Goal: Transaction & Acquisition: Purchase product/service

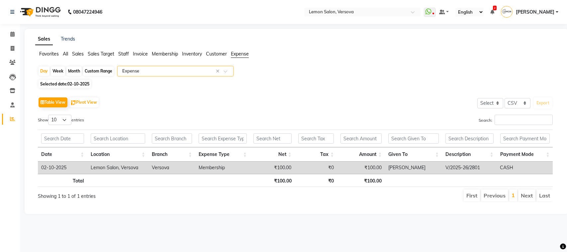
select select "csv"
click at [18, 28] on li "Calendar" at bounding box center [10, 34] width 20 height 14
click at [8, 60] on span at bounding box center [13, 63] width 12 height 8
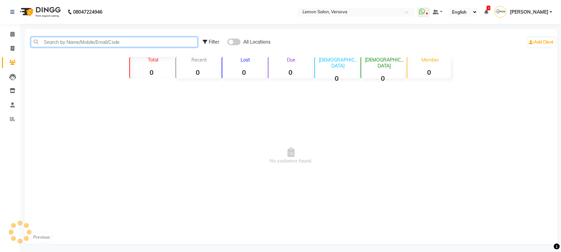
click at [39, 40] on input "text" at bounding box center [114, 42] width 167 height 10
type input "996727727"
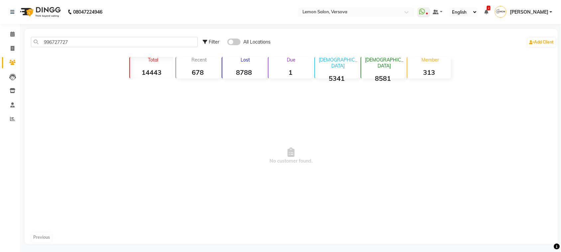
click at [234, 43] on span at bounding box center [233, 42] width 13 height 7
click at [227, 43] on input "checkbox" at bounding box center [227, 43] width 0 height 0
click at [228, 41] on span at bounding box center [233, 42] width 13 height 7
click at [227, 43] on input "checkbox" at bounding box center [227, 43] width 0 height 0
click at [11, 31] on span at bounding box center [13, 35] width 12 height 8
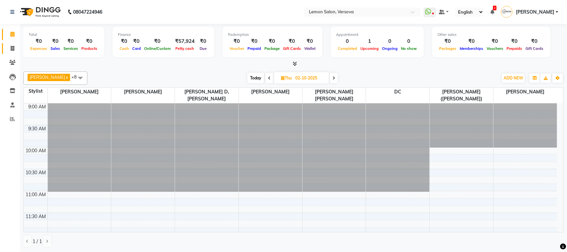
click at [11, 44] on link "Invoice" at bounding box center [10, 48] width 16 height 11
select select "564"
select select "service"
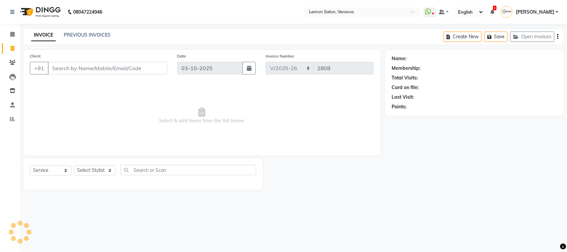
drag, startPoint x: 102, startPoint y: 179, endPoint x: 113, endPoint y: 161, distance: 20.3
click at [106, 175] on div "Select Service Product Membership Package Voucher Prepaid Gift Card Select Styl…" at bounding box center [143, 173] width 226 height 16
click at [113, 161] on div "Select Service Product Membership Package Voucher Prepaid Gift Card Select Styl…" at bounding box center [142, 174] width 239 height 32
click at [105, 168] on select "Select Stylist" at bounding box center [95, 170] width 42 height 10
drag, startPoint x: 106, startPoint y: 165, endPoint x: 106, endPoint y: 169, distance: 4.0
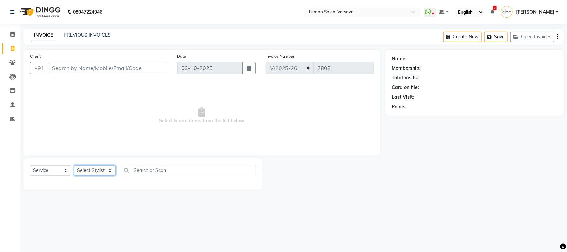
click at [106, 168] on select "Select Stylist" at bounding box center [95, 170] width 42 height 10
click at [106, 169] on select "Select Stylist Alim Shah Asif Salmani DC Kassar Sahil Lucy Sarate Margaret Mars…" at bounding box center [99, 170] width 51 height 10
select select "7408"
click at [74, 165] on select "Select Stylist [PERSON_NAME] [PERSON_NAME] DC [PERSON_NAME] [PERSON_NAME] [PERS…" at bounding box center [99, 170] width 51 height 10
click at [165, 169] on input "text" at bounding box center [194, 170] width 126 height 10
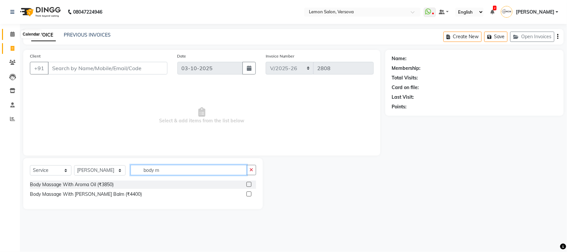
type input "body m"
click at [14, 33] on span at bounding box center [13, 35] width 12 height 8
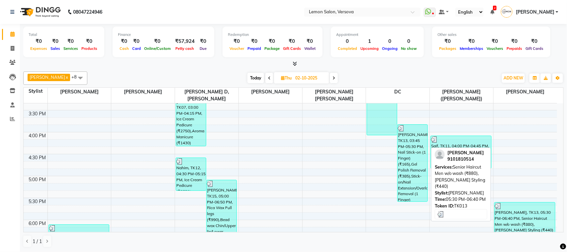
scroll to position [332, 0]
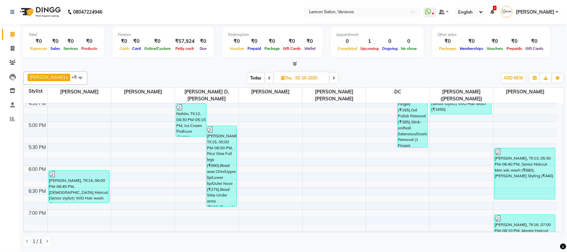
click at [248, 77] on span "Today" at bounding box center [255, 78] width 17 height 10
type input "03-10-2025"
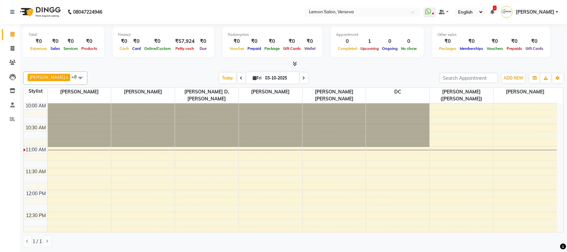
scroll to position [59, 0]
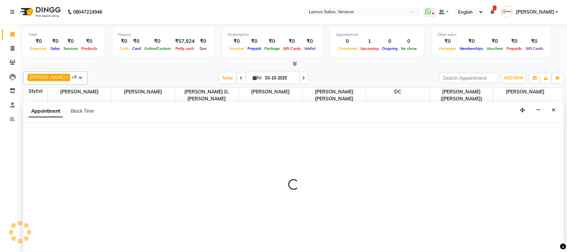
select select "7408"
select select "690"
select select "tentative"
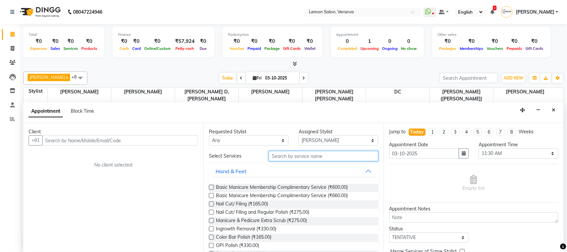
click at [351, 159] on input "text" at bounding box center [324, 156] width 110 height 10
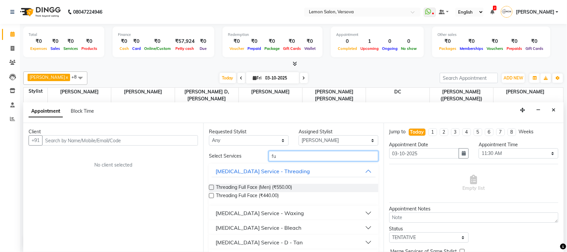
type input "f"
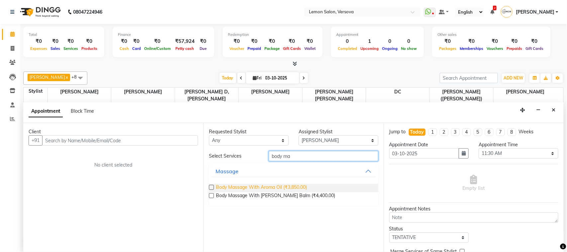
type input "body ma"
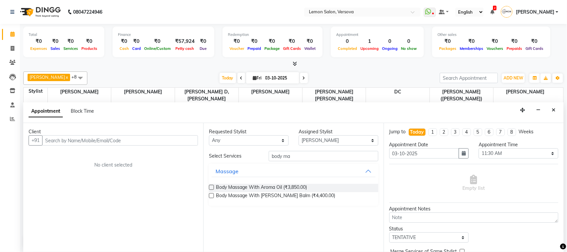
drag, startPoint x: 298, startPoint y: 187, endPoint x: 307, endPoint y: 161, distance: 27.4
click at [299, 186] on span "Body Massage With Aroma Oil (₹3,850.00)" at bounding box center [261, 188] width 91 height 8
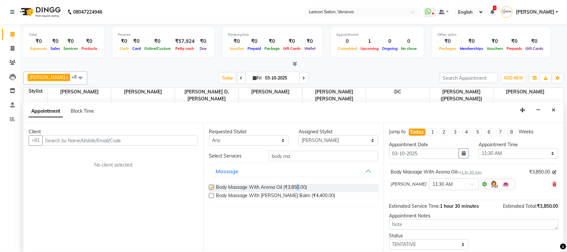
checkbox input "false"
click at [319, 134] on div "Assigned Stylist" at bounding box center [339, 131] width 80 height 7
click at [553, 185] on icon at bounding box center [555, 184] width 4 height 5
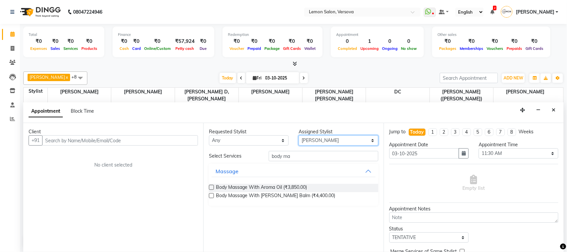
click at [323, 141] on select "Select Alim Shah Asif Salmani DC Kassar Sahil Lucy Sarate Margaret Marshak D,so…" at bounding box center [339, 140] width 80 height 10
select select "7886"
click at [299, 136] on select "Select Alim Shah Asif Salmani DC Kassar Sahil Lucy Sarate Margaret Marshak D,so…" at bounding box center [339, 140] width 80 height 10
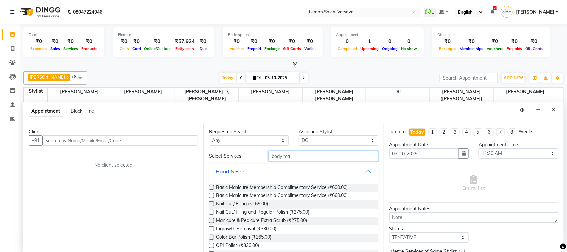
click at [316, 158] on input "body ma" at bounding box center [324, 156] width 110 height 10
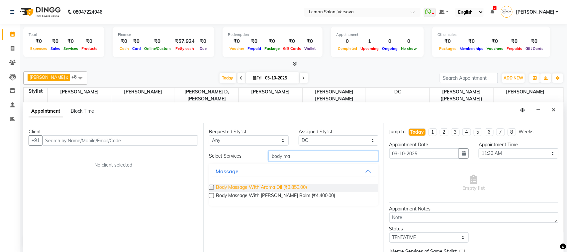
type input "body ma"
click at [297, 185] on span "Body Massage With Aroma Oil (₹3,850.00)" at bounding box center [261, 188] width 91 height 8
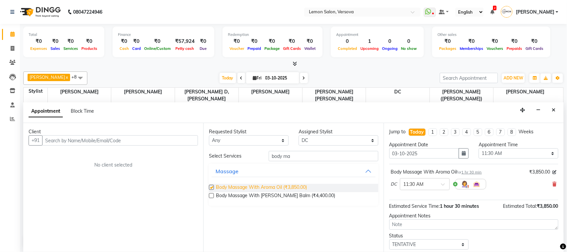
checkbox input "false"
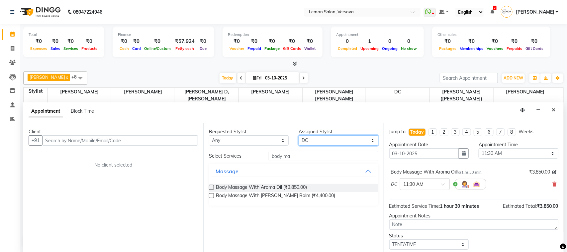
click at [323, 143] on select "Select Alim Shah Asif Salmani DC Kassar Sahil Lucy Sarate Margaret Marshak D,so…" at bounding box center [339, 140] width 80 height 10
select select "20640"
click at [299, 136] on select "Select Alim Shah Asif Salmani DC Kassar Sahil Lucy Sarate Margaret Marshak D,so…" at bounding box center [339, 140] width 80 height 10
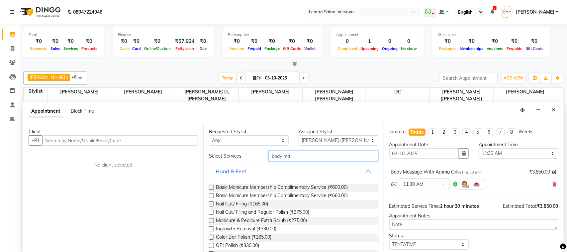
click at [313, 152] on input "body ma" at bounding box center [324, 156] width 110 height 10
click at [314, 158] on input "body ma" at bounding box center [324, 156] width 110 height 10
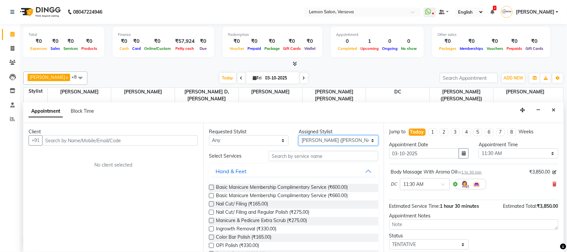
click at [344, 145] on select "Select Alim Shah Asif Salmani DC Kassar Sahil Lucy Sarate Margaret Marshak D,so…" at bounding box center [339, 140] width 80 height 10
select select "7474"
click at [299, 136] on select "Select Alim Shah Asif Salmani DC Kassar Sahil Lucy Sarate Margaret Marshak D,so…" at bounding box center [339, 140] width 80 height 10
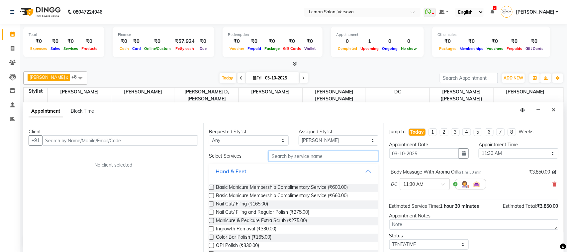
click at [330, 154] on input "text" at bounding box center [324, 156] width 110 height 10
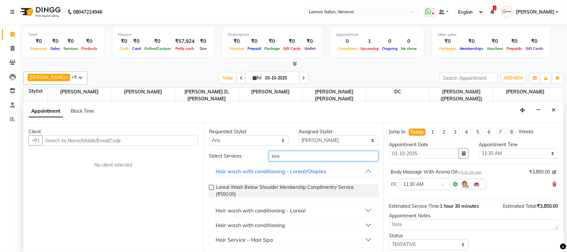
type input "lore"
click at [298, 206] on button "Hair wash with conditioning - Loreal" at bounding box center [294, 210] width 164 height 12
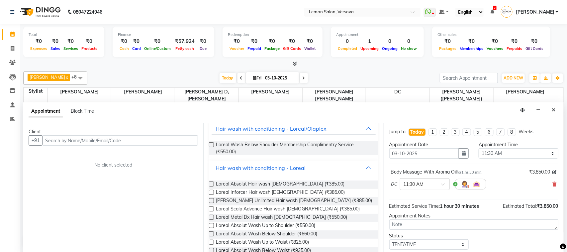
scroll to position [83, 0]
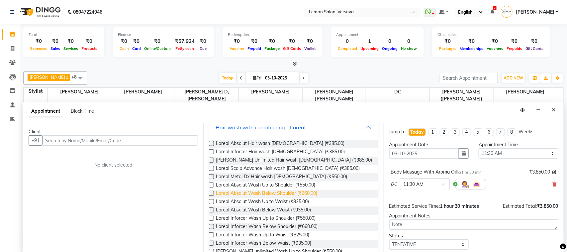
click at [298, 190] on span "Loreal Absolut Wash Below Shoulder (₹660.00)" at bounding box center [266, 194] width 101 height 8
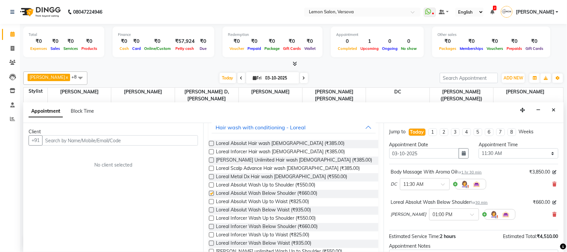
checkbox input "false"
click at [70, 139] on input "text" at bounding box center [120, 140] width 156 height 10
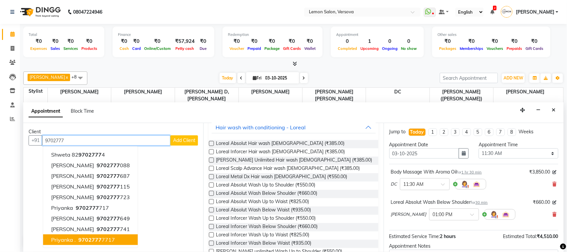
click at [74, 244] on ngb-typeahead-window "shweta 82 9702777 4 RAHUL DUTTA 9702777 088 DHRUV KHADARIA 9702777 687 SUSHIL C…" at bounding box center [90, 197] width 95 height 102
click at [78, 239] on span "9702777" at bounding box center [89, 239] width 23 height 7
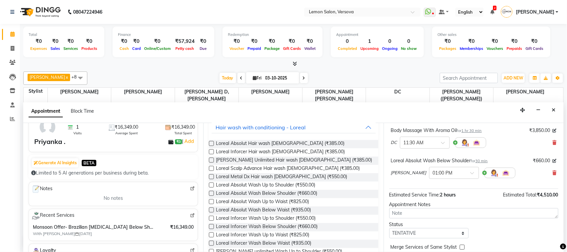
scroll to position [0, 0]
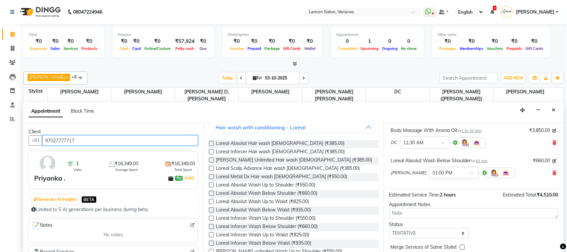
click at [100, 139] on input "97027777717" at bounding box center [120, 140] width 156 height 10
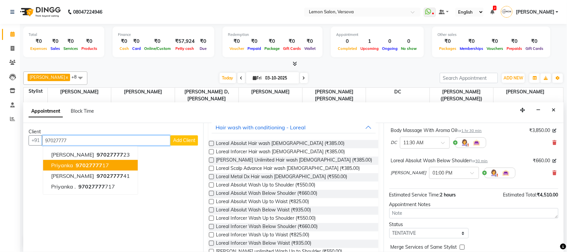
drag, startPoint x: 100, startPoint y: 187, endPoint x: 109, endPoint y: 167, distance: 21.7
click at [109, 167] on ngb-typeahead-window "JIGNESH MODI 97027777 23 priyanka 97027777 17 Ashish Sharma 97027777 41 Priyank…" at bounding box center [90, 170] width 95 height 48
click at [109, 167] on button "priyanka 97027777 17" at bounding box center [90, 165] width 95 height 11
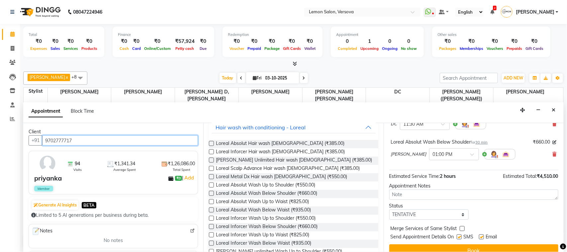
scroll to position [70, 0]
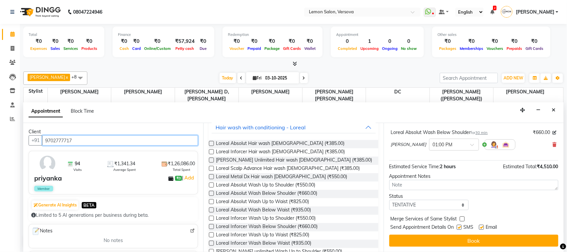
type input "9702777717"
click at [459, 225] on label at bounding box center [459, 227] width 5 height 5
click at [459, 226] on input "checkbox" at bounding box center [459, 228] width 4 height 4
checkbox input "false"
click at [481, 227] on label at bounding box center [481, 227] width 5 height 5
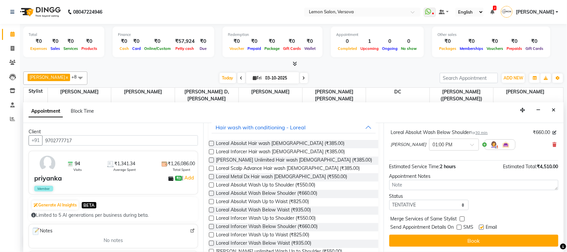
click at [481, 227] on input "checkbox" at bounding box center [481, 228] width 4 height 4
checkbox input "false"
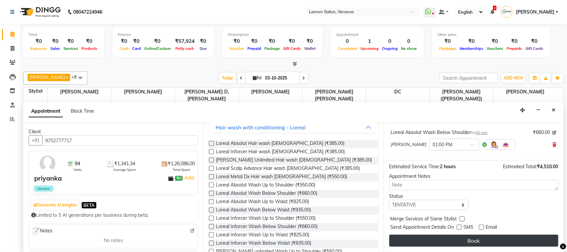
click at [485, 243] on button "Book" at bounding box center [473, 240] width 169 height 12
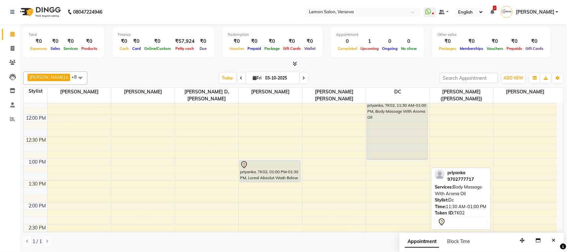
scroll to position [101, 0]
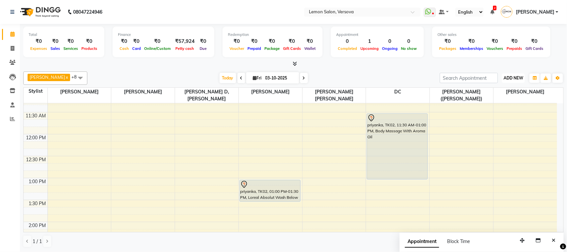
click at [509, 76] on span "ADD NEW" at bounding box center [514, 77] width 20 height 5
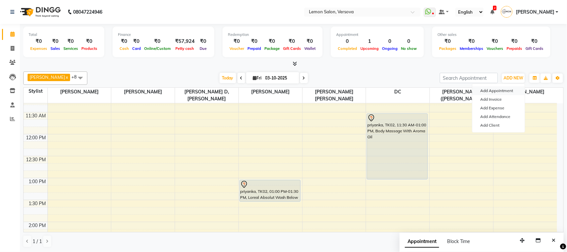
click at [494, 92] on button "Add Appointment" at bounding box center [498, 90] width 52 height 9
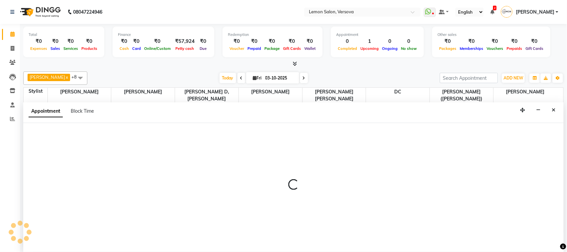
select select "tentative"
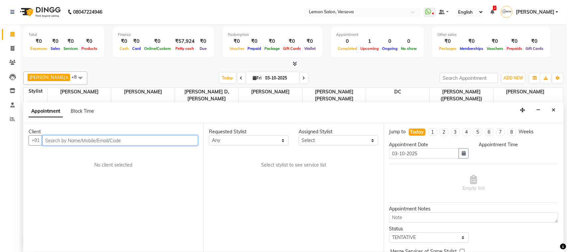
select select "600"
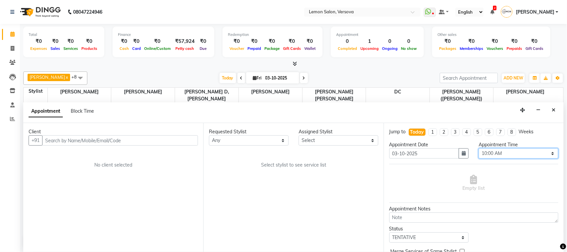
click at [530, 152] on select "Select 10:00 AM 10:15 AM 10:30 AM 10:45 AM 11:00 AM 11:15 AM 11:30 AM 11:45 AM …" at bounding box center [519, 153] width 80 height 10
click at [550, 110] on button "Close" at bounding box center [554, 110] width 10 height 10
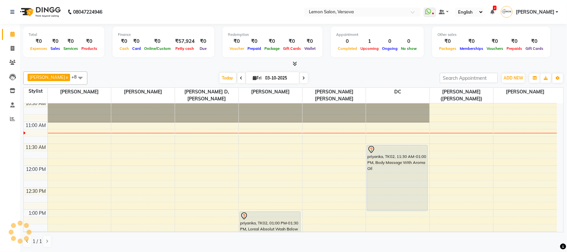
scroll to position [65, 0]
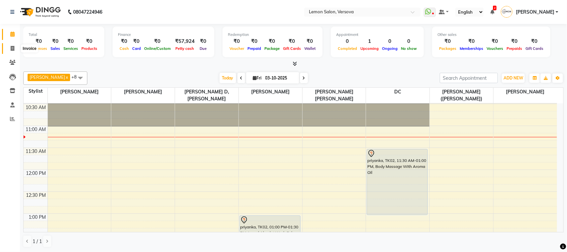
click at [9, 45] on span at bounding box center [13, 49] width 12 height 8
select select "564"
select select "service"
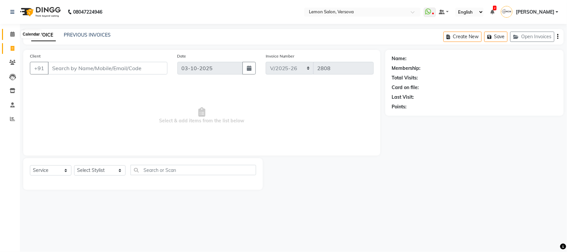
drag, startPoint x: 12, startPoint y: 36, endPoint x: 14, endPoint y: 51, distance: 15.7
click at [12, 37] on icon at bounding box center [12, 34] width 4 height 5
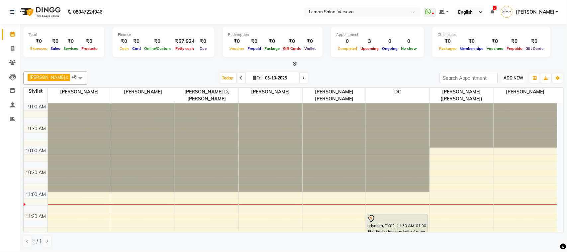
click at [513, 75] on button "ADD NEW Toggle Dropdown" at bounding box center [513, 77] width 23 height 9
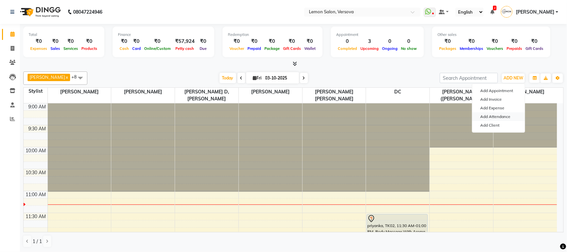
click at [511, 119] on link "Add Attendance" at bounding box center [498, 116] width 52 height 9
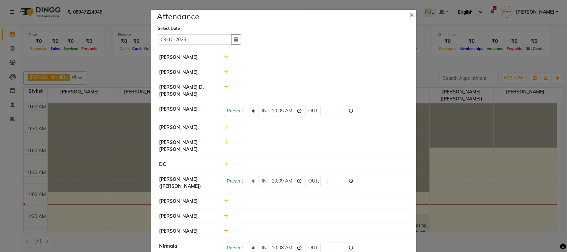
click at [224, 125] on icon at bounding box center [226, 127] width 4 height 5
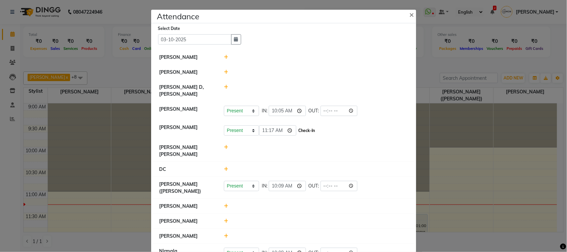
click at [308, 133] on button "Check-In" at bounding box center [307, 130] width 20 height 9
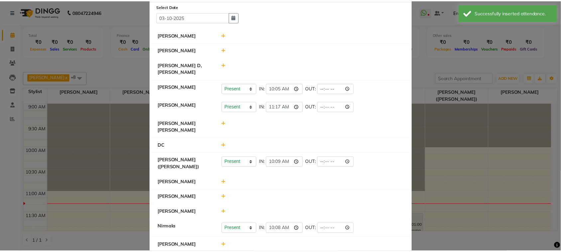
scroll to position [44, 0]
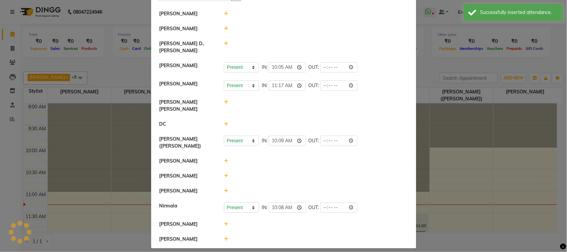
click at [224, 236] on icon at bounding box center [226, 238] width 4 height 5
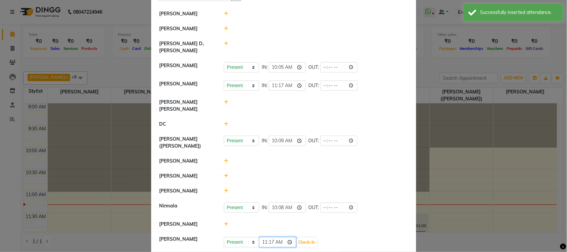
click at [271, 237] on input "11:17" at bounding box center [277, 242] width 37 height 10
type input "11:01"
click at [311, 237] on button "Check-In" at bounding box center [307, 241] width 20 height 9
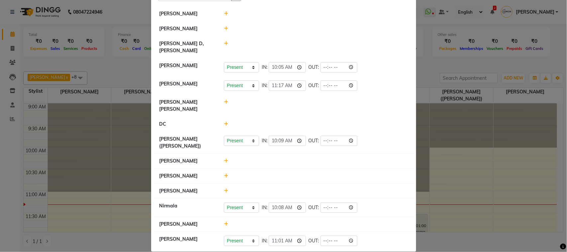
click at [224, 222] on icon at bounding box center [226, 224] width 4 height 5
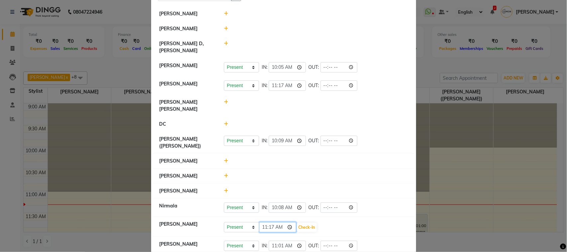
click at [263, 224] on input "11:17" at bounding box center [277, 227] width 37 height 10
click at [263, 224] on input "02:01" at bounding box center [277, 227] width 37 height 10
click at [263, 222] on input "02:01" at bounding box center [277, 227] width 37 height 10
type input "10:09"
click at [305, 223] on button "Check-In" at bounding box center [307, 227] width 20 height 9
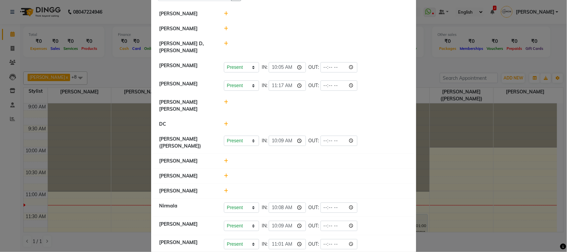
click at [531, 63] on ngb-modal-window "Attendance × Select Date 03-10-2025 Asif Salmani Tejal Solanki Margaret Marshak…" at bounding box center [283, 126] width 567 height 252
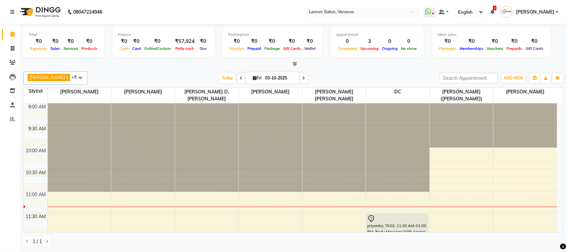
click at [9, 56] on li "Clients" at bounding box center [10, 62] width 20 height 14
click at [10, 58] on link "Clients" at bounding box center [10, 62] width 16 height 11
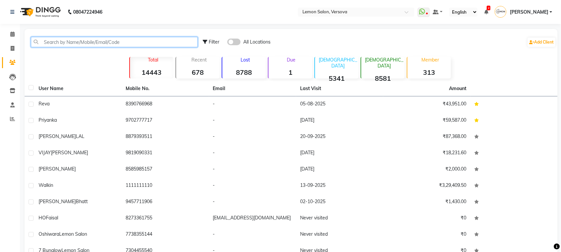
click at [48, 43] on input "text" at bounding box center [114, 42] width 167 height 10
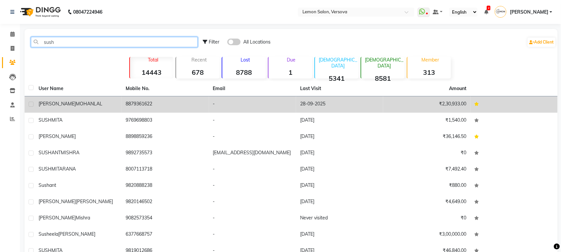
type input "sush"
click at [135, 106] on td "8879361622" at bounding box center [165, 104] width 87 height 16
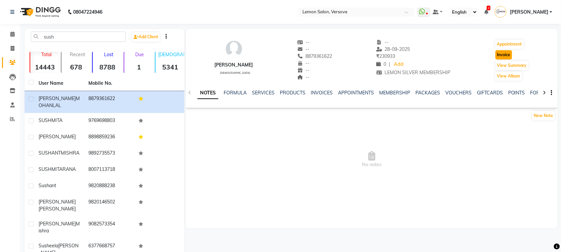
click at [511, 58] on button "Invoice" at bounding box center [503, 54] width 17 height 9
select select "564"
select select "service"
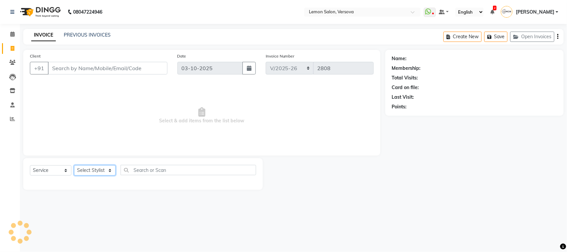
click at [100, 173] on select "Select Stylist" at bounding box center [95, 170] width 42 height 10
click at [98, 160] on div "Select Service Product Membership Package Voucher Prepaid Gift Card Select Styl…" at bounding box center [142, 174] width 239 height 32
type input "8879361622"
click at [102, 169] on select "Select Stylist Alim Shah Asif Salmani DC Kassar Sahil Lucy Sarate Margaret Mars…" at bounding box center [99, 170] width 51 height 10
select select "1: Object"
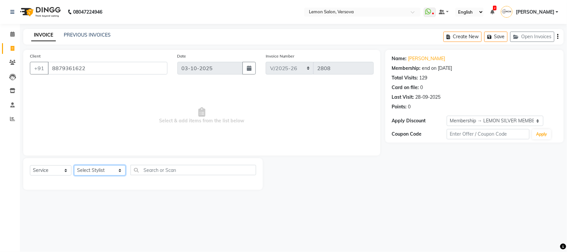
select select "20640"
click at [74, 165] on select "Select Stylist Alim Shah Asif Salmani DC Kassar Sahil Lucy Sarate Margaret Mars…" at bounding box center [99, 170] width 51 height 10
click at [150, 173] on input "text" at bounding box center [194, 170] width 126 height 10
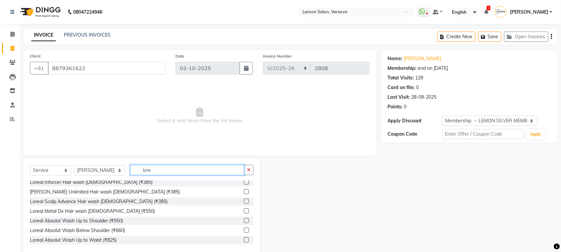
scroll to position [42, 0]
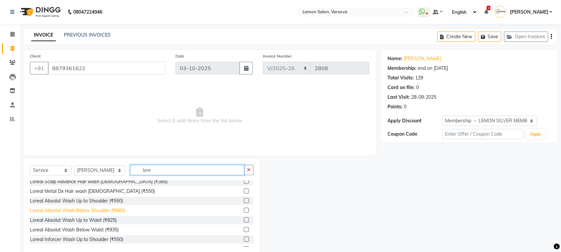
type input "lore"
click at [123, 208] on div "Loreal Absolut Wash Below Shoulder (₹660)" at bounding box center [77, 210] width 95 height 7
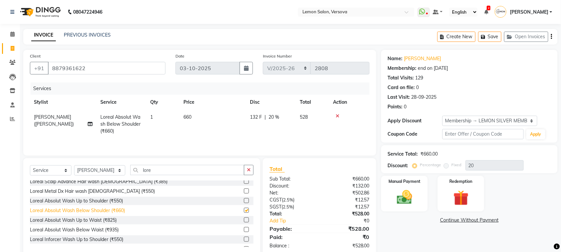
checkbox input "false"
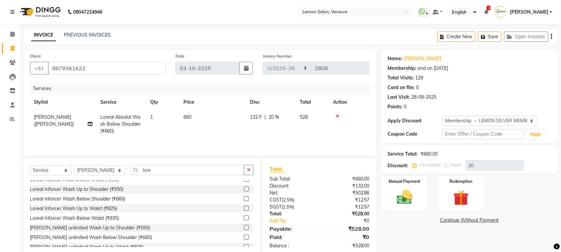
scroll to position [100, 0]
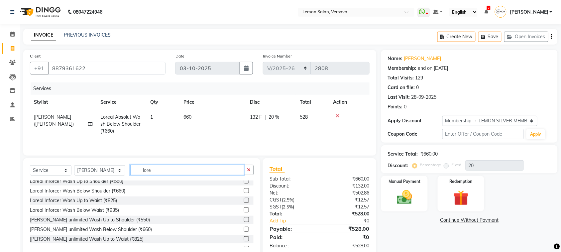
click at [185, 172] on input "lore" at bounding box center [187, 170] width 114 height 10
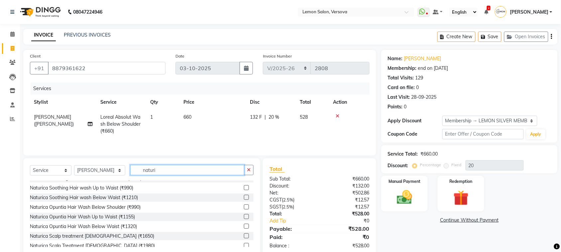
type input "naturi"
click at [63, 167] on select "Select Service Product Membership Package Voucher Prepaid Gift Card" at bounding box center [51, 170] width 42 height 10
select select "product"
click at [30, 166] on select "Select Service Product Membership Package Voucher Prepaid Gift Card" at bounding box center [51, 170] width 42 height 10
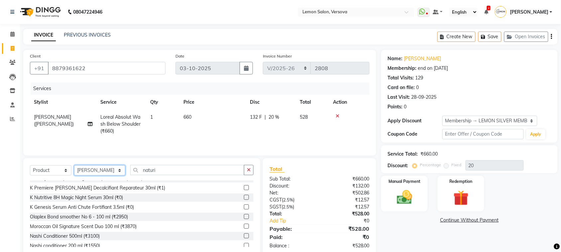
click at [102, 170] on select "Select Stylist Alim Shah Asif Salmani DC Kassar Sahil Lucy Sarate Margaret Mars…" at bounding box center [99, 170] width 51 height 10
select select "7450"
click at [74, 166] on select "Select Stylist Alim Shah Asif Salmani DC Kassar Sahil Lucy Sarate Margaret Mars…" at bounding box center [99, 170] width 51 height 10
click at [223, 175] on input "naturi" at bounding box center [187, 170] width 114 height 10
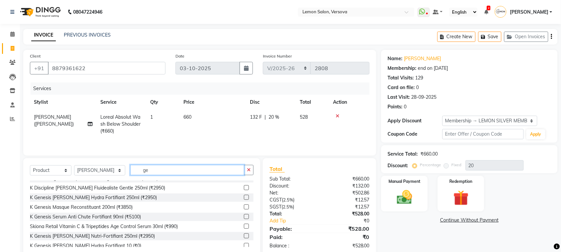
scroll to position [0, 0]
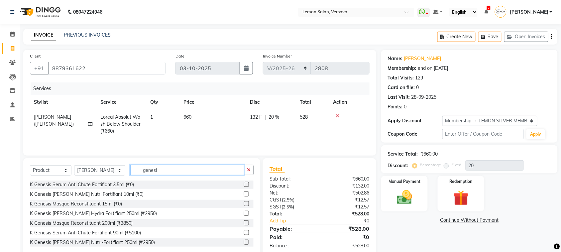
type input "genesi"
click at [107, 171] on select "Select Stylist Alim Shah Asif Salmani DC Kassar Sahil Lucy Sarate Margaret Mars…" at bounding box center [99, 170] width 51 height 10
select select "20640"
click at [74, 166] on select "Select Stylist Alim Shah Asif Salmani DC Kassar Sahil Lucy Sarate Margaret Mars…" at bounding box center [99, 170] width 51 height 10
click at [162, 173] on input "genesi" at bounding box center [187, 170] width 114 height 10
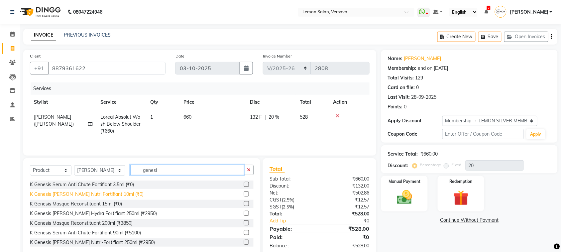
type input "genesi"
click at [112, 195] on div "K Genesis Bain Nutri Fortifiant 10ml (₹0)" at bounding box center [87, 194] width 114 height 7
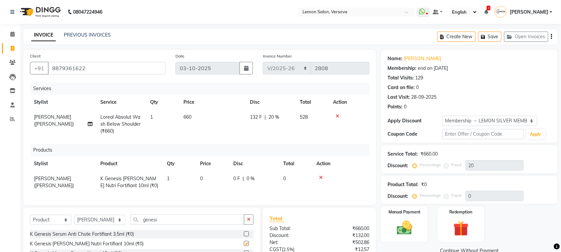
checkbox input "false"
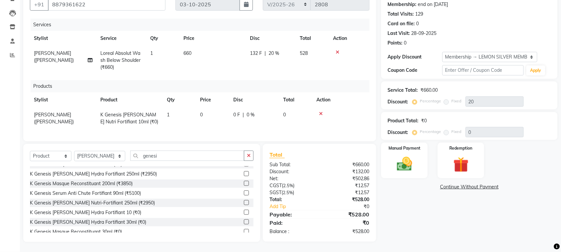
scroll to position [39, 0]
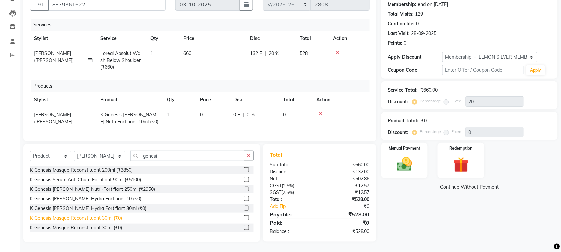
click at [115, 219] on div "K Genesis Masque Reconstituant 30ml (₹0)" at bounding box center [76, 218] width 92 height 7
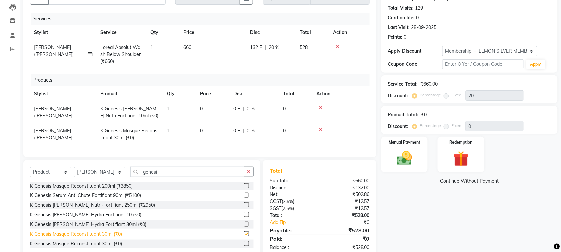
checkbox input "false"
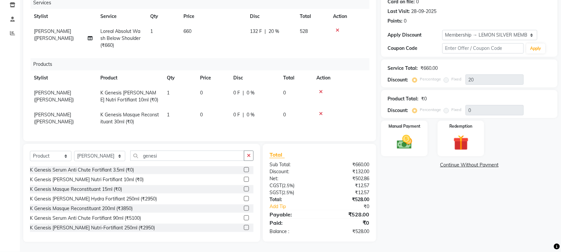
scroll to position [0, 0]
click at [116, 190] on div "K Genesis Masque Reconstituant 15ml (₹0)" at bounding box center [76, 189] width 92 height 7
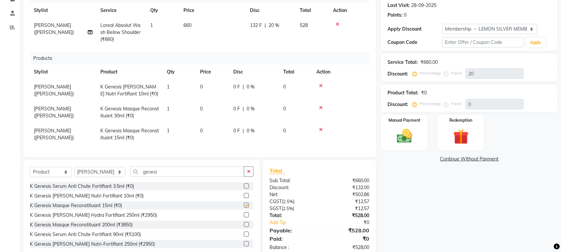
checkbox input "false"
click at [321, 105] on icon at bounding box center [321, 107] width 4 height 5
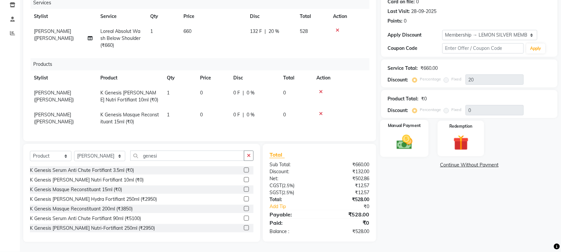
click at [410, 133] on img at bounding box center [404, 142] width 26 height 18
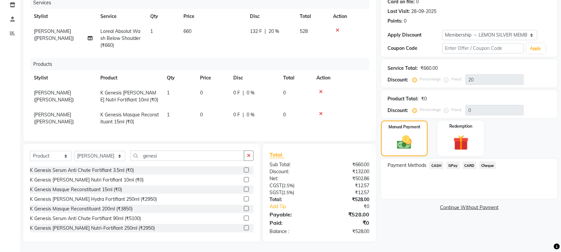
click at [432, 161] on span "CASH" at bounding box center [436, 165] width 14 height 8
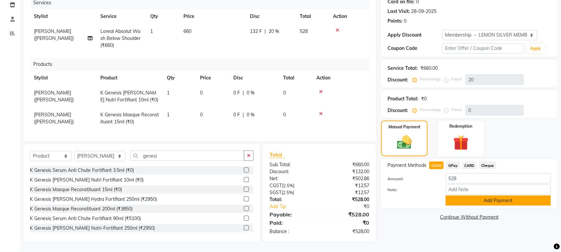
click at [455, 195] on button "Add Payment" at bounding box center [497, 200] width 105 height 10
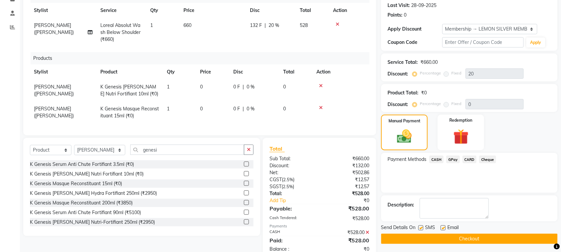
scroll to position [147, 0]
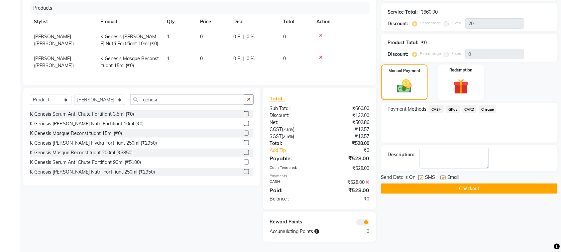
click at [417, 174] on div "Send Details On SMS Email" at bounding box center [469, 178] width 176 height 8
click at [419, 175] on label at bounding box center [420, 177] width 5 height 5
click at [419, 176] on input "checkbox" at bounding box center [420, 178] width 4 height 4
checkbox input "false"
click at [442, 175] on label at bounding box center [442, 177] width 5 height 5
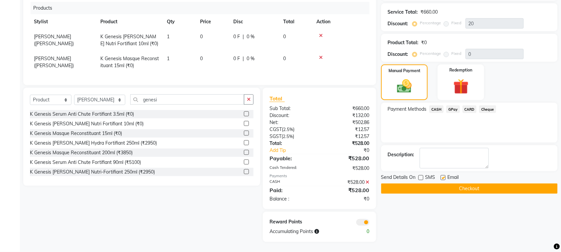
click at [442, 176] on input "checkbox" at bounding box center [442, 178] width 4 height 4
checkbox input "false"
click at [446, 183] on button "Checkout" at bounding box center [469, 188] width 176 height 10
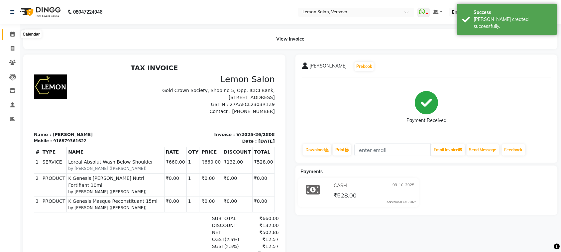
click at [9, 32] on span at bounding box center [13, 35] width 12 height 8
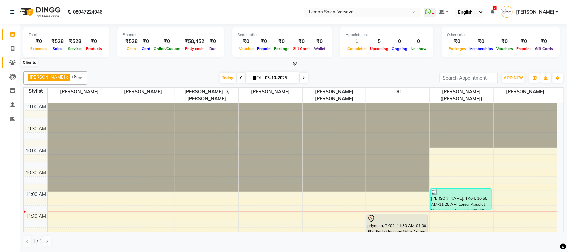
click at [7, 62] on span at bounding box center [13, 63] width 12 height 8
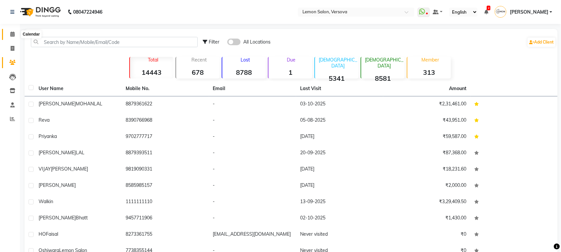
click at [12, 32] on icon at bounding box center [12, 34] width 4 height 5
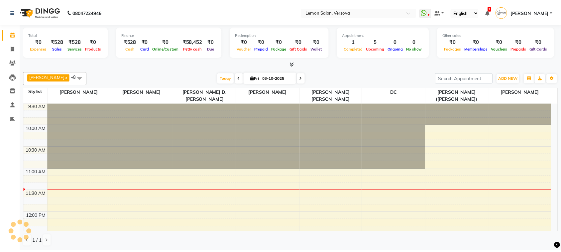
scroll to position [42, 0]
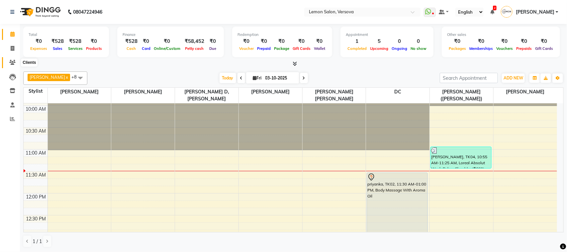
click at [13, 64] on icon at bounding box center [12, 62] width 6 height 5
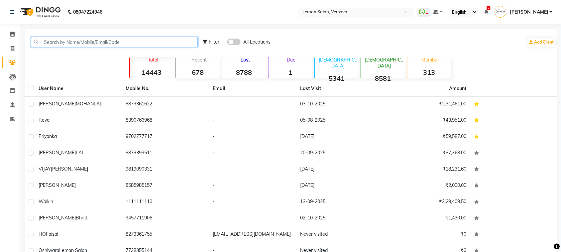
drag, startPoint x: 108, startPoint y: 44, endPoint x: 113, endPoint y: 31, distance: 14.5
click at [108, 44] on input "text" at bounding box center [114, 42] width 167 height 10
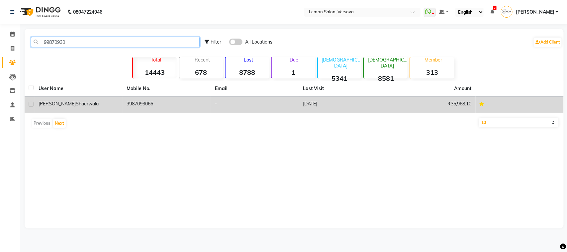
type input "99870930"
click at [85, 100] on div "fatema shaerwala" at bounding box center [79, 103] width 80 height 7
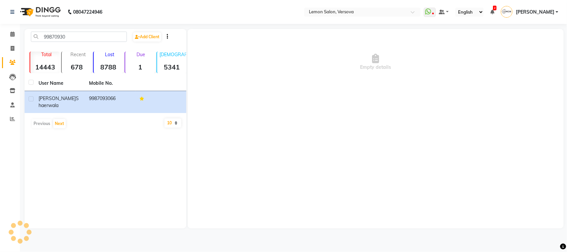
click at [254, 96] on div "Empty details" at bounding box center [376, 128] width 376 height 199
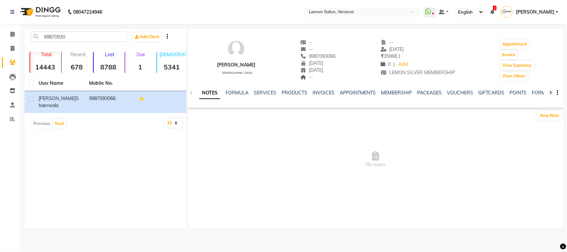
click at [268, 87] on div "NOTES FORMULA SERVICES PRODUCTS INVOICES APPOINTMENTS MEMBERSHIP PACKAGES VOUCH…" at bounding box center [376, 92] width 376 height 23
click at [268, 93] on link "SERVICES" at bounding box center [265, 93] width 23 height 6
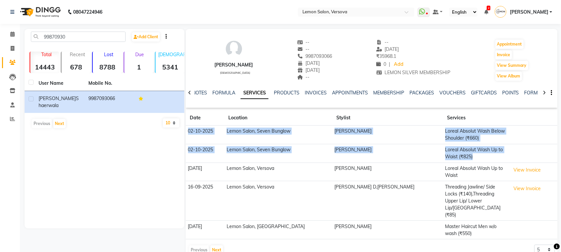
drag, startPoint x: 188, startPoint y: 130, endPoint x: 512, endPoint y: 156, distance: 325.6
click at [512, 156] on tbody "02-10-2025 Lemon Salon, Seven Bunglow Salim Salmani Loreal Absolut Wash Below S…" at bounding box center [372, 183] width 372 height 114
click at [341, 137] on td "Salim Salmani" at bounding box center [387, 135] width 111 height 19
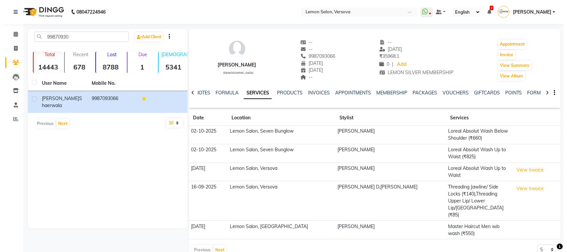
scroll to position [2, 0]
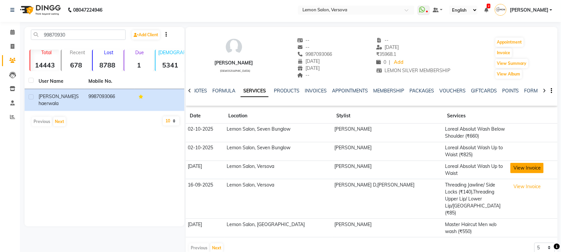
click at [525, 169] on button "View Invoice" at bounding box center [526, 168] width 33 height 10
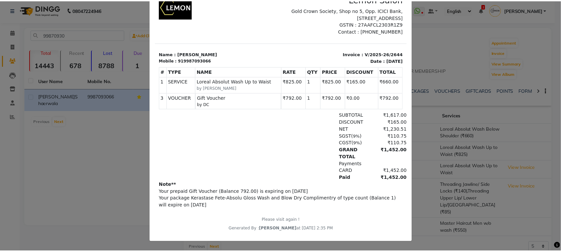
scroll to position [60, 0]
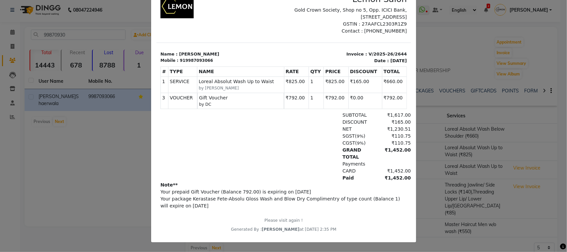
click at [485, 148] on ngb-modal-window "INVOICE View Invoice Close" at bounding box center [283, 126] width 567 height 252
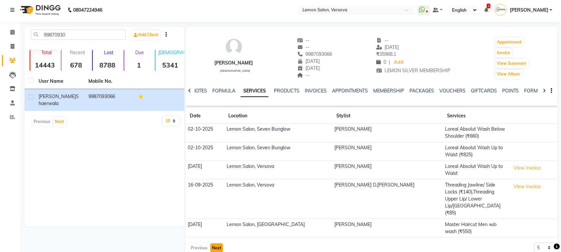
click at [213, 243] on button "Next" at bounding box center [216, 247] width 13 height 9
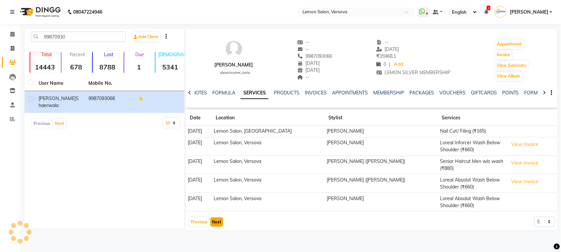
scroll to position [0, 0]
click at [218, 222] on button "Next" at bounding box center [218, 221] width 13 height 9
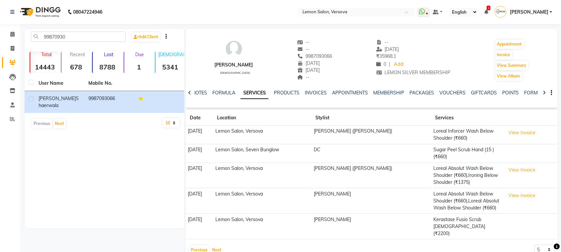
scroll to position [9, 0]
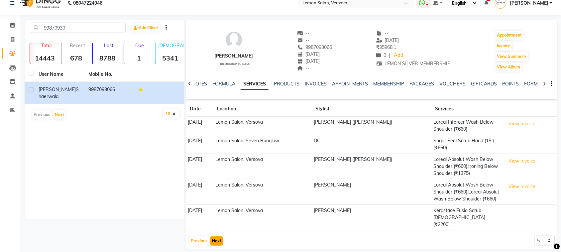
click at [213, 236] on button "Next" at bounding box center [216, 240] width 13 height 9
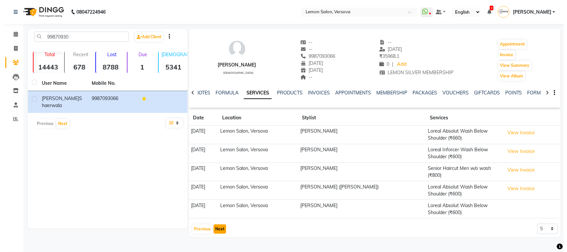
scroll to position [0, 0]
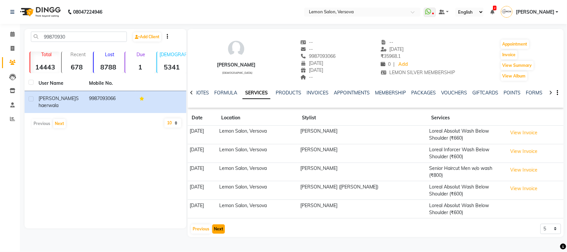
click at [215, 227] on button "Next" at bounding box center [218, 228] width 13 height 9
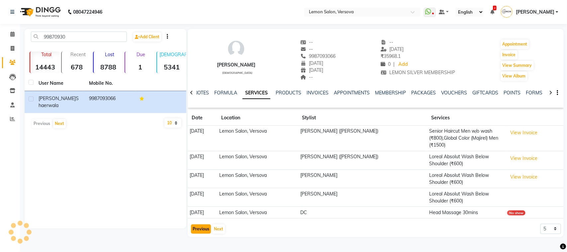
click at [205, 228] on button "Previous" at bounding box center [201, 228] width 20 height 9
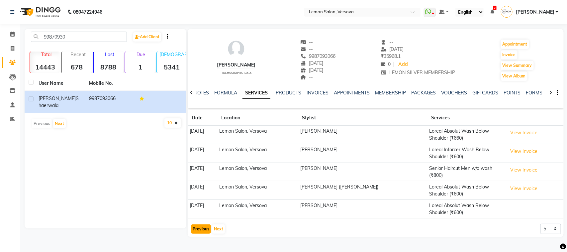
click at [203, 228] on button "Previous" at bounding box center [201, 228] width 20 height 9
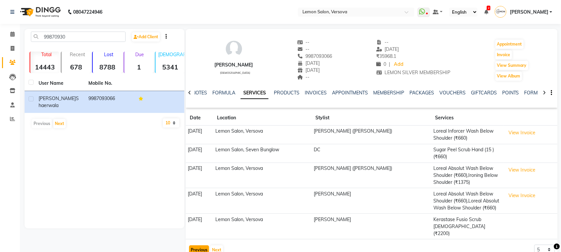
click at [198, 245] on button "Previous" at bounding box center [199, 249] width 20 height 9
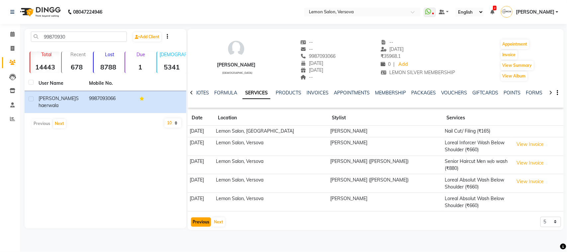
click at [199, 218] on button "Previous" at bounding box center [201, 221] width 20 height 9
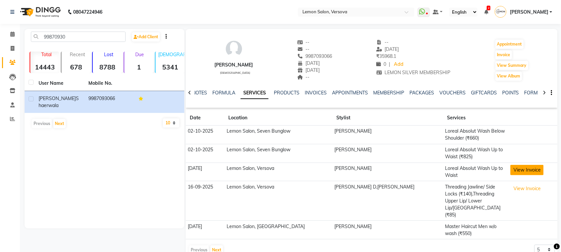
click at [514, 170] on button "View Invoice" at bounding box center [526, 170] width 33 height 10
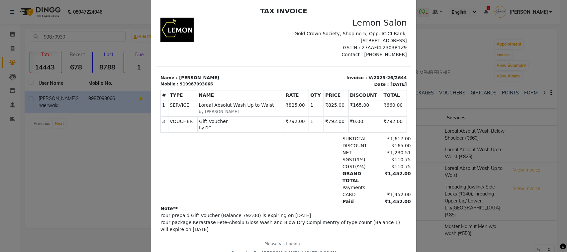
scroll to position [60, 0]
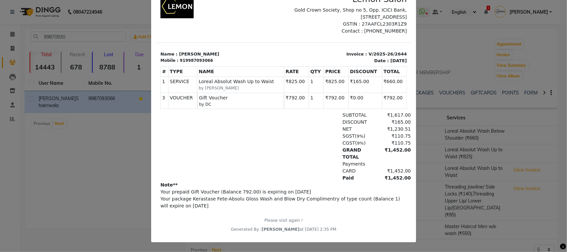
click at [30, 110] on ngb-modal-window "INVOICE View Invoice Close" at bounding box center [283, 126] width 567 height 252
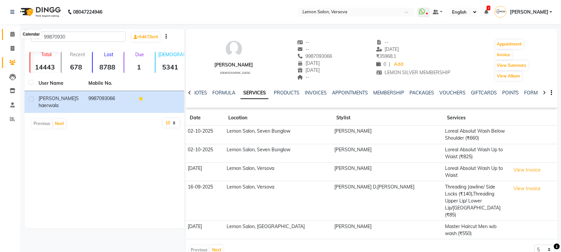
click at [14, 36] on span at bounding box center [13, 35] width 12 height 8
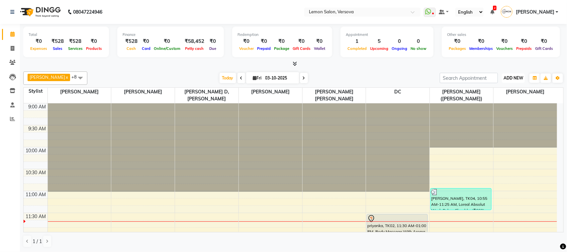
click at [509, 80] on span "ADD NEW" at bounding box center [514, 77] width 20 height 5
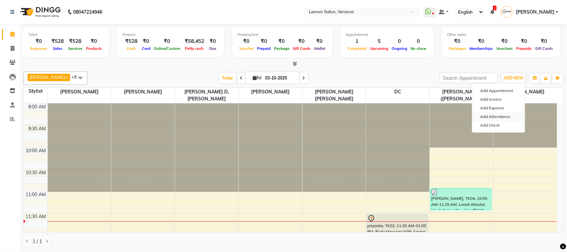
click at [509, 116] on link "Add Attendance" at bounding box center [498, 116] width 52 height 9
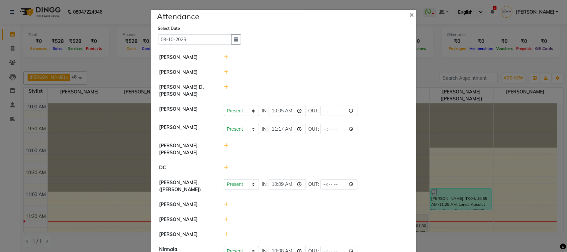
click at [224, 57] on icon at bounding box center [226, 57] width 4 height 5
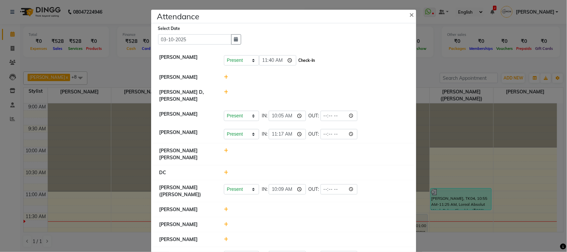
click at [306, 57] on button "Check-In" at bounding box center [307, 60] width 20 height 9
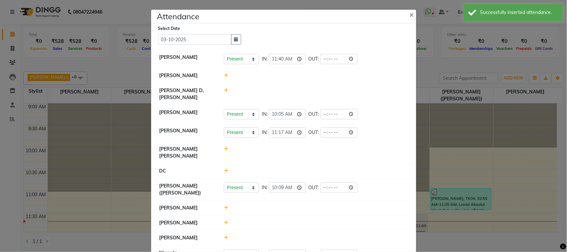
click at [224, 76] on icon at bounding box center [226, 75] width 4 height 5
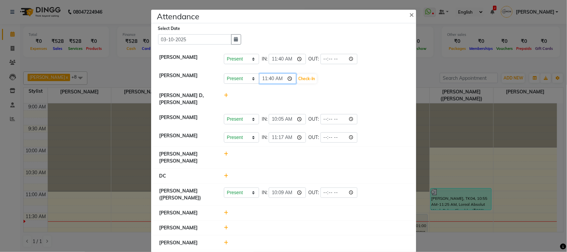
click at [265, 80] on input "11:40" at bounding box center [277, 78] width 37 height 10
type input "10:13"
click at [318, 77] on div "Present Absent Late Half Day Weekly Off 10:13 Check-In" at bounding box center [316, 78] width 184 height 11
click at [309, 80] on button "Check-In" at bounding box center [307, 78] width 20 height 9
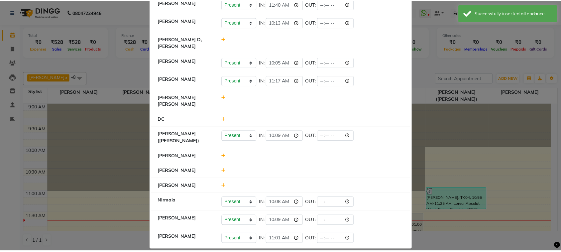
scroll to position [57, 0]
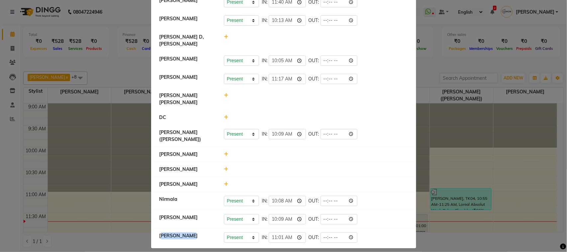
drag, startPoint x: 152, startPoint y: 229, endPoint x: 191, endPoint y: 236, distance: 39.5
click at [191, 236] on div "[PERSON_NAME]" at bounding box center [186, 237] width 65 height 10
copy div "[PERSON_NAME]"
click at [94, 35] on ngb-modal-window "Attendance × Select Date 03-10-2025 Asif Salmani Present Absent Late Half Day W…" at bounding box center [283, 126] width 567 height 252
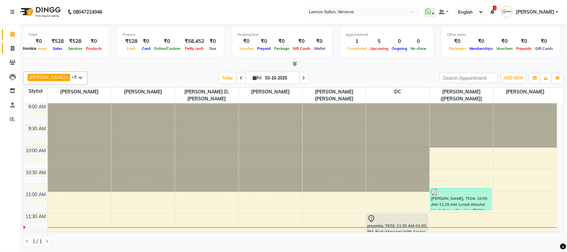
click at [8, 48] on span at bounding box center [13, 49] width 12 height 8
select select "service"
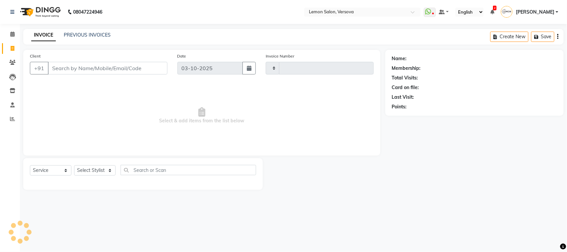
type input "2809"
select select "564"
click at [104, 170] on select "Select Stylist" at bounding box center [95, 170] width 42 height 10
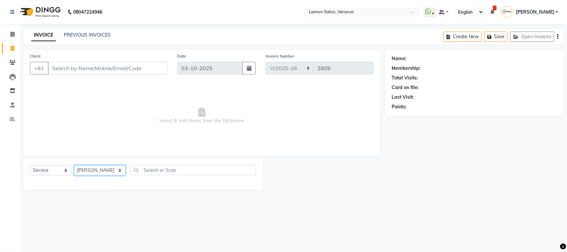
click at [74, 165] on select "Select Stylist Alim Shah Asif Salmani DC Kassar Sahil Lucy Sarate Margaret Mars…" at bounding box center [99, 170] width 51 height 10
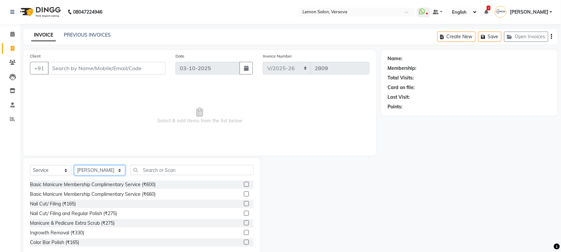
click at [107, 170] on select "Select Stylist Alim Shah Asif Salmani DC Kassar Sahil Lucy Sarate Margaret Mars…" at bounding box center [99, 170] width 51 height 10
select select "20640"
click at [74, 165] on select "Select Stylist Alim Shah Asif Salmani DC Kassar Sahil Lucy Sarate Margaret Mars…" at bounding box center [99, 170] width 51 height 10
drag, startPoint x: 130, startPoint y: 166, endPoint x: 135, endPoint y: 170, distance: 6.0
click at [130, 167] on input "text" at bounding box center [191, 170] width 123 height 10
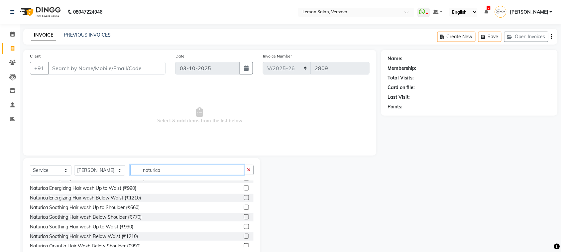
scroll to position [125, 0]
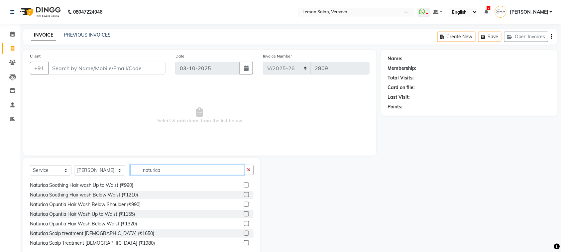
type input "naturica"
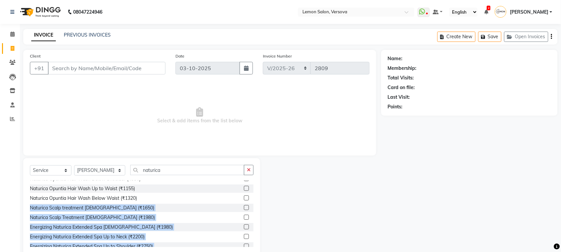
scroll to position [186, 0]
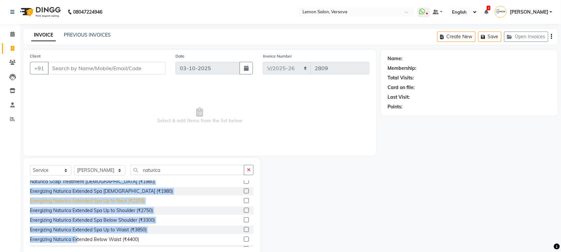
drag, startPoint x: 29, startPoint y: 232, endPoint x: 67, endPoint y: 202, distance: 48.6
click at [71, 224] on div "Select Service Product Membership Package Voucher Prepaid Gift Card Select Styl…" at bounding box center [141, 207] width 237 height 98
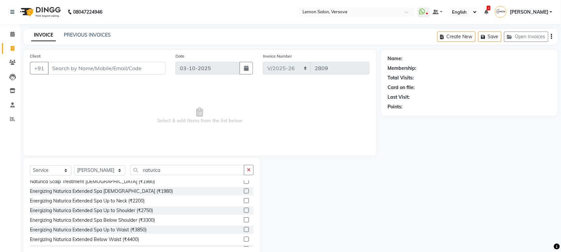
click at [158, 127] on span "Select & add items from the list below" at bounding box center [199, 115] width 339 height 66
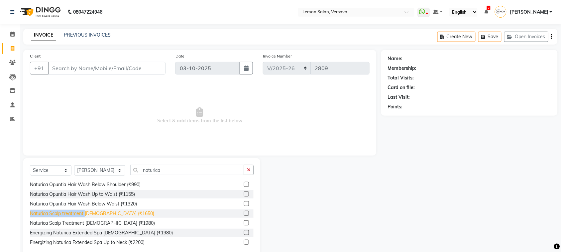
copy div "Naturica Scalp treatment"
drag, startPoint x: 29, startPoint y: 213, endPoint x: 86, endPoint y: 216, distance: 57.9
click at [86, 216] on div "Select Service Product Membership Package Voucher Prepaid Gift Card Select Styl…" at bounding box center [141, 207] width 237 height 98
click at [9, 28] on li "Calendar" at bounding box center [10, 34] width 20 height 14
click at [10, 32] on icon at bounding box center [12, 34] width 4 height 5
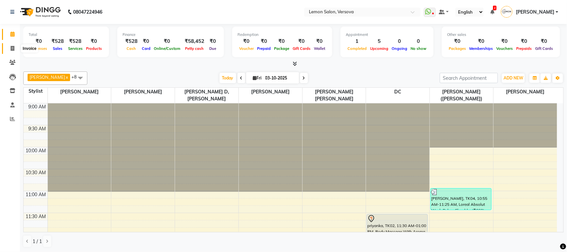
click at [13, 49] on icon at bounding box center [13, 48] width 4 height 5
select select "service"
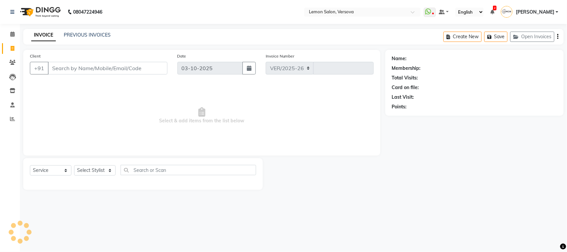
select select "564"
type input "2809"
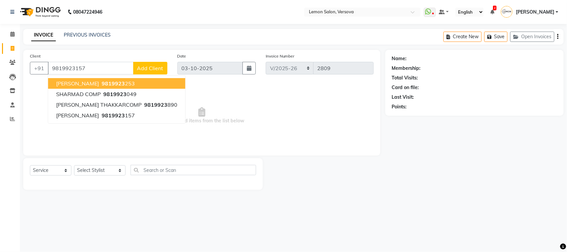
type input "9819923157"
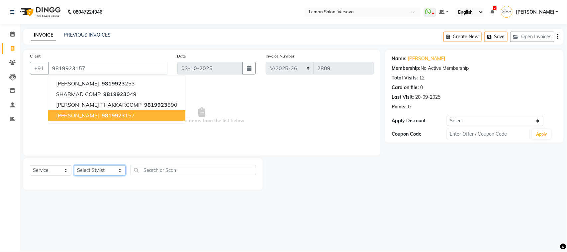
click at [94, 171] on select "Select Stylist Alim Shah Asif Salmani DC Kassar Sahil Lucy Sarate Margaret Mars…" at bounding box center [99, 170] width 51 height 10
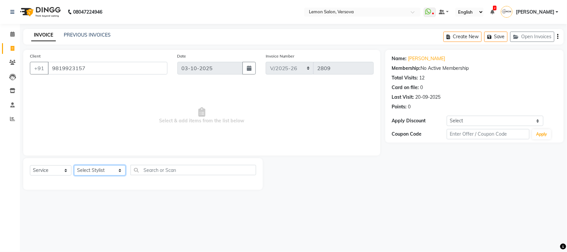
select select "20640"
click at [74, 165] on select "Select Stylist Alim Shah Asif Salmani DC Kassar Sahil Lucy Sarate Margaret Mars…" at bounding box center [99, 170] width 51 height 10
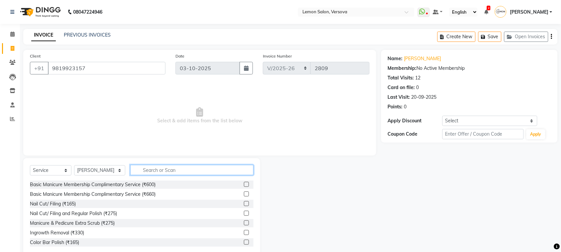
click at [153, 169] on input "text" at bounding box center [191, 170] width 123 height 10
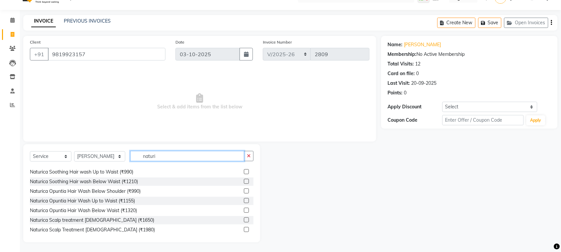
scroll to position [125, 0]
type input "naturi"
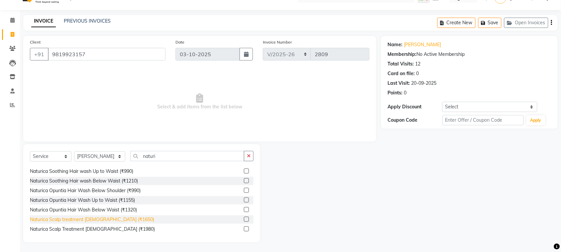
click at [103, 219] on div "Naturica Scalp treatment Male (₹1650)" at bounding box center [92, 219] width 124 height 7
checkbox input "false"
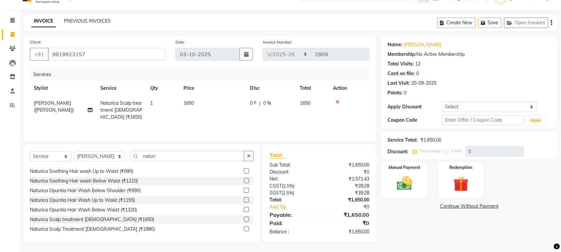
scroll to position [15, 0]
click at [422, 175] on div "Manual Payment" at bounding box center [404, 179] width 48 height 37
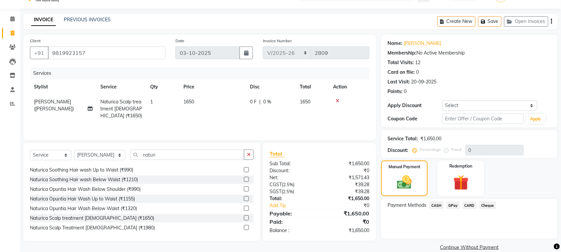
click at [455, 203] on span "GPay" at bounding box center [453, 205] width 14 height 8
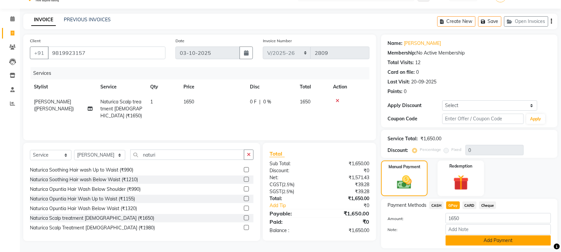
click at [466, 235] on button "Add Payment" at bounding box center [497, 240] width 105 height 10
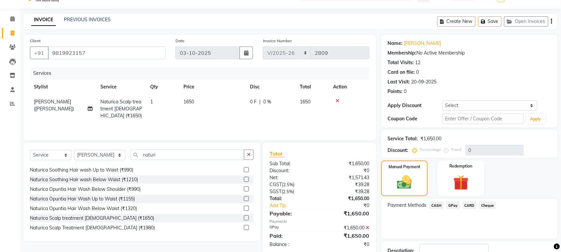
scroll to position [63, 0]
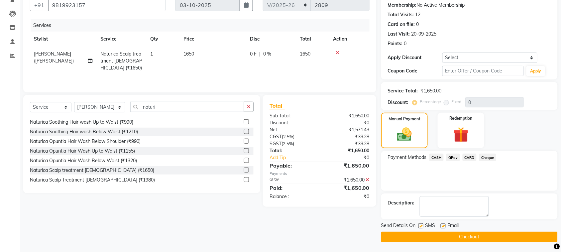
click at [420, 227] on label at bounding box center [420, 225] width 5 height 5
click at [420, 227] on input "checkbox" at bounding box center [420, 226] width 4 height 4
checkbox input "false"
click at [444, 225] on label at bounding box center [442, 225] width 5 height 5
click at [444, 225] on input "checkbox" at bounding box center [442, 226] width 4 height 4
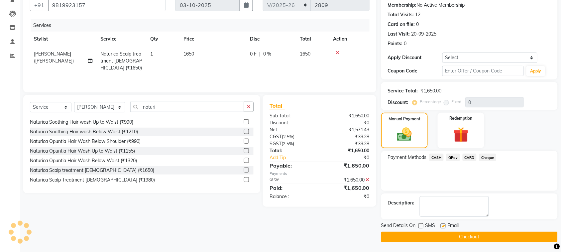
checkbox input "false"
click at [445, 235] on button "Checkout" at bounding box center [469, 237] width 176 height 10
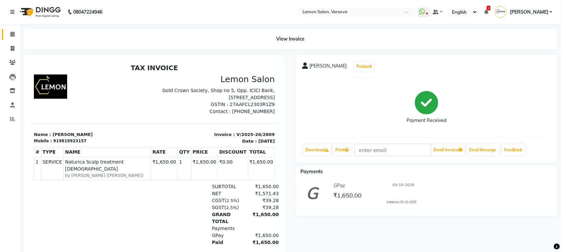
click at [10, 37] on span at bounding box center [13, 35] width 12 height 8
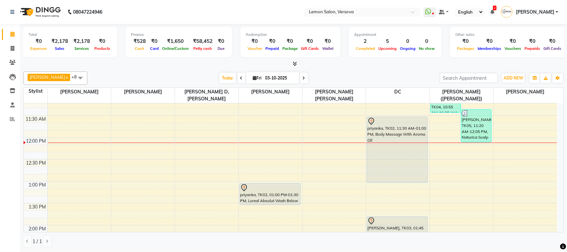
scroll to position [100, 0]
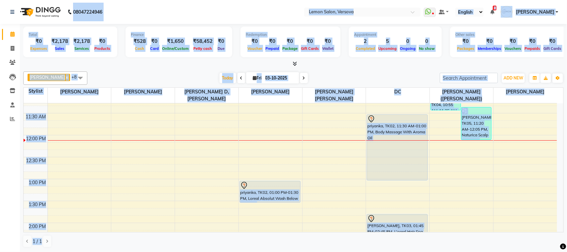
drag, startPoint x: 65, startPoint y: 3, endPoint x: 147, endPoint y: 268, distance: 277.0
click at [147, 251] on html "08047224946 Select Location × Lemon Salon, Versova WhatsApp Status ✕ Status: Di…" at bounding box center [283, 126] width 567 height 252
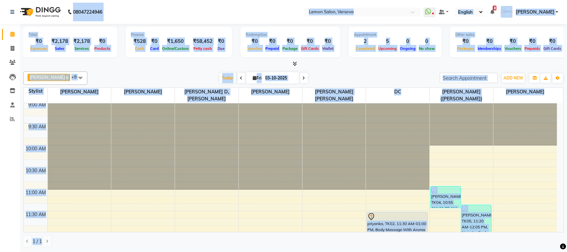
scroll to position [0, 0]
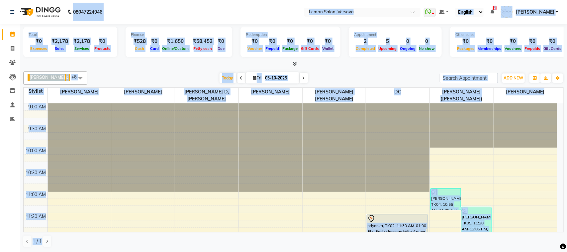
click at [101, 86] on div "Alim Shah x DC x Margaret Marshak D,souza x Milind Kumar Ramnath x Ruman Hussai…" at bounding box center [293, 159] width 540 height 181
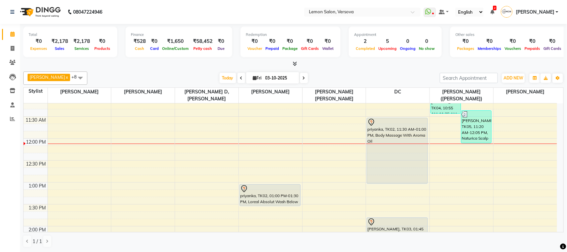
scroll to position [98, 0]
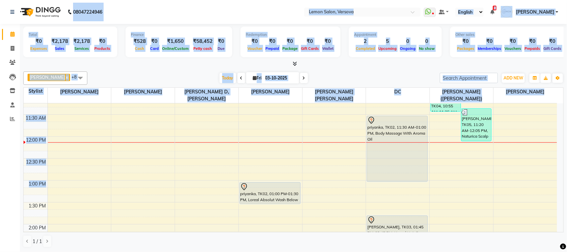
drag, startPoint x: 73, startPoint y: 12, endPoint x: 110, endPoint y: 195, distance: 186.4
click at [110, 195] on app-home "08047224946 Need Help? Call us on 08047224946 Select Location × Lemon Salon, Ve…" at bounding box center [283, 126] width 567 height 252
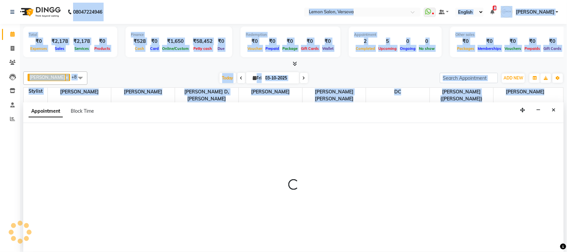
select select "7405"
select select "675"
select select "tentative"
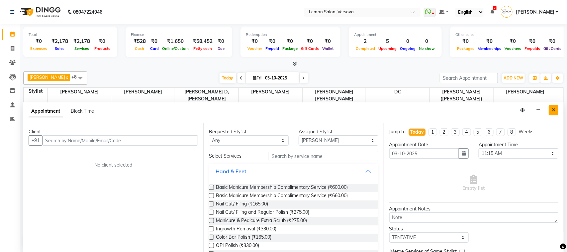
click at [552, 112] on icon "Close" at bounding box center [554, 110] width 4 height 5
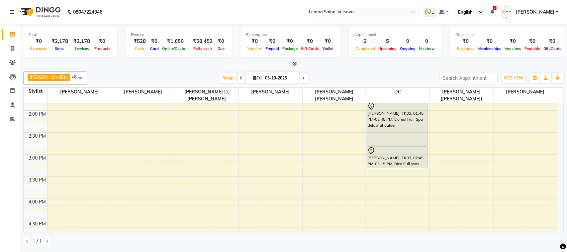
scroll to position [264, 0]
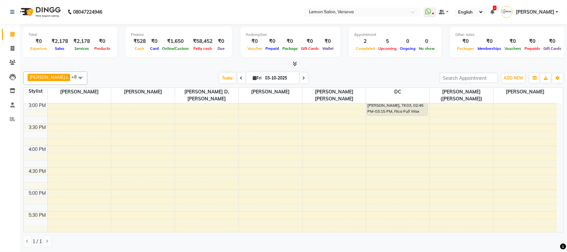
click at [78, 147] on div "9:00 AM 9:30 AM 10:00 AM 10:30 AM 11:00 AM 11:30 AM 12:00 PM 12:30 PM 1:00 PM 1…" at bounding box center [290, 145] width 533 height 613
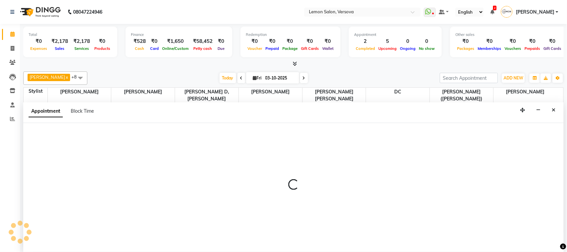
select select "7405"
select select "tentative"
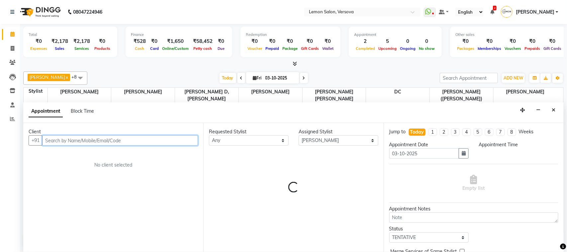
select select "960"
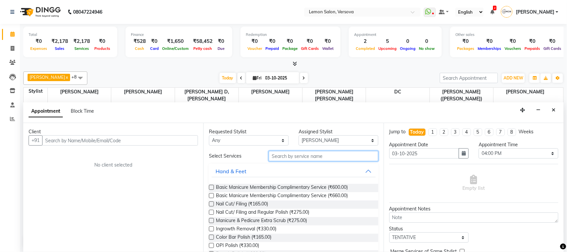
click at [327, 156] on input "text" at bounding box center [324, 156] width 110 height 10
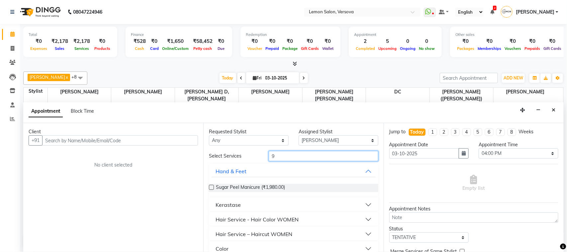
type input "90"
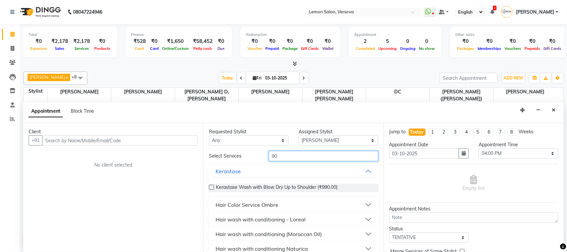
click at [292, 158] on input "90" at bounding box center [324, 156] width 110 height 10
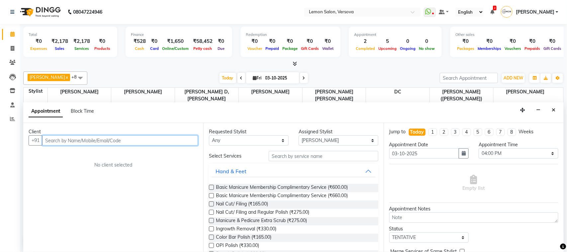
click at [164, 142] on input "text" at bounding box center [120, 140] width 156 height 10
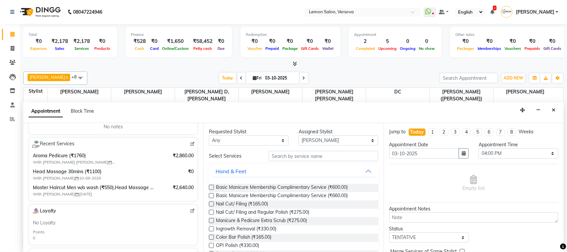
scroll to position [72, 0]
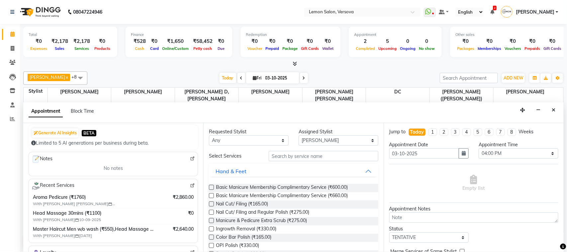
type input "9004902160"
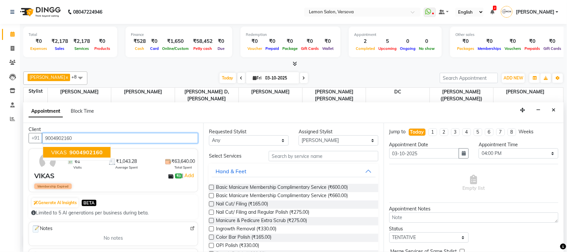
scroll to position [0, 0]
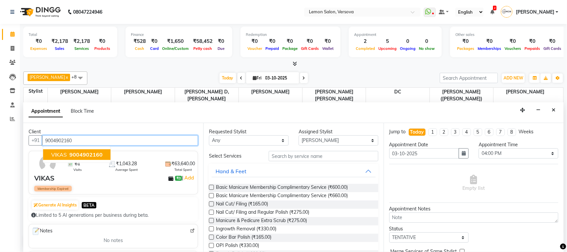
click at [129, 144] on input "9004902160" at bounding box center [120, 140] width 156 height 10
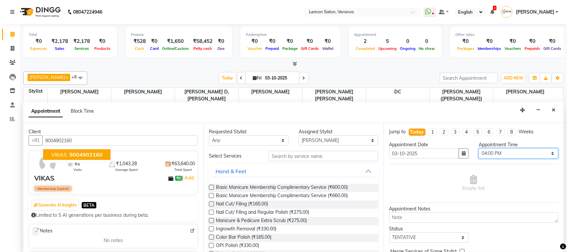
click at [520, 155] on select "Select 10:00 AM 10:15 AM 10:30 AM 10:45 AM 11:00 AM 11:15 AM 11:30 AM 11:45 AM …" at bounding box center [519, 153] width 80 height 10
select select "1020"
click at [479, 148] on select "Select 10:00 AM 10:15 AM 10:30 AM 10:45 AM 11:00 AM 11:15 AM 11:30 AM 11:45 AM …" at bounding box center [519, 153] width 80 height 10
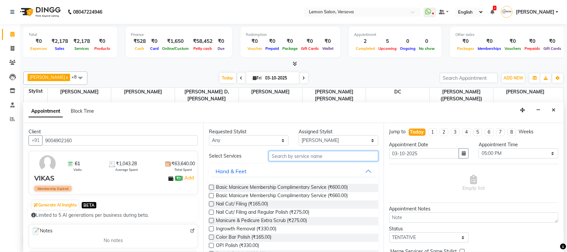
click at [287, 160] on input "text" at bounding box center [324, 156] width 110 height 10
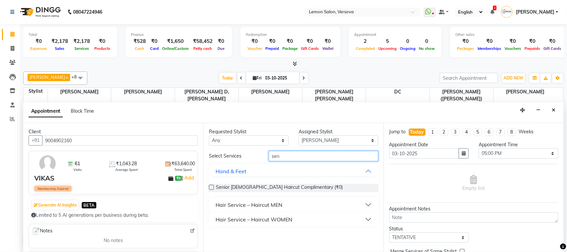
type input "sen"
click at [271, 210] on button "Hair Service – Haircut MEN" at bounding box center [294, 205] width 164 height 12
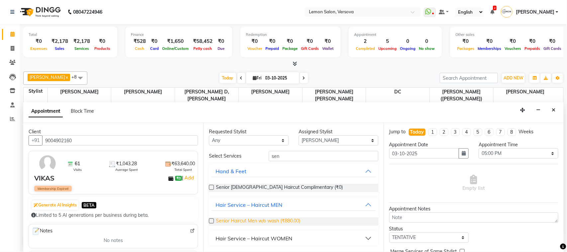
click at [298, 223] on span "Senior Haircut Men w/o wash (₹880.00)" at bounding box center [258, 221] width 84 height 8
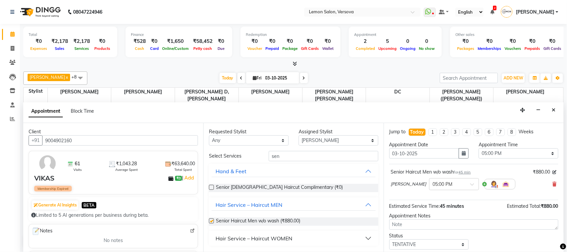
checkbox input "false"
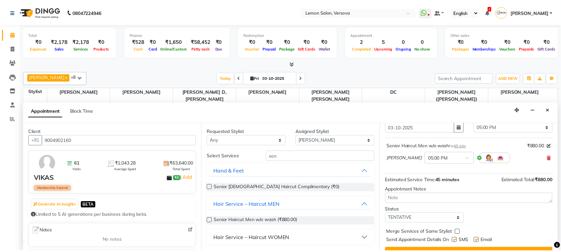
scroll to position [40, 0]
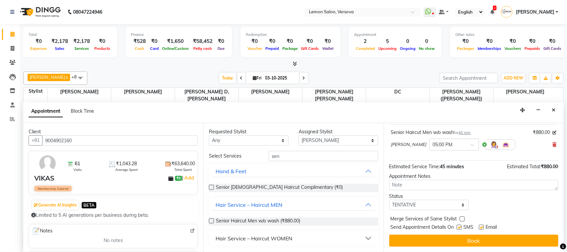
click at [462, 229] on div "SMS" at bounding box center [468, 228] width 22 height 8
click at [482, 226] on label at bounding box center [481, 227] width 5 height 5
click at [482, 226] on input "checkbox" at bounding box center [481, 228] width 4 height 4
checkbox input "false"
click at [460, 228] on label at bounding box center [459, 227] width 5 height 5
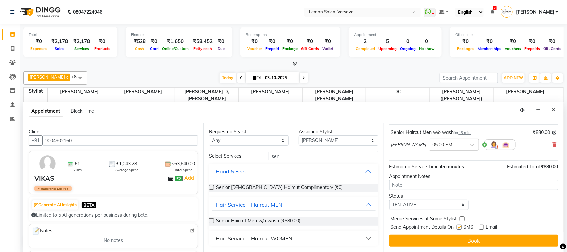
click at [460, 228] on input "checkbox" at bounding box center [459, 228] width 4 height 4
checkbox input "false"
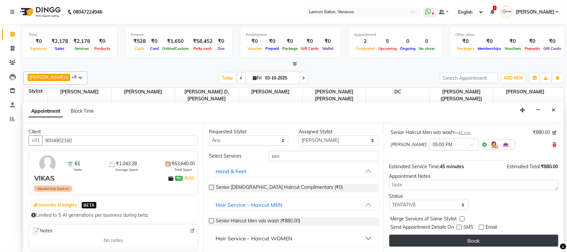
click at [470, 241] on button "Book" at bounding box center [473, 240] width 169 height 12
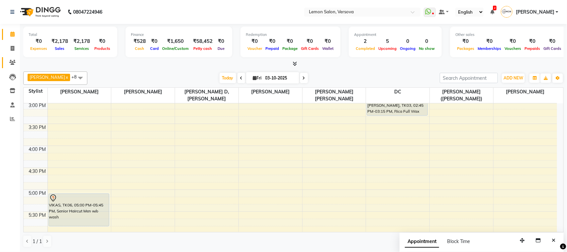
click at [13, 58] on link "Clients" at bounding box center [10, 62] width 16 height 11
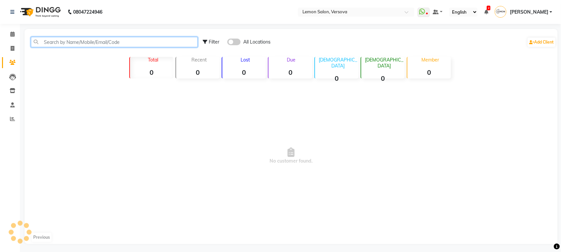
click at [50, 46] on input "text" at bounding box center [114, 42] width 167 height 10
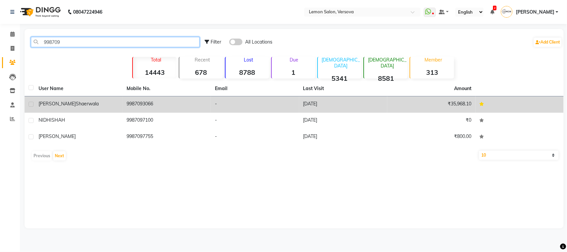
type input "998709"
click at [173, 98] on td "9987093066" at bounding box center [167, 104] width 88 height 16
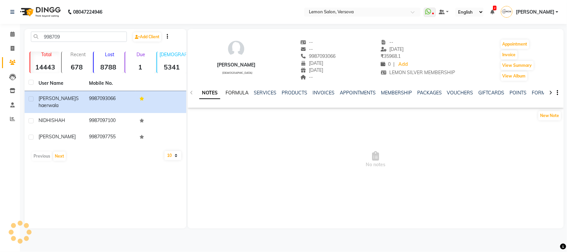
click at [238, 91] on link "FORMULA" at bounding box center [237, 93] width 23 height 6
click at [268, 96] on div "SERVICES" at bounding box center [264, 92] width 23 height 7
click at [268, 94] on link "SERVICES" at bounding box center [264, 93] width 23 height 6
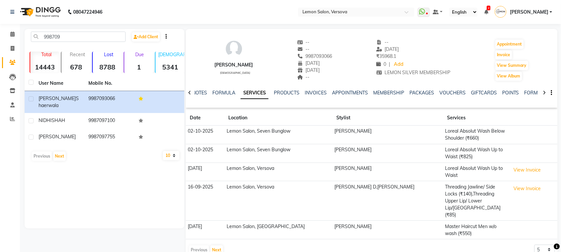
scroll to position [2, 0]
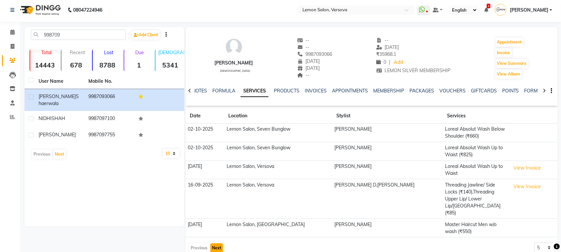
click at [217, 243] on button "Next" at bounding box center [216, 247] width 13 height 9
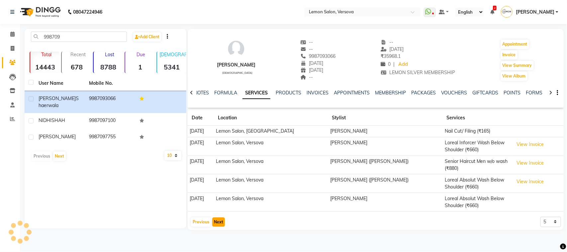
click at [219, 223] on button "Next" at bounding box center [218, 221] width 13 height 9
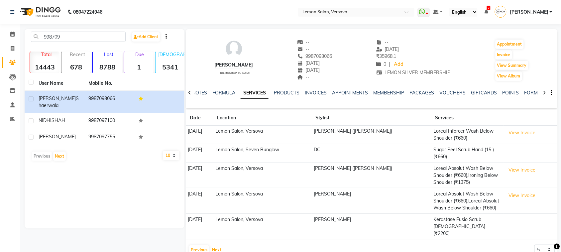
scroll to position [9, 0]
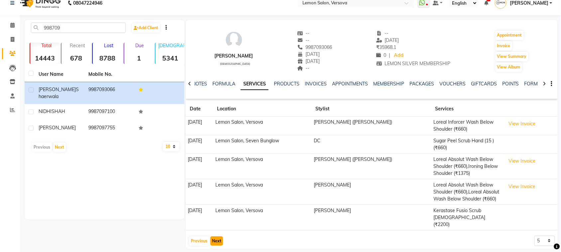
click at [214, 236] on button "Next" at bounding box center [216, 240] width 13 height 9
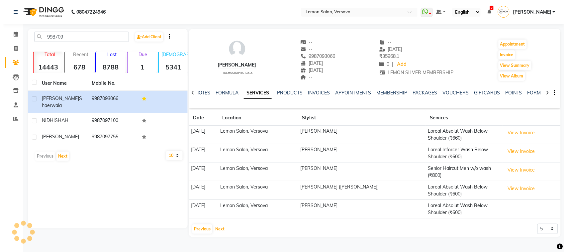
scroll to position [0, 0]
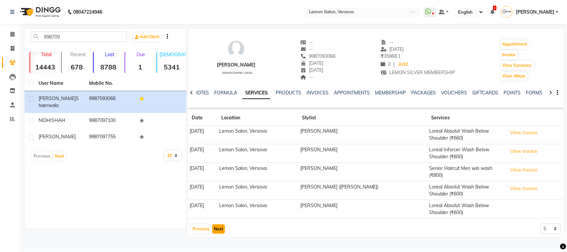
click at [213, 224] on button "Next" at bounding box center [218, 228] width 13 height 9
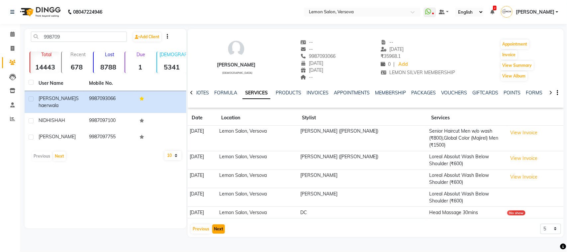
click at [215, 230] on button "Next" at bounding box center [218, 228] width 13 height 9
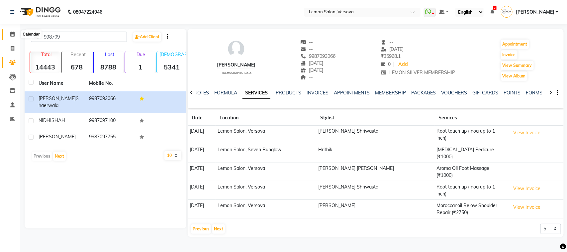
click at [16, 34] on span at bounding box center [13, 35] width 12 height 8
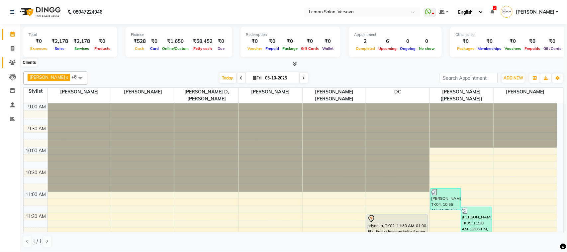
click at [8, 63] on span at bounding box center [13, 63] width 12 height 8
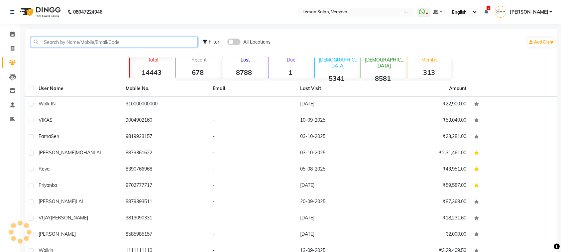
drag, startPoint x: 72, startPoint y: 38, endPoint x: 72, endPoint y: 47, distance: 9.6
click at [72, 38] on input "text" at bounding box center [114, 42] width 167 height 10
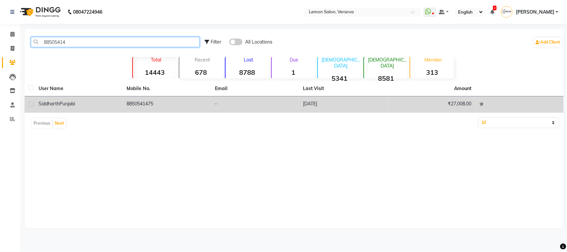
type input "88505414"
click at [93, 103] on div "Siddharth Punjabi" at bounding box center [79, 103] width 80 height 7
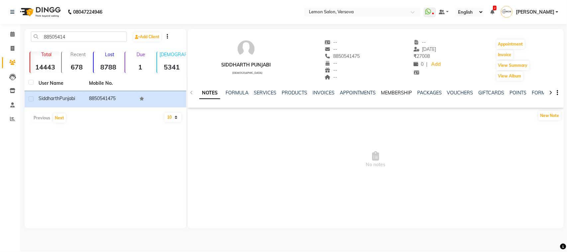
click at [388, 91] on link "MEMBERSHIP" at bounding box center [396, 93] width 31 height 6
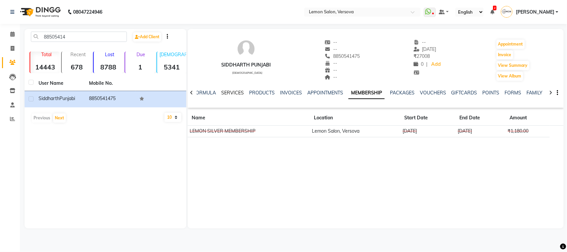
click at [231, 93] on link "SERVICES" at bounding box center [232, 93] width 23 height 6
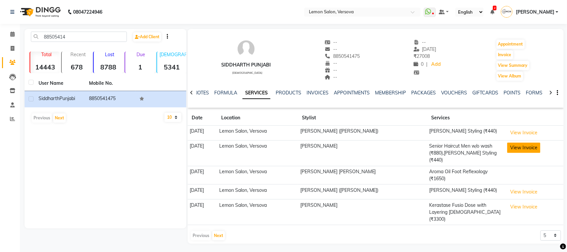
click at [527, 150] on button "View Invoice" at bounding box center [523, 147] width 33 height 10
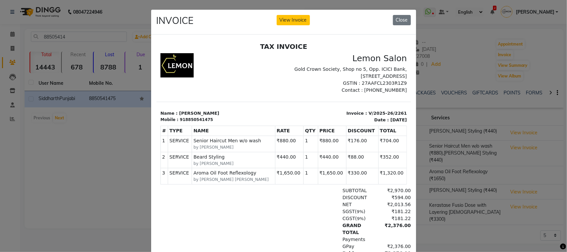
click at [461, 128] on ngb-modal-window "INVOICE View Invoice Close" at bounding box center [283, 126] width 567 height 252
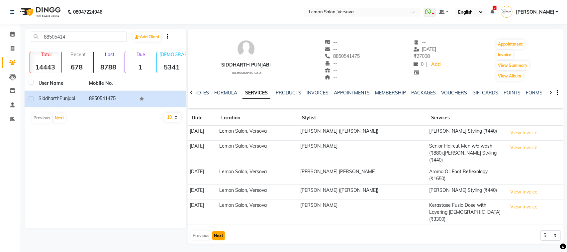
click at [222, 231] on button "Next" at bounding box center [218, 235] width 13 height 9
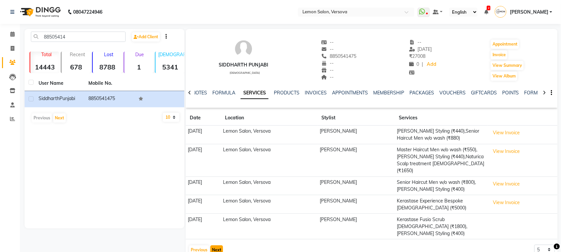
click at [214, 245] on button "Next" at bounding box center [216, 249] width 13 height 9
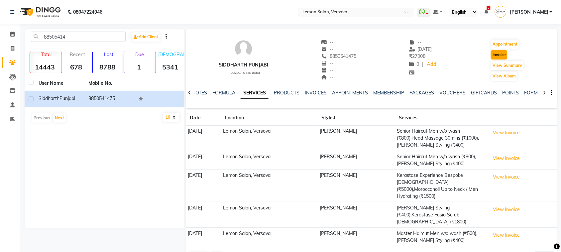
click at [503, 53] on button "Invoice" at bounding box center [499, 54] width 17 height 9
select select "service"
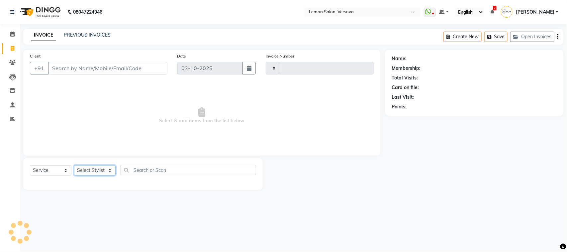
type input "2810"
click at [103, 168] on select "Select Stylist" at bounding box center [95, 170] width 42 height 10
select select "564"
type input "8850541475"
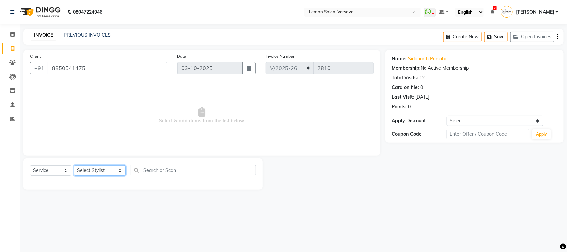
select select "7474"
click at [74, 165] on select "Select Stylist Alim Shah Asif Salmani DC Kassar Sahil Lucy Sarate Margaret Mars…" at bounding box center [99, 170] width 51 height 10
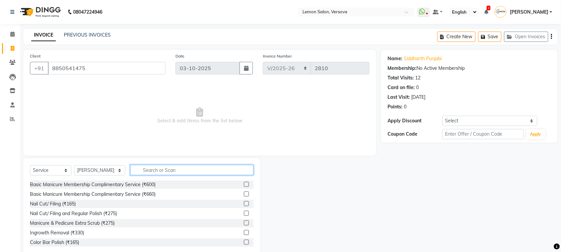
click at [153, 169] on input "text" at bounding box center [191, 170] width 123 height 10
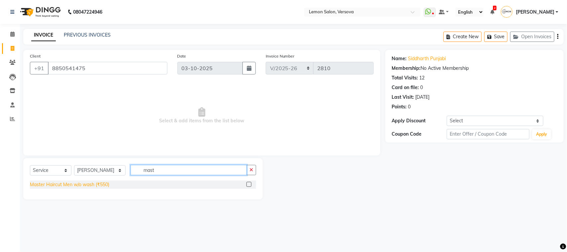
type input "mast"
click at [108, 185] on div "Master Haircut Men w/o wash (₹550)" at bounding box center [69, 184] width 79 height 7
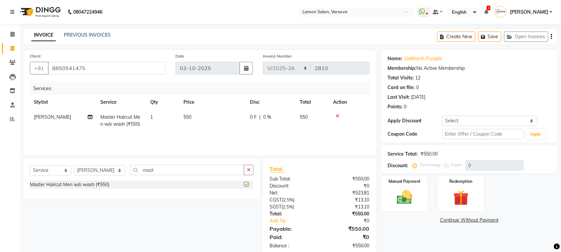
checkbox input "false"
click at [169, 174] on input "mast" at bounding box center [187, 170] width 114 height 10
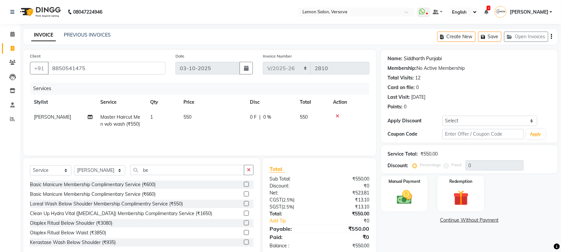
click at [422, 62] on div "Name: Siddharth Punjabi Membership: No Active Membership Total Visits: 12 Card …" at bounding box center [469, 81] width 163 height 58
click at [422, 60] on link "Siddharth Punjabi" at bounding box center [423, 58] width 38 height 7
click at [187, 166] on input "be" at bounding box center [187, 170] width 114 height 10
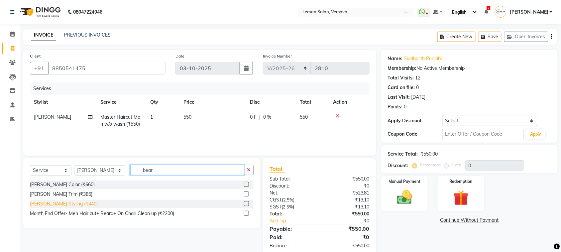
type input "bear"
click at [57, 202] on div "Beard Styling (₹440)" at bounding box center [64, 203] width 68 height 7
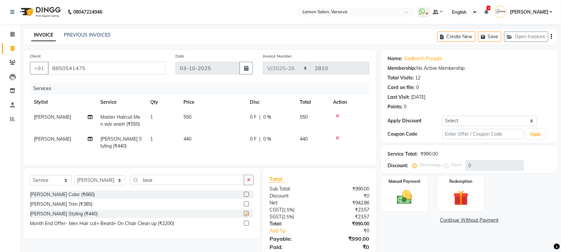
checkbox input "false"
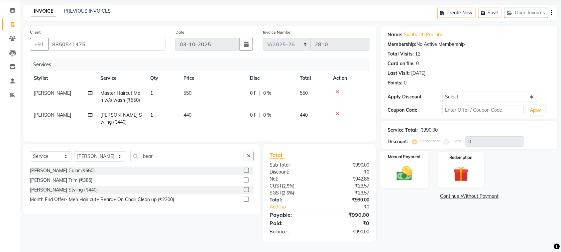
click at [412, 164] on img at bounding box center [404, 173] width 26 height 18
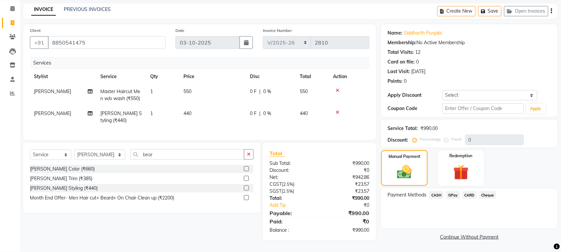
click at [436, 191] on span "CASH" at bounding box center [436, 195] width 14 height 8
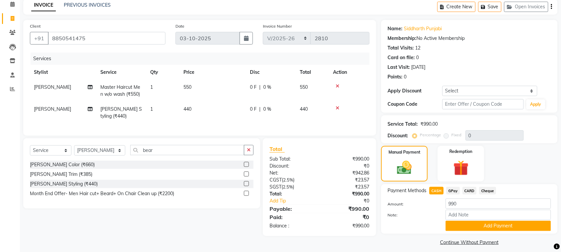
drag, startPoint x: 95, startPoint y: 0, endPoint x: 309, endPoint y: 118, distance: 244.1
click at [309, 118] on td "440" at bounding box center [312, 113] width 33 height 22
select select "7474"
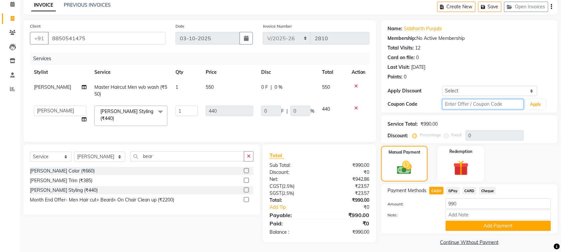
click at [451, 104] on input "text" at bounding box center [482, 104] width 81 height 10
type input "fst20"
click at [544, 101] on button "Apply" at bounding box center [535, 104] width 19 height 10
type input "20"
type input "88"
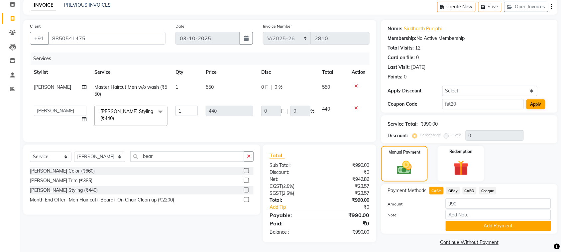
type input "20"
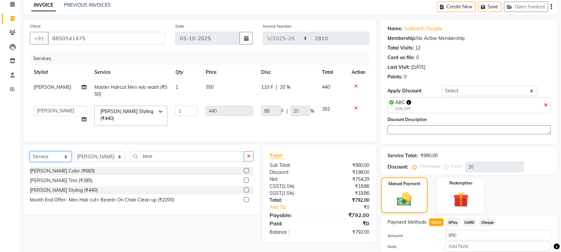
click at [59, 159] on select "Select Service Product Membership Package Voucher Prepaid Gift Card" at bounding box center [51, 156] width 42 height 10
select select "membership"
click at [30, 154] on select "Select Service Product Membership Package Voucher Prepaid Gift Card" at bounding box center [51, 156] width 42 height 10
click at [99, 153] on div "Select Service Product Membership Package Voucher Prepaid Gift Card Select Styl…" at bounding box center [141, 179] width 237 height 70
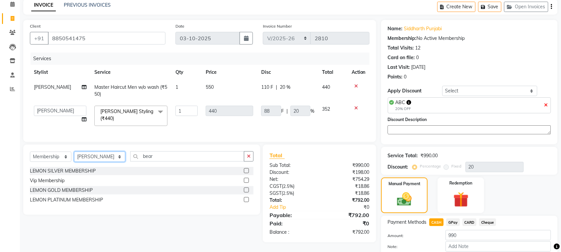
click at [100, 156] on select "Select Stylist Alim Shah Asif Salmani DC Kassar Sahil Lucy Sarate Margaret Mars…" at bounding box center [99, 156] width 51 height 10
select select "7450"
click at [74, 154] on select "Select Stylist Alim Shah Asif Salmani DC Kassar Sahil Lucy Sarate Margaret Mars…" at bounding box center [99, 156] width 51 height 10
click at [70, 171] on div "LEMON SILVER MEMBERSHIP" at bounding box center [63, 170] width 66 height 7
select select "select"
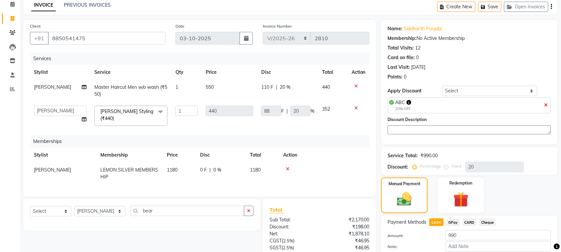
scroll to position [87, 0]
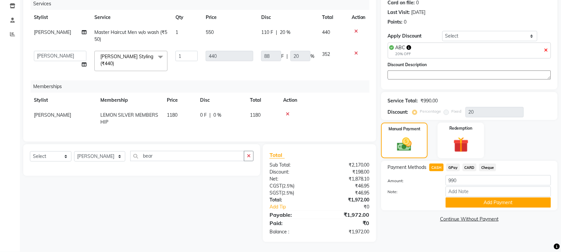
click at [460, 163] on div "CARD" at bounding box center [468, 167] width 17 height 9
click at [461, 163] on div "CARD" at bounding box center [468, 167] width 17 height 9
click at [464, 165] on span "CARD" at bounding box center [469, 167] width 14 height 8
type input "1972"
click at [439, 164] on span "CASH" at bounding box center [436, 167] width 14 height 8
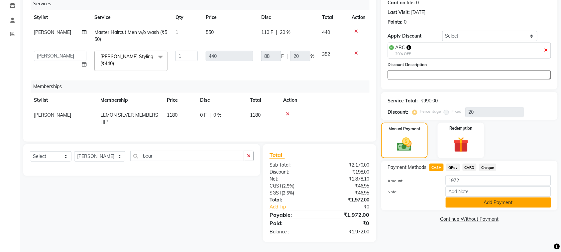
click at [460, 197] on button "Add Payment" at bounding box center [497, 202] width 105 height 10
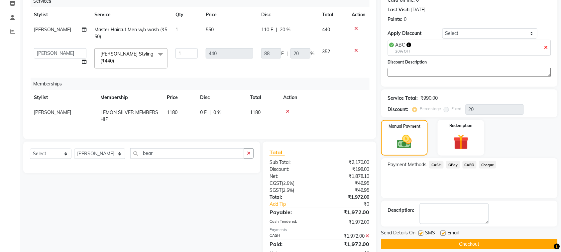
scroll to position [111, 0]
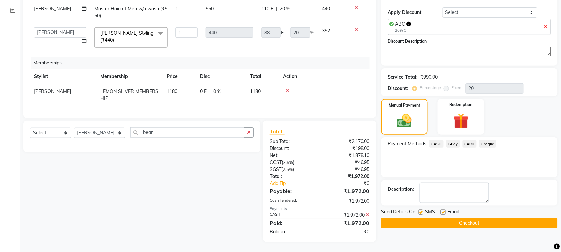
click at [419, 210] on label at bounding box center [420, 212] width 5 height 5
click at [419, 210] on input "checkbox" at bounding box center [420, 212] width 4 height 4
checkbox input "false"
click at [442, 210] on label at bounding box center [442, 212] width 5 height 5
click at [442, 210] on input "checkbox" at bounding box center [442, 212] width 4 height 4
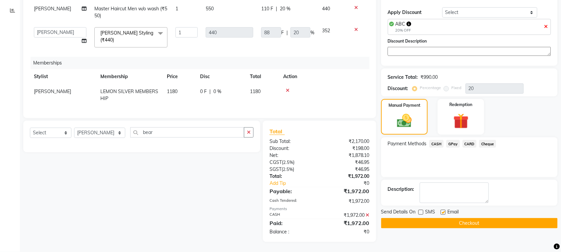
checkbox input "false"
click at [439, 218] on button "Checkout" at bounding box center [469, 223] width 176 height 10
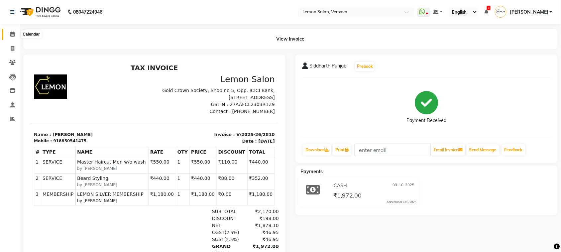
click at [7, 32] on span at bounding box center [13, 35] width 12 height 8
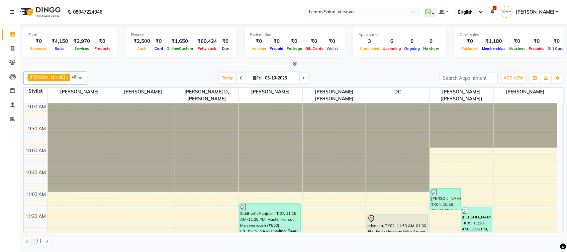
drag, startPoint x: 567, startPoint y: 153, endPoint x: 326, endPoint y: 55, distance: 260.1
click at [325, 54] on div "Redemption ₹0 Voucher ₹0 Prepaid ₹0 Package ₹0 Gift Cards ₹0 Wallet" at bounding box center [295, 42] width 100 height 31
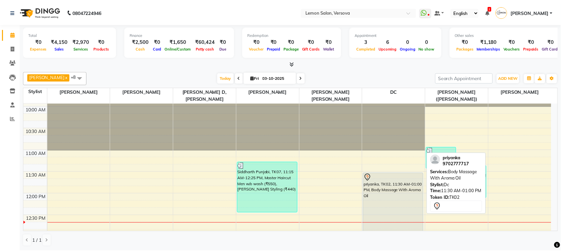
scroll to position [42, 0]
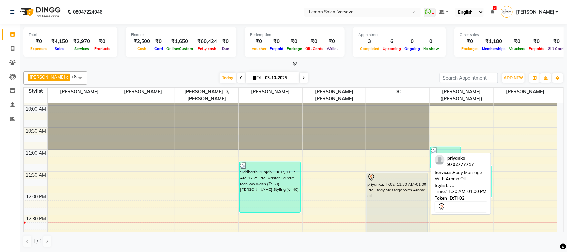
click at [396, 193] on div "priyanka, TK02, 11:30 AM-01:00 PM, Body Massage With Aroma Oil" at bounding box center [397, 205] width 60 height 65
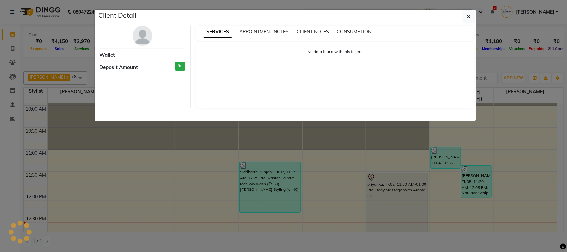
select select "7"
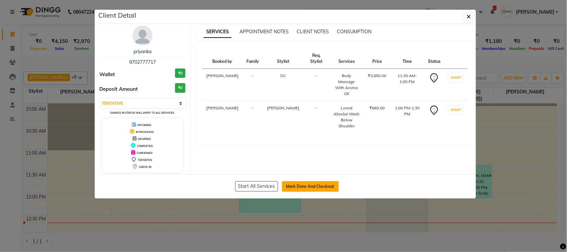
click at [324, 185] on button "Mark Done And Checkout" at bounding box center [310, 186] width 57 height 11
select select "service"
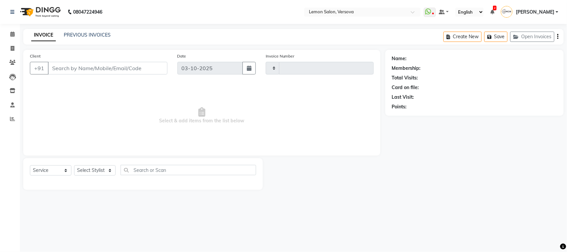
type input "2811"
select select "564"
type input "9702777717"
select select "7886"
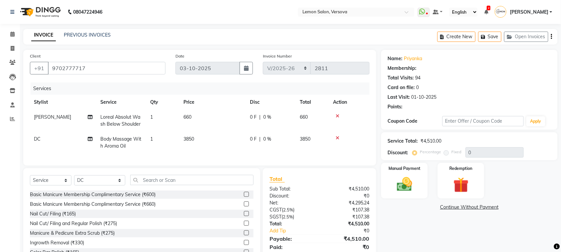
select select "1: Object"
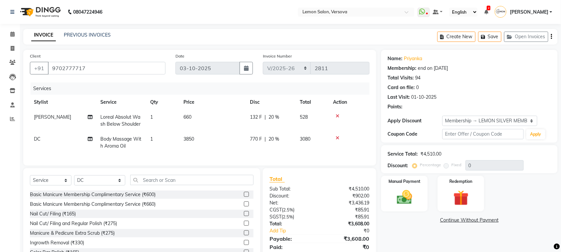
type input "20"
click at [342, 115] on div at bounding box center [349, 116] width 33 height 5
click at [336, 115] on icon at bounding box center [337, 116] width 4 height 5
click at [336, 136] on icon at bounding box center [337, 138] width 4 height 5
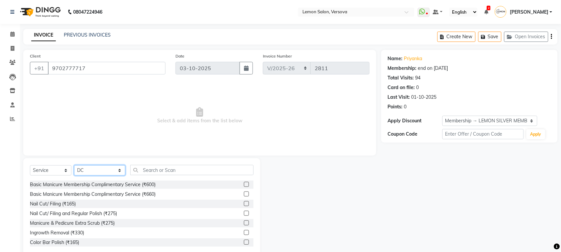
click at [109, 168] on select "Select Stylist Alim Shah Asif Salmani DC Kassar Sahil Lucy Sarate Margaret Mars…" at bounding box center [99, 170] width 51 height 10
select select "7408"
click at [74, 165] on select "Select Stylist Alim Shah Asif Salmani DC Kassar Sahil Lucy Sarate Margaret Mars…" at bounding box center [99, 170] width 51 height 10
click at [138, 171] on input "text" at bounding box center [191, 170] width 123 height 10
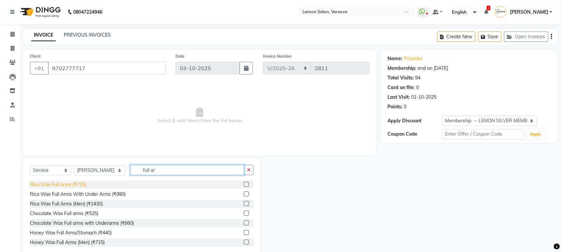
type input "full ar"
click at [77, 184] on div "Rica Wax Full arms (₹715)" at bounding box center [58, 184] width 56 height 7
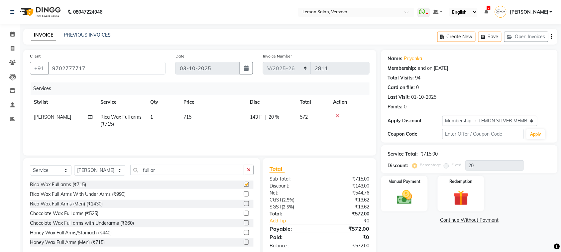
checkbox input "false"
click at [145, 168] on input "full ar" at bounding box center [187, 170] width 114 height 10
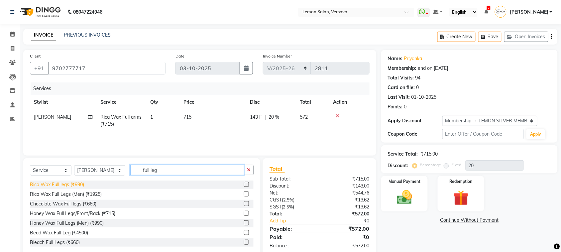
type input "full leg"
click at [75, 186] on div "Rica Wax Full legs (₹990)" at bounding box center [57, 184] width 54 height 7
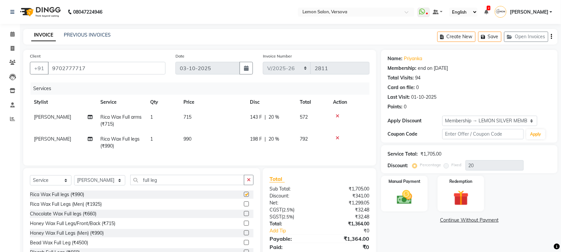
checkbox input "false"
click at [159, 185] on input "full leg" at bounding box center [187, 180] width 114 height 10
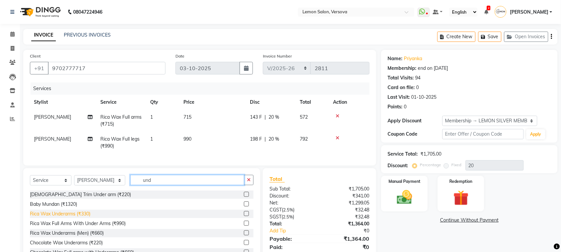
type input "und"
click at [76, 217] on div "Rica Wax Underarms (₹330)" at bounding box center [60, 213] width 60 height 7
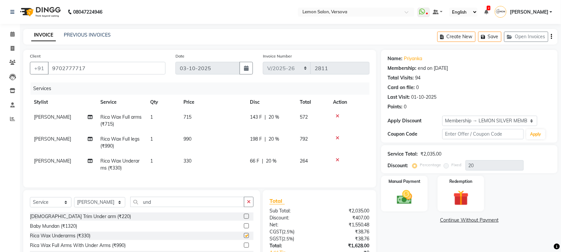
checkbox input "false"
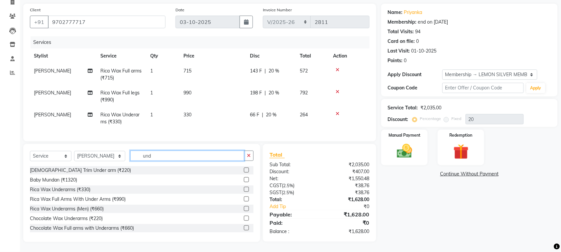
click at [159, 152] on input "und" at bounding box center [187, 155] width 114 height 10
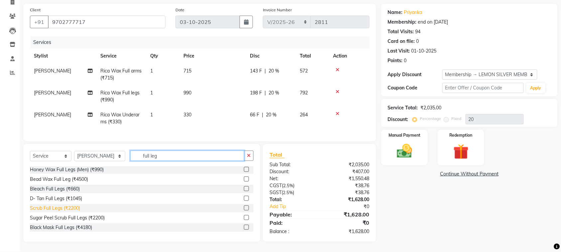
type input "full leg"
click at [74, 205] on div "Scrub Full Legs (₹2200)" at bounding box center [55, 208] width 50 height 7
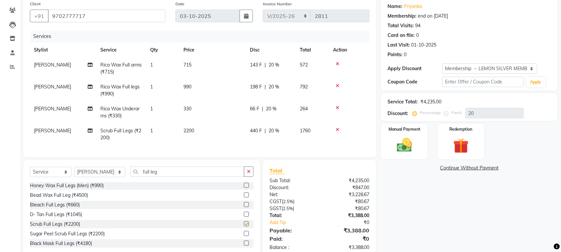
checkbox input "false"
click at [172, 173] on input "full leg" at bounding box center [187, 171] width 114 height 10
click at [170, 173] on input "full leg" at bounding box center [187, 171] width 114 height 10
click at [165, 175] on input "full leg" at bounding box center [187, 171] width 114 height 10
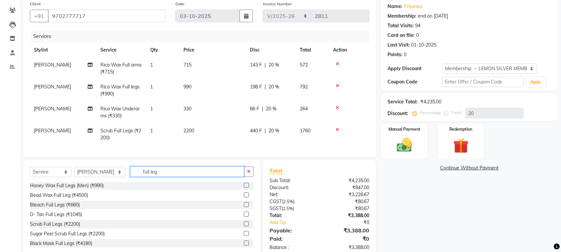
click at [165, 175] on input "full leg" at bounding box center [187, 171] width 114 height 10
click at [155, 175] on input "full leg" at bounding box center [187, 171] width 114 height 10
drag, startPoint x: 141, startPoint y: 177, endPoint x: 157, endPoint y: 180, distance: 15.9
click at [157, 177] on input "full leg" at bounding box center [187, 171] width 114 height 10
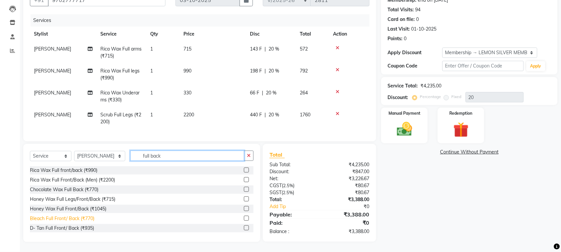
scroll to position [20, 0]
click at [176, 157] on input "full back" at bounding box center [187, 155] width 114 height 10
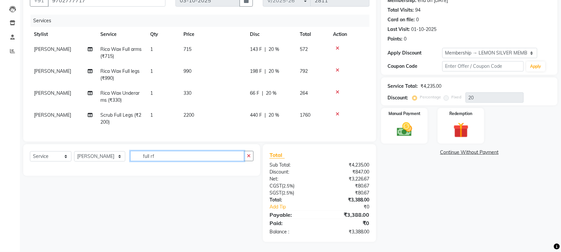
scroll to position [0, 0]
click at [176, 157] on input "full rf" at bounding box center [187, 156] width 114 height 10
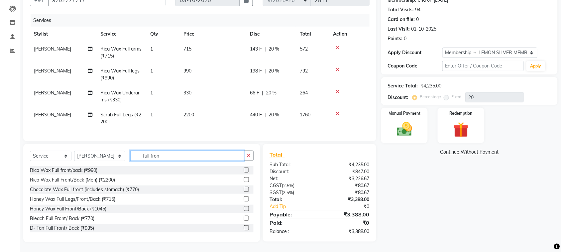
type input "full front"
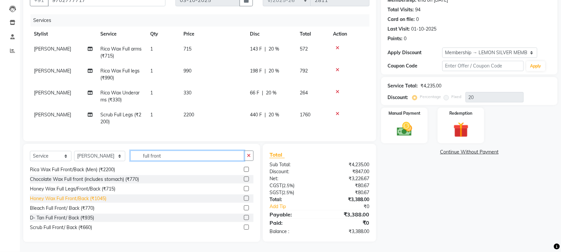
scroll to position [20, 0]
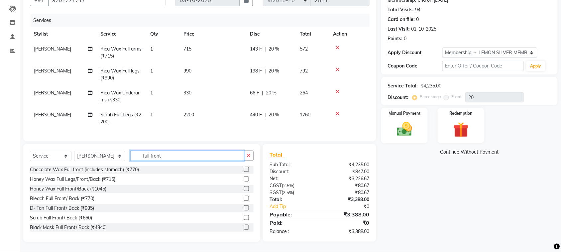
click at [173, 156] on input "full front" at bounding box center [187, 155] width 114 height 10
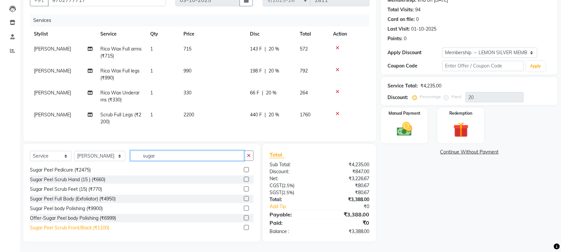
type input "sugar"
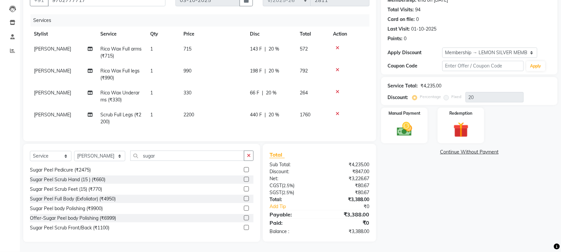
drag, startPoint x: 105, startPoint y: 230, endPoint x: 104, endPoint y: 226, distance: 3.7
click at [104, 230] on div "Sugar Peel Scrub Front/Back (₹1100)" at bounding box center [69, 227] width 79 height 7
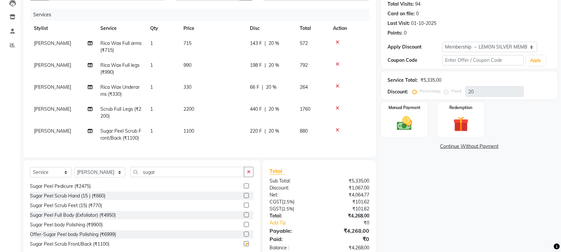
checkbox input "false"
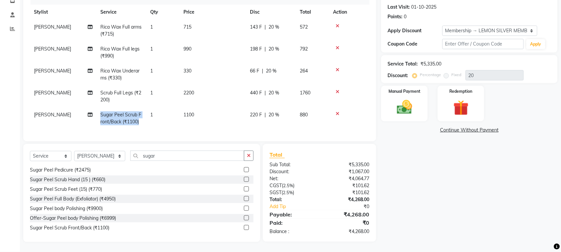
copy span "Sugar Peel Scrub Front/Back (₹1100)"
drag, startPoint x: 100, startPoint y: 105, endPoint x: 141, endPoint y: 122, distance: 44.5
click at [141, 122] on td "Sugar Peel Scrub Front/Back (₹1100)" at bounding box center [121, 118] width 50 height 22
select select "7408"
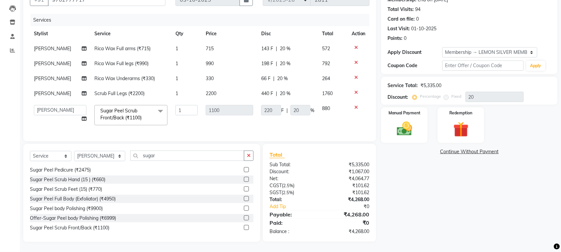
scroll to position [74, 0]
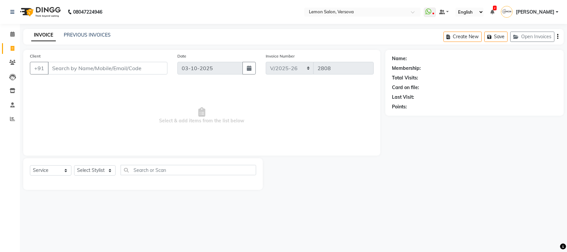
select select "564"
select select "service"
click at [14, 24] on div "Calendar Invoice Clients Leads Inventory Staff Reports Completed InProgress Upc…" at bounding box center [45, 130] width 90 height 223
click at [11, 30] on link "Calendar" at bounding box center [10, 34] width 16 height 11
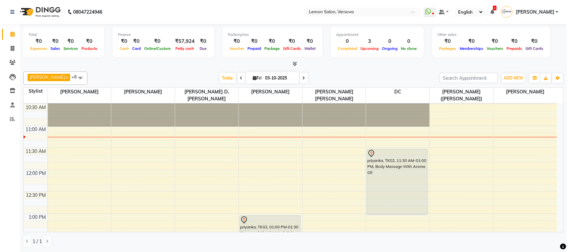
scroll to position [67, 0]
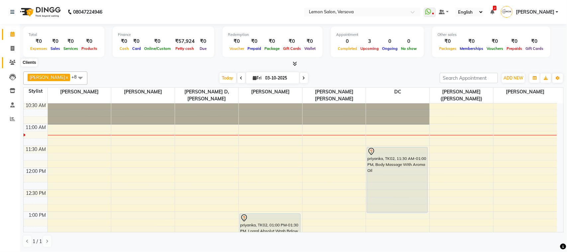
click at [8, 59] on span at bounding box center [13, 63] width 12 height 8
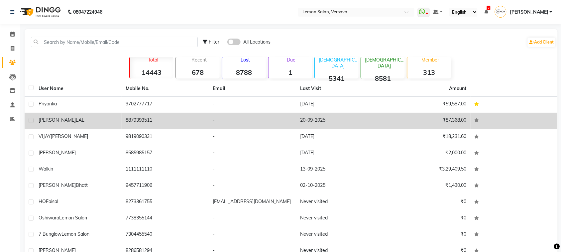
click at [75, 113] on td "RICHA LAL" at bounding box center [78, 121] width 87 height 16
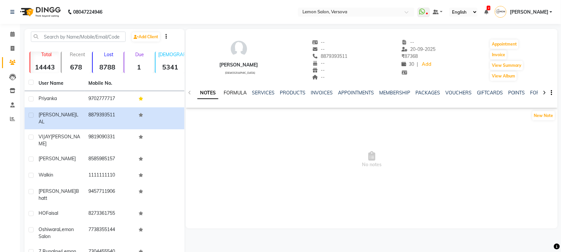
click at [234, 90] on link "FORMULA" at bounding box center [235, 93] width 23 height 6
click at [275, 94] on ul "NOTES FORMULA SERVICES PRODUCTS INVOICES APPOINTMENTS MEMBERSHIP PACKAGES VOUCH…" at bounding box center [407, 92] width 421 height 7
click at [270, 94] on link "SERVICES" at bounding box center [262, 93] width 23 height 6
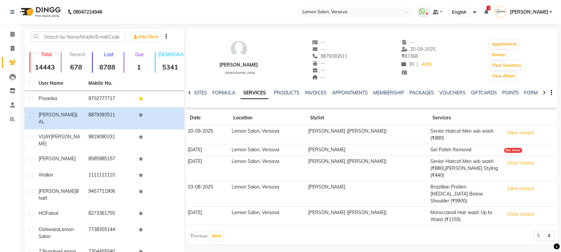
click at [9, 25] on div "Calendar Invoice Clients Leads Inventory Staff Reports Completed InProgress Upc…" at bounding box center [45, 160] width 90 height 282
click at [9, 30] on link "Calendar" at bounding box center [10, 34] width 16 height 11
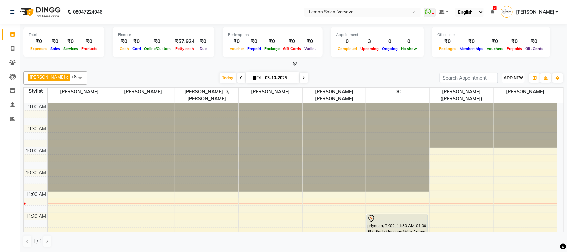
click at [502, 76] on button "ADD NEW Toggle Dropdown" at bounding box center [513, 77] width 23 height 9
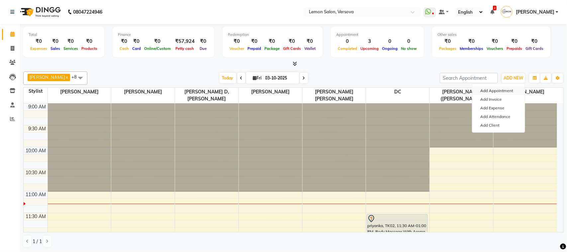
click at [499, 93] on button "Add Appointment" at bounding box center [498, 90] width 52 height 9
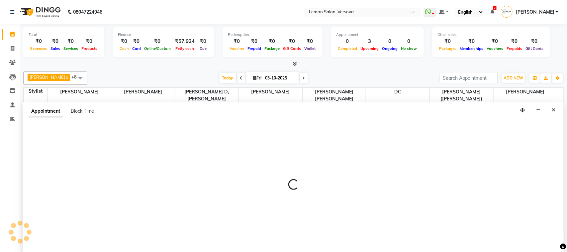
select select "600"
select select "tentative"
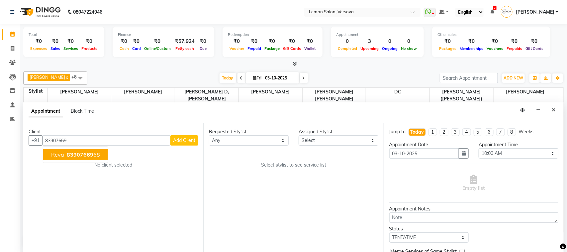
click at [83, 155] on span "83907669" at bounding box center [80, 154] width 27 height 7
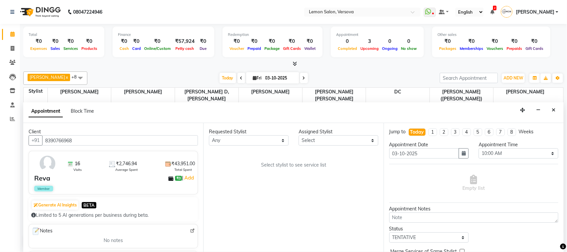
type input "8390766968"
click at [330, 133] on div "Assigned Stylist" at bounding box center [339, 131] width 80 height 7
click at [329, 140] on select "Select [PERSON_NAME] [PERSON_NAME] DC [PERSON_NAME] [PERSON_NAME] [PERSON_NAME]…" at bounding box center [339, 140] width 80 height 10
select select "7886"
click at [299, 136] on select "Select [PERSON_NAME] [PERSON_NAME] DC [PERSON_NAME] [PERSON_NAME] [PERSON_NAME]…" at bounding box center [339, 140] width 80 height 10
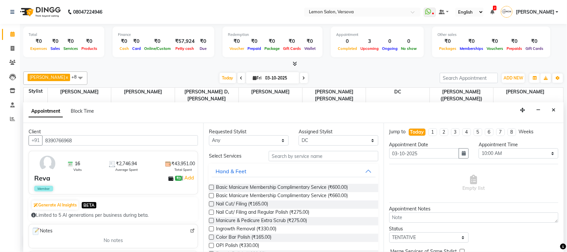
click at [304, 149] on div "Requested Stylist Any Alim Shah Asif Salmani DC Kassar Sahil Lucy Sarate Margar…" at bounding box center [293, 187] width 180 height 129
click at [283, 153] on input "text" at bounding box center [324, 156] width 110 height 10
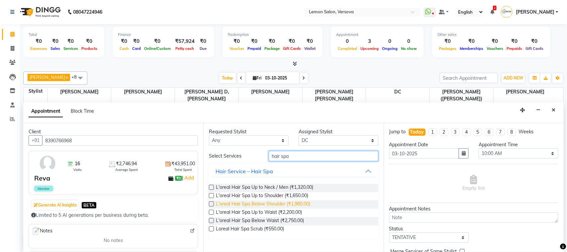
type input "hair spa"
click at [299, 208] on span "L'oreal Hair Spa Below Shoulder (₹1,980.00)" at bounding box center [263, 204] width 94 height 8
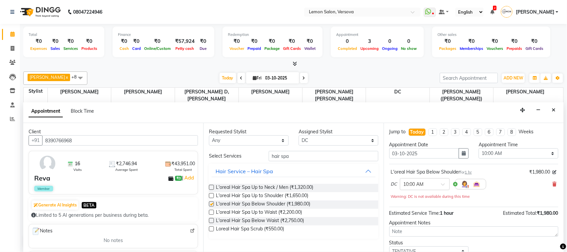
checkbox input "false"
click at [325, 158] on input "hair spa" at bounding box center [324, 156] width 110 height 10
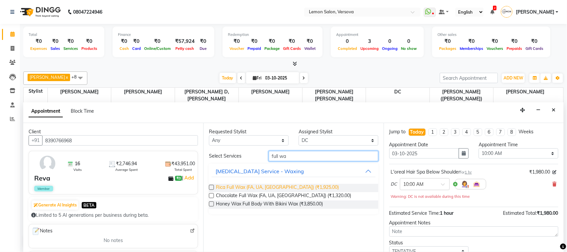
type input "full wa"
click at [273, 184] on span "Rica Full Wax (FA, UA, FL) (₹1,925.00)" at bounding box center [277, 188] width 123 height 8
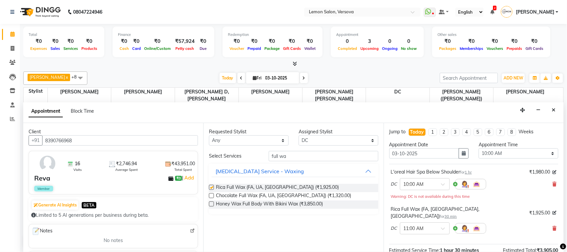
checkbox input "false"
click at [515, 154] on select "Select 10:00 AM 10:15 AM 10:30 AM 10:45 AM 11:00 AM 11:15 AM 11:30 AM 11:45 AM …" at bounding box center [519, 153] width 80 height 10
select select "825"
click at [479, 148] on select "Select 10:00 AM 10:15 AM 10:30 AM 10:45 AM 11:00 AM 11:15 AM 11:30 AM 11:45 AM …" at bounding box center [519, 153] width 80 height 10
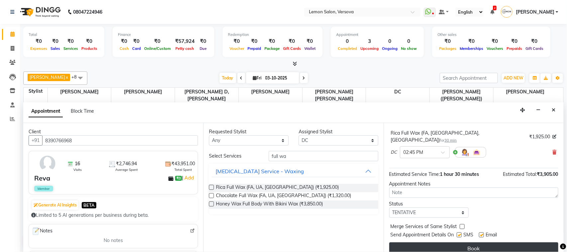
scroll to position [70, 0]
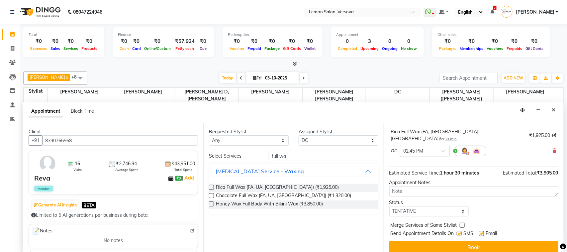
click at [458, 231] on label at bounding box center [459, 233] width 5 height 5
click at [458, 232] on input "checkbox" at bounding box center [459, 234] width 4 height 4
checkbox input "false"
click at [480, 231] on label at bounding box center [481, 233] width 5 height 5
click at [480, 232] on input "checkbox" at bounding box center [481, 234] width 4 height 4
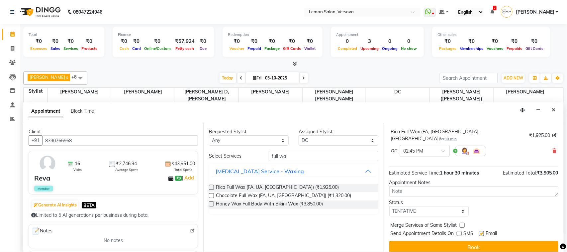
checkbox input "false"
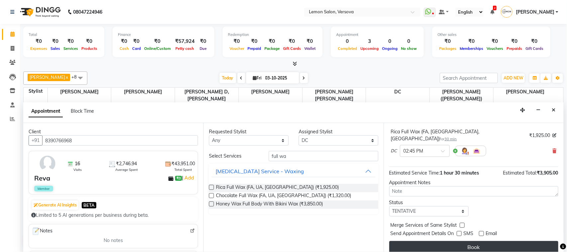
click at [481, 241] on button "Book" at bounding box center [473, 247] width 169 height 12
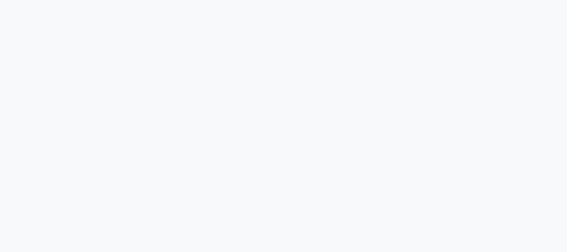
select select "service"
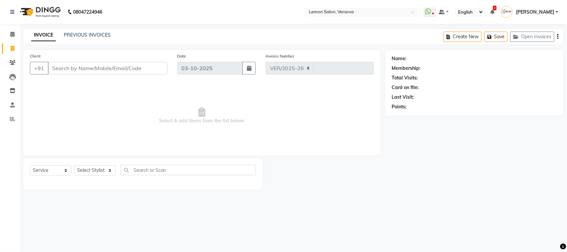
select select "564"
type input "2810"
click at [13, 60] on icon at bounding box center [12, 62] width 6 height 5
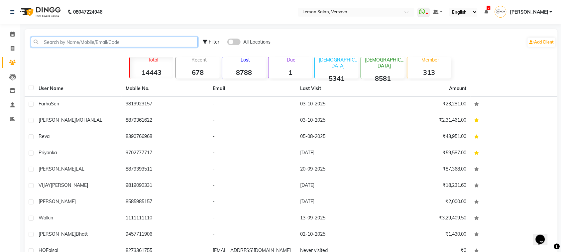
click at [67, 40] on input "text" at bounding box center [114, 42] width 167 height 10
paste input "9004902160"
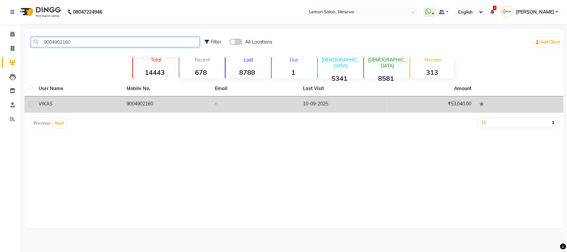
type input "9004902160"
click at [141, 109] on td "9004902160" at bounding box center [167, 104] width 88 height 16
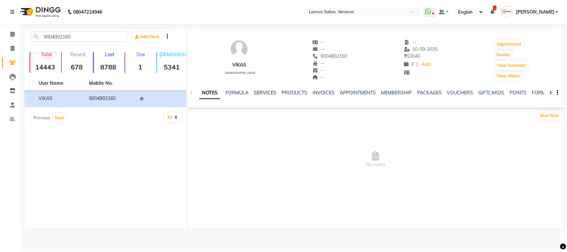
click at [268, 94] on link "SERVICES" at bounding box center [265, 93] width 23 height 6
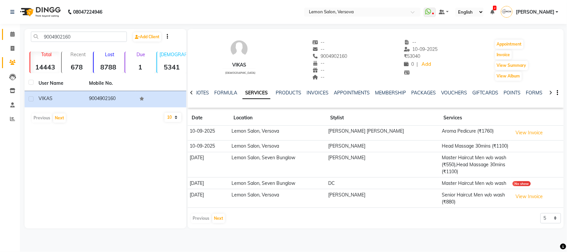
click at [18, 30] on li "Calendar" at bounding box center [10, 34] width 20 height 14
click at [3, 31] on link "Calendar" at bounding box center [10, 34] width 16 height 11
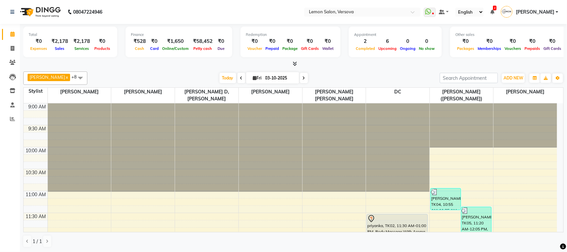
click at [565, 114] on div "Total ₹0 Expenses ₹2,178 Sales ₹2,178 Services ₹0 Products Finance ₹528 Cash ₹0…" at bounding box center [293, 138] width 547 height 228
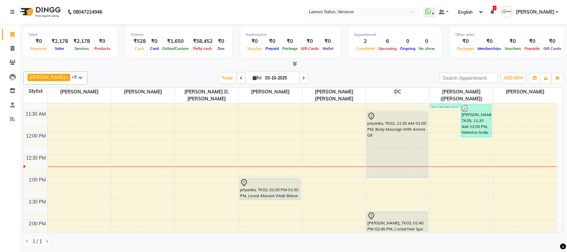
scroll to position [96, 0]
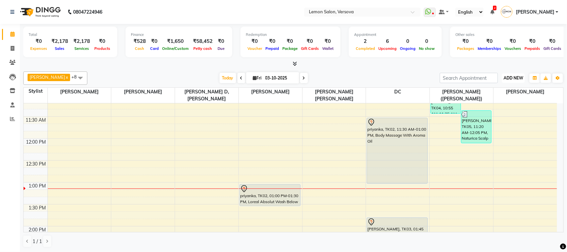
click at [518, 77] on span "ADD NEW" at bounding box center [514, 77] width 20 height 5
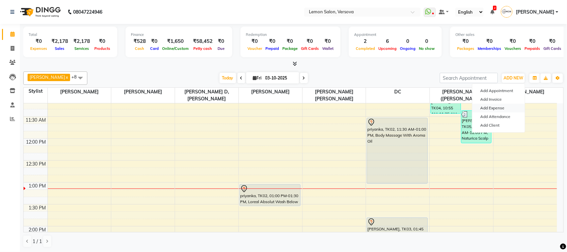
click at [498, 107] on link "Add Expense" at bounding box center [498, 108] width 52 height 9
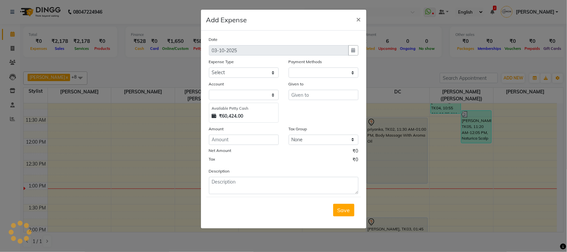
select select "1"
select select "2317"
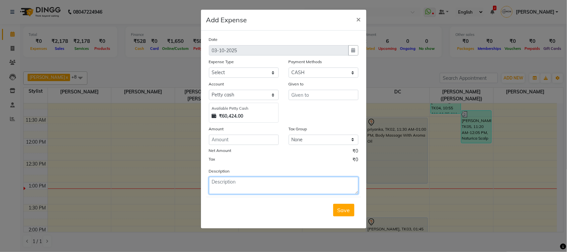
click at [245, 183] on textarea at bounding box center [283, 185] width 149 height 17
paste textarea "V/2025-26/2796"
type textarea "V/2025-26/2796"
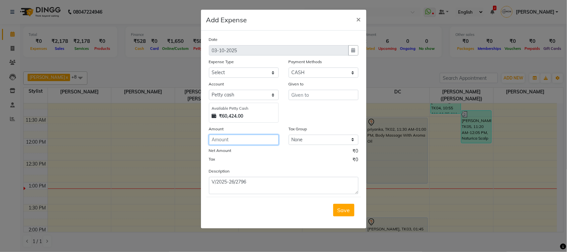
click at [244, 138] on input "number" at bounding box center [244, 140] width 70 height 10
type input "286"
click at [265, 68] on select "Select Advance Cash transfer to hub Laundry Loan Membership Milk Miscellaneous …" at bounding box center [244, 72] width 70 height 10
click at [298, 91] on input "text" at bounding box center [324, 95] width 70 height 10
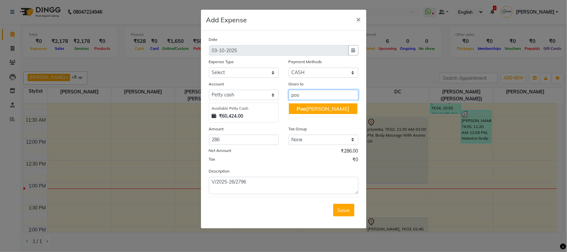
click at [308, 110] on ngb-highlight "Poo nam Nagvekar" at bounding box center [323, 108] width 52 height 7
type input "[PERSON_NAME]"
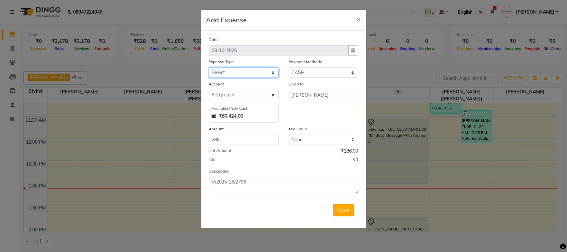
click at [272, 72] on select "Select Advance Cash transfer to hub Laundry Loan Membership Milk Miscellaneous …" at bounding box center [244, 72] width 70 height 10
select select "2685"
click at [209, 67] on select "Select Advance Cash transfer to hub Laundry Loan Membership Milk Miscellaneous …" at bounding box center [244, 72] width 70 height 10
click at [346, 211] on span "Save" at bounding box center [343, 210] width 13 height 7
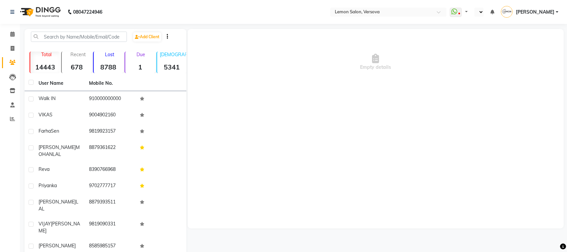
select select "en"
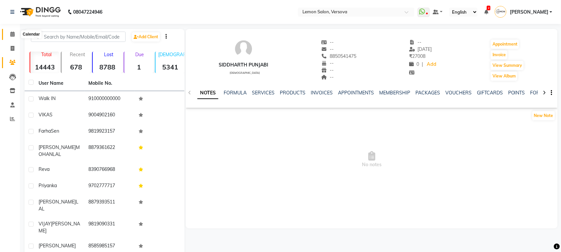
click at [17, 35] on span at bounding box center [13, 35] width 12 height 8
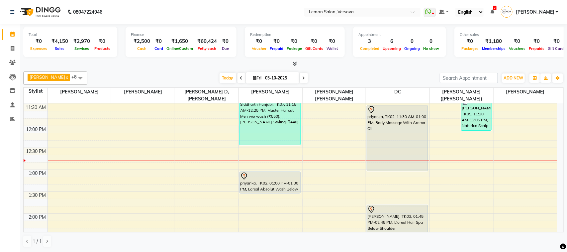
scroll to position [166, 0]
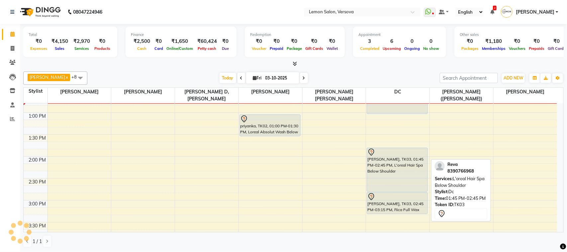
click at [405, 152] on div "[PERSON_NAME], TK03, 01:45 PM-02:45 PM, L'oreal Hair Spa Below Shoulder" at bounding box center [397, 170] width 60 height 44
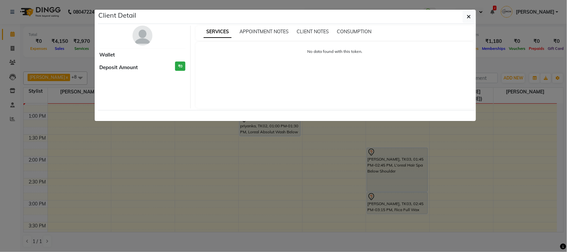
select select "7"
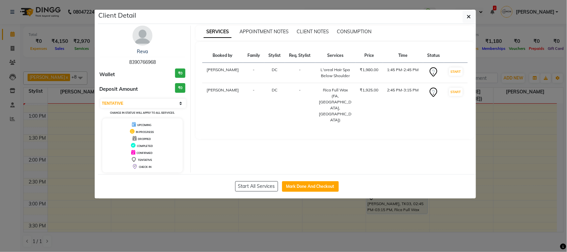
click at [147, 39] on img at bounding box center [143, 36] width 20 height 20
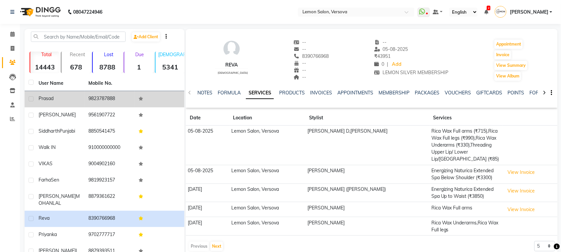
click at [50, 102] on td "prasad" at bounding box center [60, 99] width 50 height 16
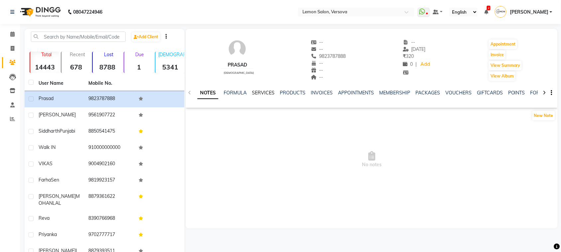
click at [262, 93] on link "SERVICES" at bounding box center [263, 93] width 23 height 6
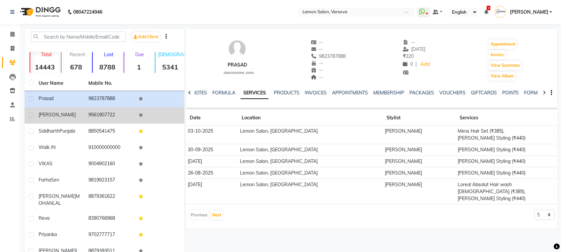
click at [122, 111] on td "9561907722" at bounding box center [109, 115] width 50 height 16
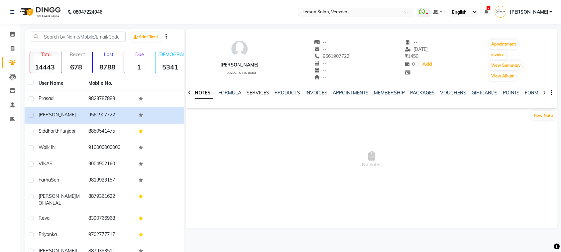
click at [254, 92] on link "SERVICES" at bounding box center [257, 93] width 23 height 6
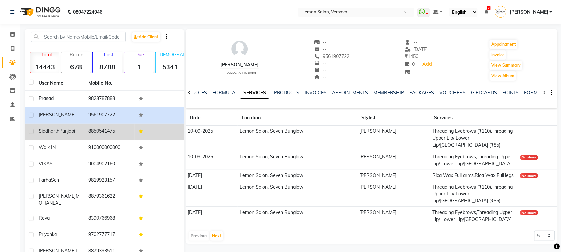
click at [79, 128] on div "Siddharth Punjabi" at bounding box center [60, 131] width 42 height 7
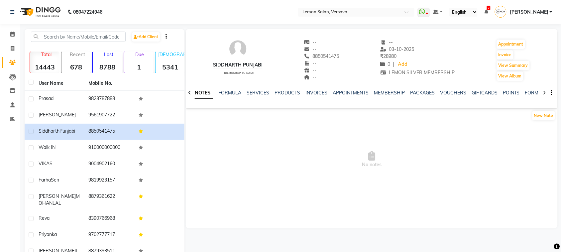
click at [269, 92] on ul "NOTES FORMULA SERVICES PRODUCTS INVOICES APPOINTMENTS MEMBERSHIP PACKAGES VOUCH…" at bounding box center [403, 92] width 422 height 7
click at [263, 97] on div "NOTES FORMULA SERVICES PRODUCTS INVOICES APPOINTMENTS MEMBERSHIP PACKAGES VOUCH…" at bounding box center [363, 95] width 332 height 12
click at [258, 94] on link "SERVICES" at bounding box center [257, 93] width 23 height 6
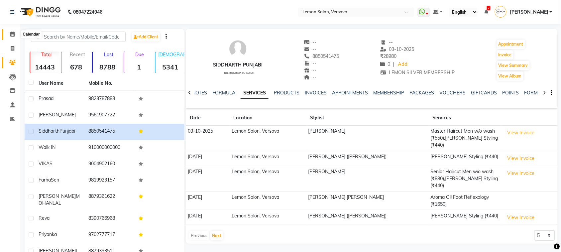
click at [7, 34] on span at bounding box center [13, 35] width 12 height 8
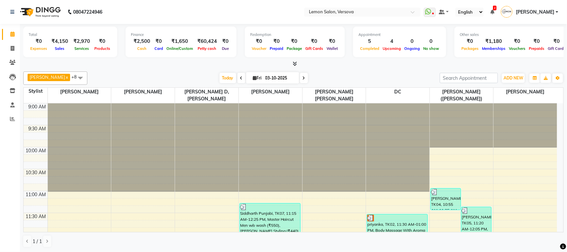
click at [237, 78] on div "Today Fri 03-10-2025" at bounding box center [264, 78] width 90 height 10
click at [237, 79] on span at bounding box center [241, 78] width 8 height 10
type input "02-10-2025"
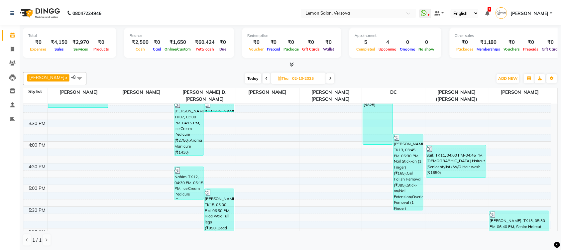
scroll to position [341, 0]
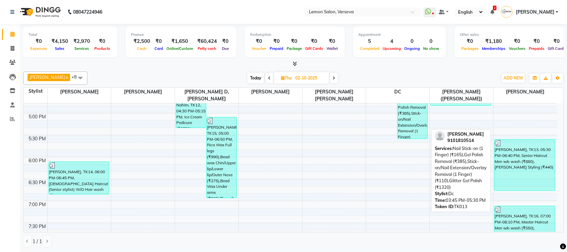
click at [406, 102] on div "[PERSON_NAME], TK13, 03:45 PM-05:30 PM, Nail Stick-on (1 Finger) (₹165),Gel Pol…" at bounding box center [413, 100] width 30 height 77
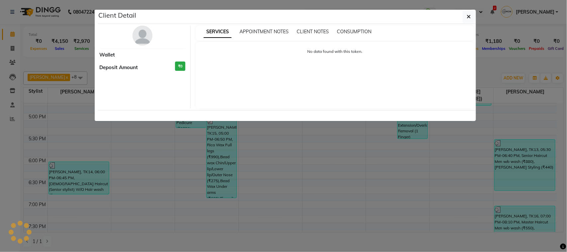
select select "3"
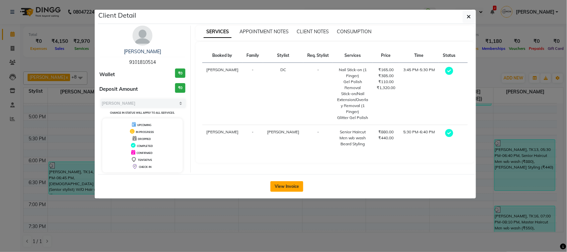
click at [293, 185] on button "View Invoice" at bounding box center [286, 186] width 33 height 11
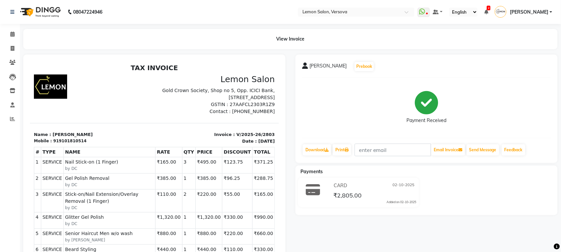
scroll to position [42, 0]
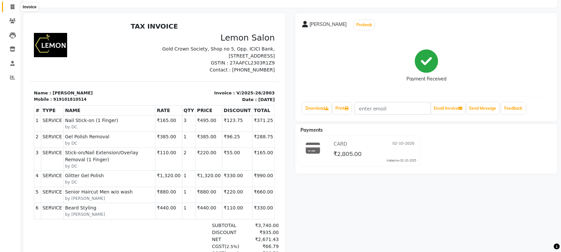
click at [7, 5] on span at bounding box center [13, 7] width 12 height 8
select select "564"
select select "service"
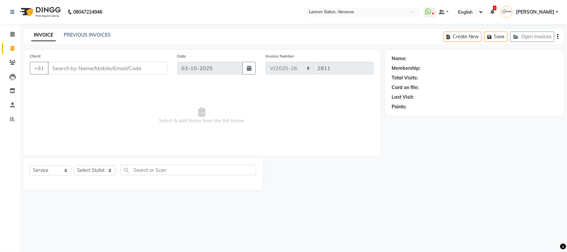
click at [6, 26] on div "Calendar Invoice Clients Leads Inventory Staff Reports Completed InProgress Upc…" at bounding box center [45, 130] width 90 height 223
click at [5, 39] on link "Calendar" at bounding box center [10, 34] width 16 height 11
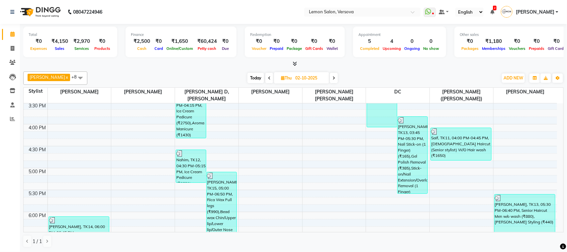
scroll to position [291, 0]
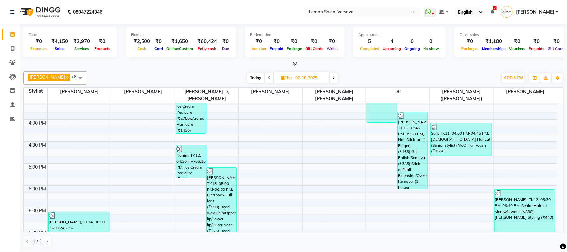
click at [249, 81] on span "Today" at bounding box center [255, 78] width 17 height 10
type input "03-10-2025"
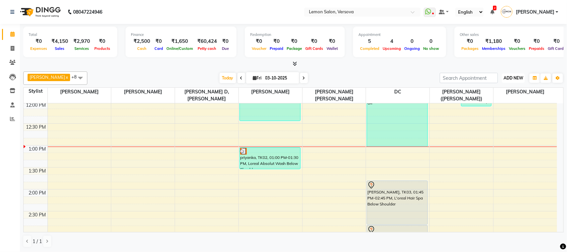
click at [504, 77] on span "ADD NEW" at bounding box center [514, 77] width 20 height 5
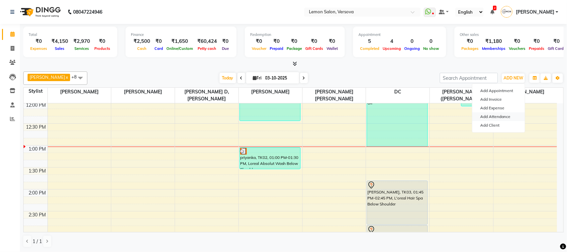
click at [499, 116] on link "Add Attendance" at bounding box center [498, 116] width 52 height 9
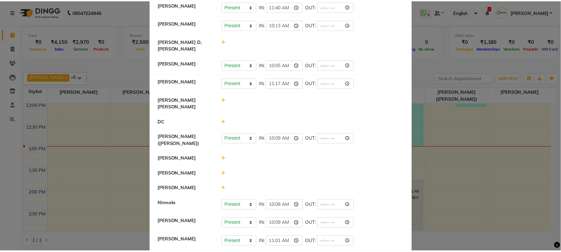
scroll to position [57, 0]
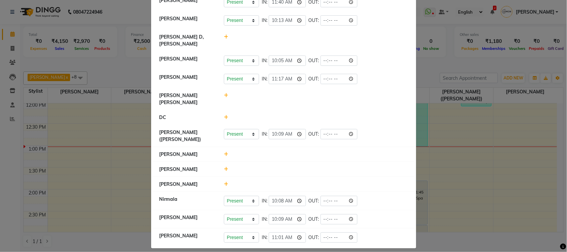
click at [224, 152] on icon at bounding box center [226, 154] width 4 height 5
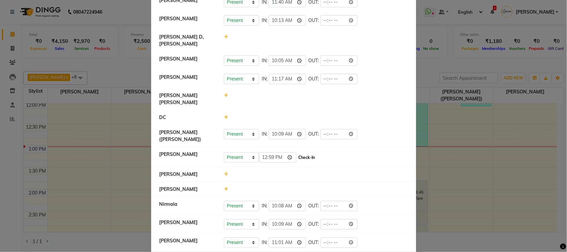
click at [306, 153] on button "Check-In" at bounding box center [307, 157] width 20 height 9
drag, startPoint x: 76, startPoint y: 46, endPoint x: 21, endPoint y: 76, distance: 62.4
click at [76, 47] on ngb-modal-window "Attendance × Select Date 03-10-2025 Asif Salmani Present Absent Late Half Day W…" at bounding box center [283, 126] width 567 height 252
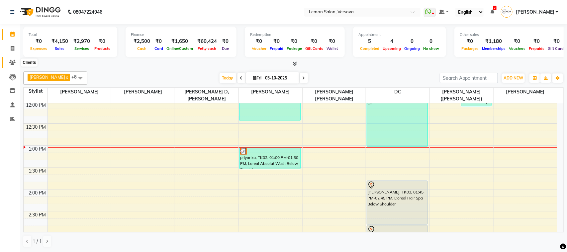
click at [10, 64] on icon at bounding box center [12, 62] width 6 height 5
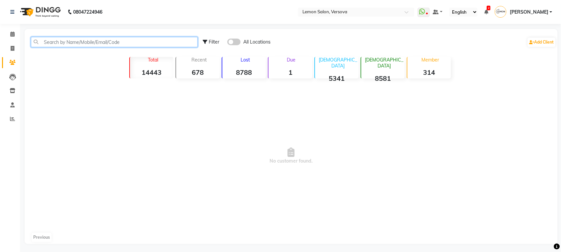
click at [65, 37] on input "text" at bounding box center [114, 42] width 167 height 10
drag, startPoint x: 65, startPoint y: 37, endPoint x: 66, endPoint y: 43, distance: 6.0
click at [66, 38] on input "text" at bounding box center [114, 42] width 167 height 10
click at [66, 43] on input "text" at bounding box center [114, 42] width 167 height 10
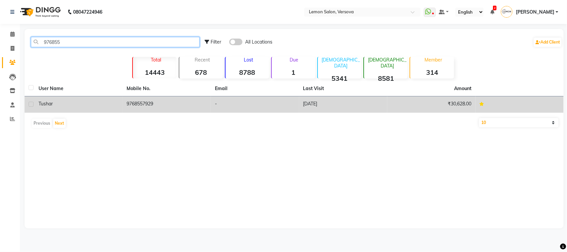
type input "976855"
click at [118, 100] on div "Tushar" at bounding box center [79, 103] width 80 height 7
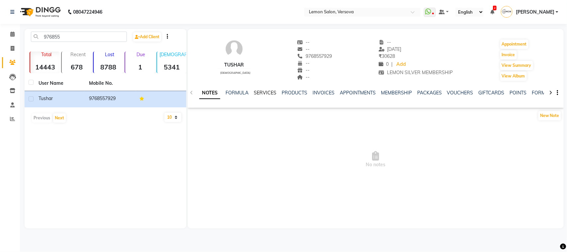
click at [266, 93] on link "SERVICES" at bounding box center [265, 93] width 23 height 6
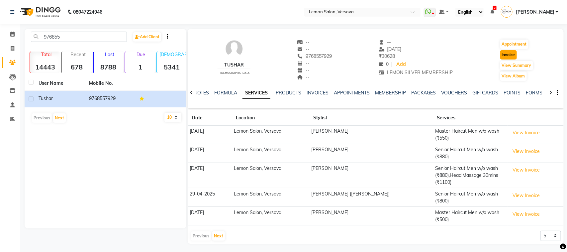
click at [510, 57] on button "Invoice" at bounding box center [508, 54] width 17 height 9
select select "service"
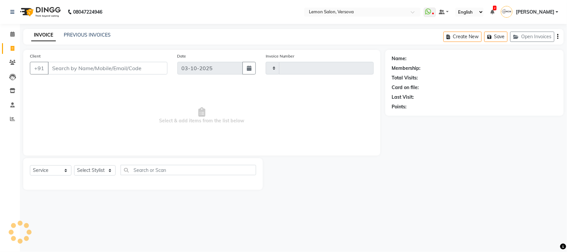
type input "2811"
select select "564"
drag, startPoint x: 85, startPoint y: 168, endPoint x: 90, endPoint y: 166, distance: 4.9
click at [85, 168] on select "Select Stylist" at bounding box center [95, 170] width 42 height 10
type input "9768557929"
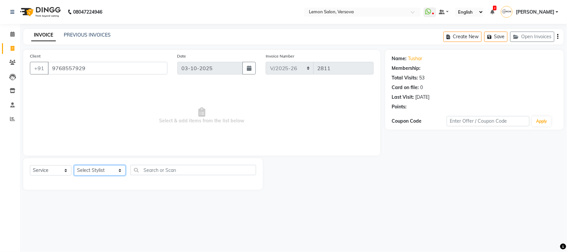
click at [102, 170] on select "Select Stylist Alim Shah Asif Salmani DC Kassar Sahil Lucy Sarate Margaret Mars…" at bounding box center [99, 170] width 51 height 10
click at [97, 176] on div "Select Service Product Membership Package Voucher Prepaid Gift Card Select Styl…" at bounding box center [143, 173] width 226 height 16
select select "1: Object"
click at [97, 173] on select "Select Stylist Alim Shah Asif Salmani DC Kassar Sahil Lucy Sarate Margaret Mars…" at bounding box center [99, 170] width 51 height 10
click at [74, 165] on select "Select Stylist Alim Shah Asif Salmani DC Kassar Sahil Lucy Sarate Margaret Mars…" at bounding box center [99, 170] width 51 height 10
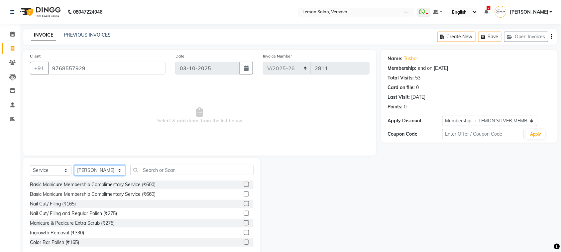
click at [102, 168] on select "Select Stylist Alim Shah Asif Salmani DC Kassar Sahil Lucy Sarate Margaret Mars…" at bounding box center [99, 170] width 51 height 10
select select "7405"
click at [74, 165] on select "Select Stylist Alim Shah Asif Salmani DC Kassar Sahil Lucy Sarate Margaret Mars…" at bounding box center [99, 170] width 51 height 10
click at [147, 169] on input "text" at bounding box center [191, 170] width 123 height 10
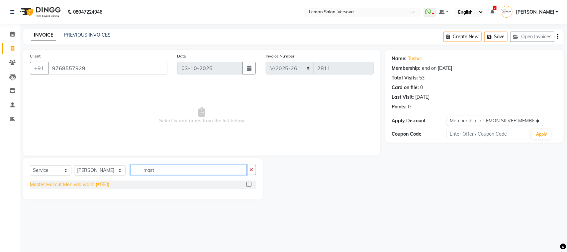
type input "mast"
click at [61, 188] on div "Master Haircut Men w/o wash (₹550)" at bounding box center [69, 184] width 79 height 7
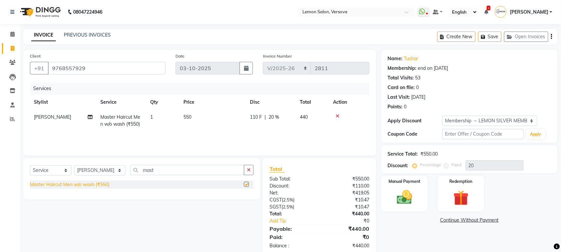
checkbox input "false"
click at [395, 216] on div "Name: Tushar Membership: end on 29-04-2026 Total Visits: 53 Card on file: 0 Las…" at bounding box center [471, 153] width 181 height 206
click at [401, 199] on img at bounding box center [404, 197] width 26 height 18
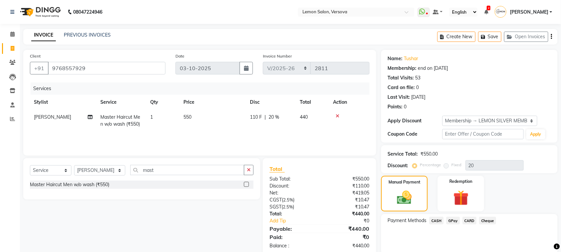
scroll to position [25, 0]
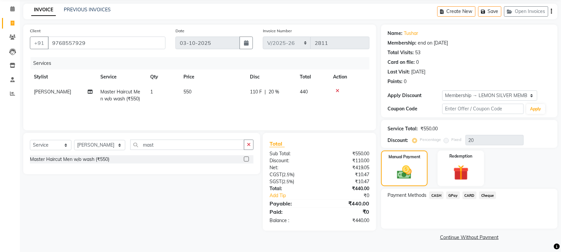
click at [449, 195] on span "GPay" at bounding box center [453, 195] width 14 height 8
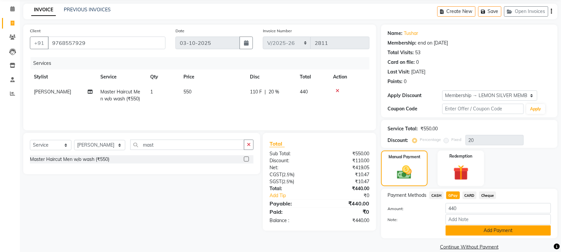
click at [464, 232] on button "Add Payment" at bounding box center [497, 230] width 105 height 10
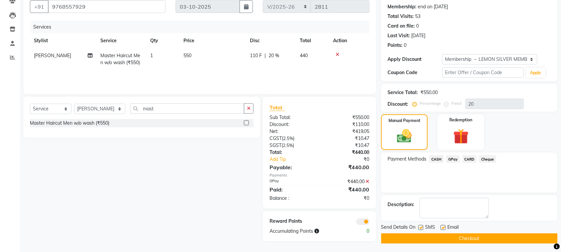
scroll to position [63, 0]
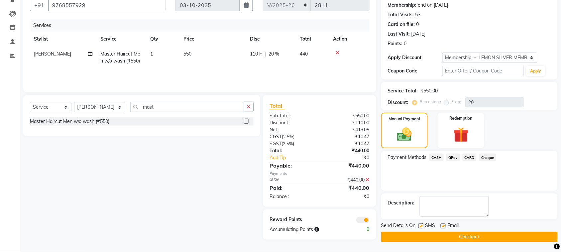
drag, startPoint x: 423, startPoint y: 223, endPoint x: 420, endPoint y: 228, distance: 5.5
click at [422, 223] on label at bounding box center [420, 225] width 5 height 5
click at [422, 224] on input "checkbox" at bounding box center [420, 226] width 4 height 4
checkbox input "false"
click at [442, 224] on label at bounding box center [442, 225] width 5 height 5
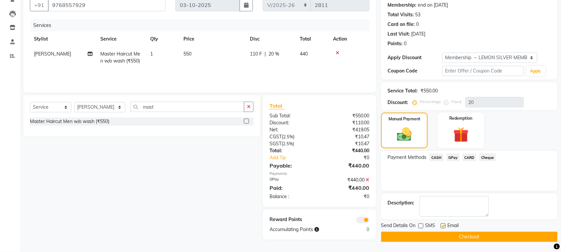
click at [442, 224] on input "checkbox" at bounding box center [442, 226] width 4 height 4
checkbox input "false"
click at [441, 234] on button "Checkout" at bounding box center [469, 237] width 176 height 10
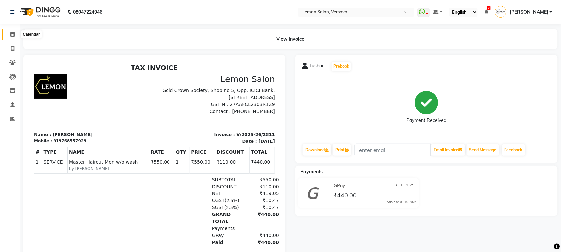
click at [12, 38] on span at bounding box center [13, 35] width 12 height 8
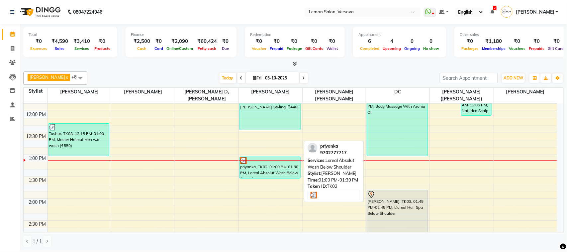
scroll to position [125, 0]
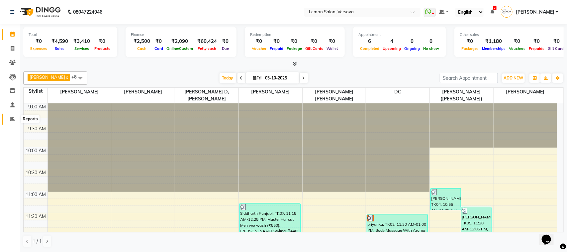
click at [10, 119] on icon at bounding box center [12, 118] width 5 height 5
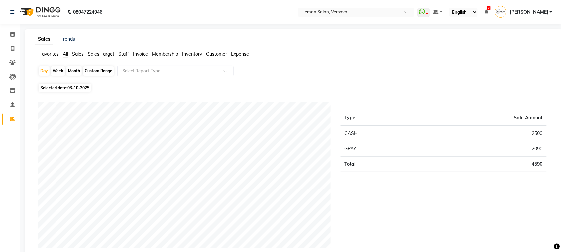
click at [240, 52] on span "Expense" at bounding box center [240, 54] width 18 height 6
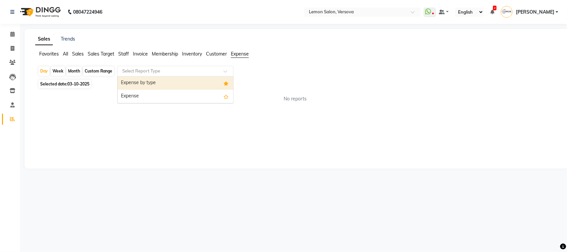
click at [218, 70] on div at bounding box center [176, 71] width 116 height 7
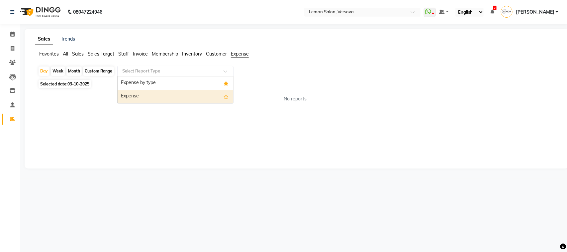
click at [167, 91] on div "Expense" at bounding box center [176, 96] width 116 height 13
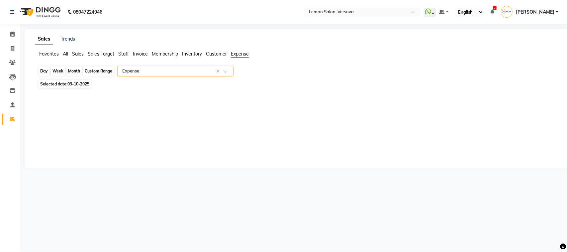
click at [44, 72] on div "Day" at bounding box center [44, 70] width 11 height 9
select select "10"
select select "2025"
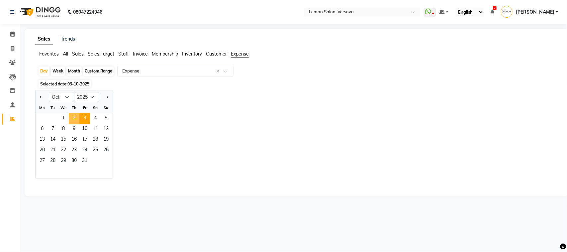
click at [75, 115] on span "2" at bounding box center [74, 118] width 11 height 11
select select "csv"
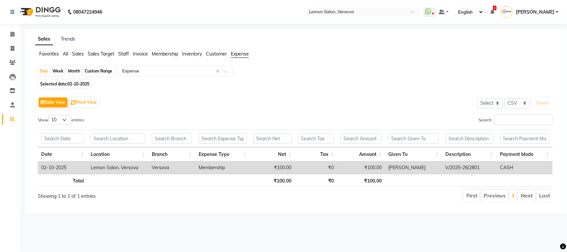
click at [125, 52] on span "Staff" at bounding box center [123, 54] width 11 height 6
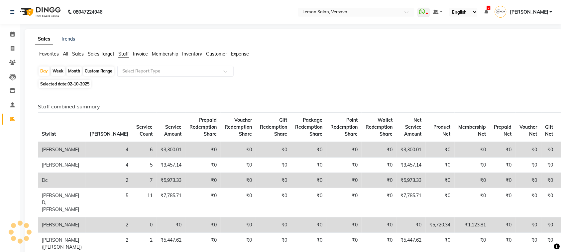
click at [130, 66] on div "Select Report Type" at bounding box center [175, 71] width 116 height 11
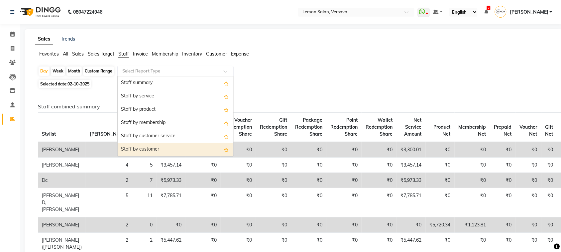
click at [162, 147] on div "Staff by customer" at bounding box center [176, 149] width 116 height 13
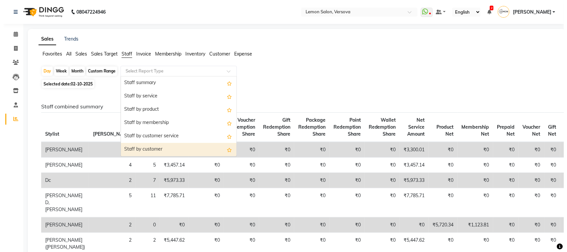
select select "csv"
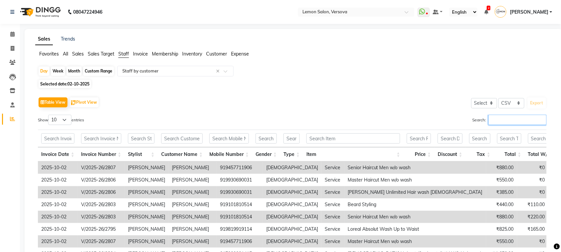
click at [528, 119] on input "Search:" at bounding box center [517, 120] width 58 height 10
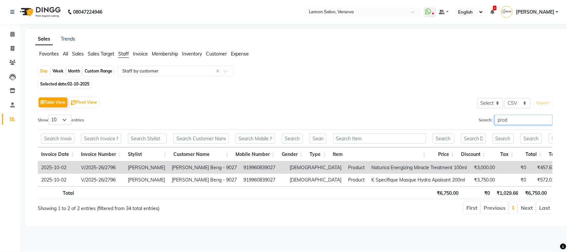
type input "prod"
click at [103, 167] on td "V/2025-26/2796" at bounding box center [101, 167] width 47 height 12
copy td "V/2025-26/2796"
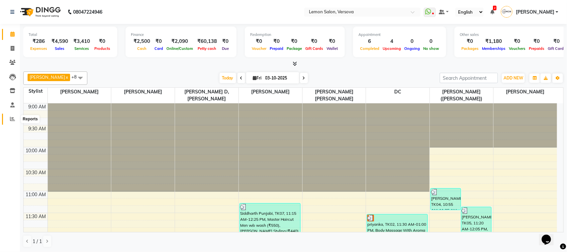
click at [10, 121] on icon at bounding box center [12, 118] width 5 height 5
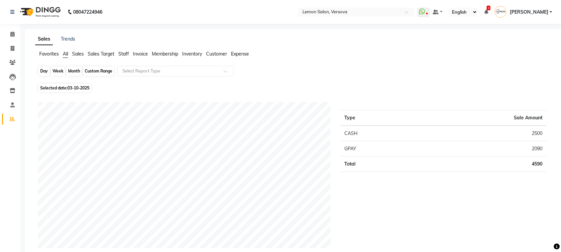
click at [43, 74] on div "Day" at bounding box center [44, 70] width 11 height 9
select select "10"
select select "2025"
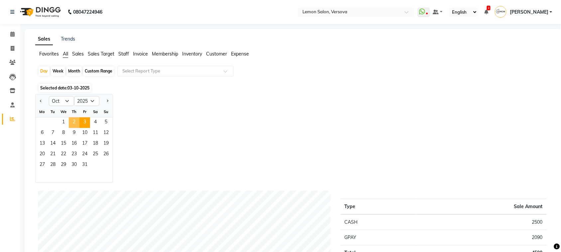
click at [72, 121] on span "2" at bounding box center [74, 122] width 11 height 11
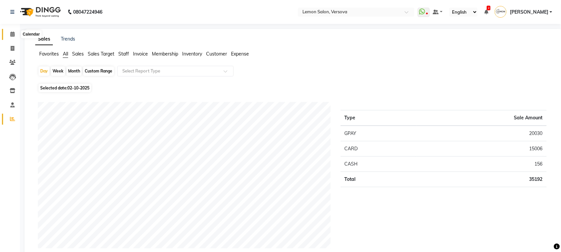
click at [11, 35] on icon at bounding box center [12, 34] width 4 height 5
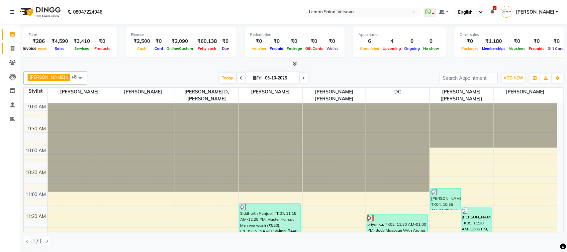
click at [12, 49] on icon at bounding box center [13, 48] width 4 height 5
select select "service"
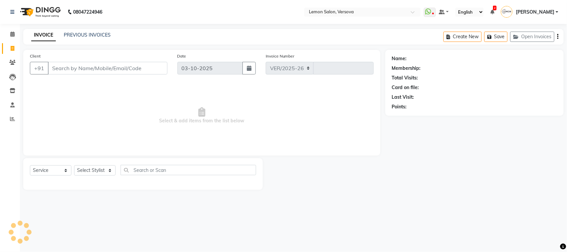
select select "564"
type input "2812"
click at [104, 35] on link "PREVIOUS INVOICES" at bounding box center [87, 35] width 47 height 6
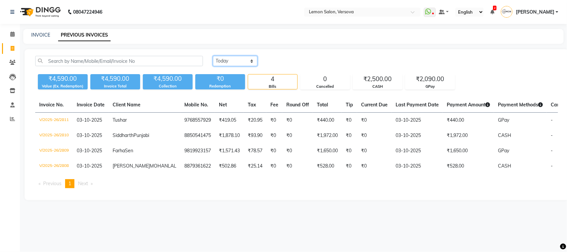
click at [244, 65] on select "Today Yesterday Custom Range" at bounding box center [235, 61] width 45 height 10
select select "yesterday"
click at [213, 56] on select "Today Yesterday Custom Range" at bounding box center [235, 61] width 45 height 10
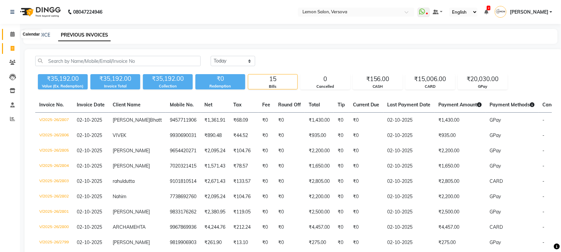
click at [11, 32] on icon at bounding box center [12, 34] width 4 height 5
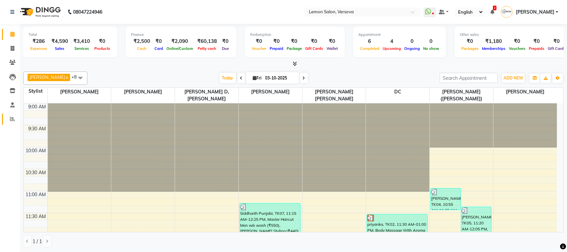
click at [5, 117] on link "Reports" at bounding box center [10, 119] width 16 height 11
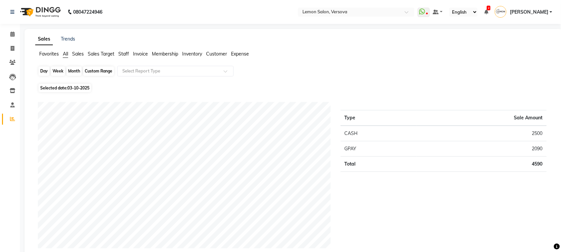
click at [39, 71] on div "Day" at bounding box center [44, 70] width 11 height 9
select select "10"
select select "2025"
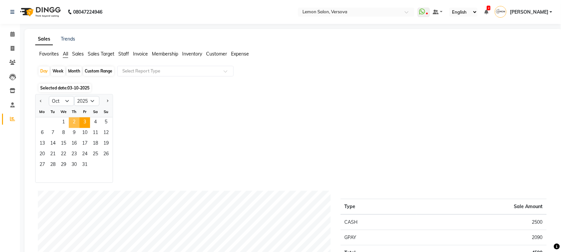
click at [73, 125] on span "2" at bounding box center [74, 122] width 11 height 11
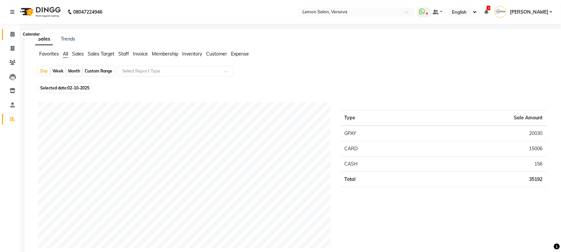
click at [13, 34] on icon at bounding box center [12, 34] width 4 height 5
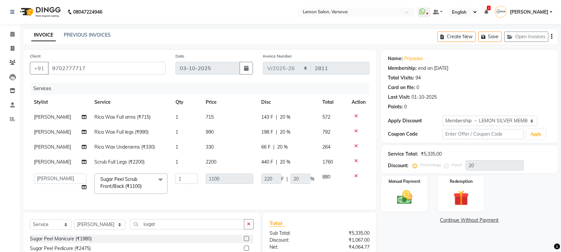
select select "564"
select select "7408"
select select "service"
select select "7408"
select select "1: Object"
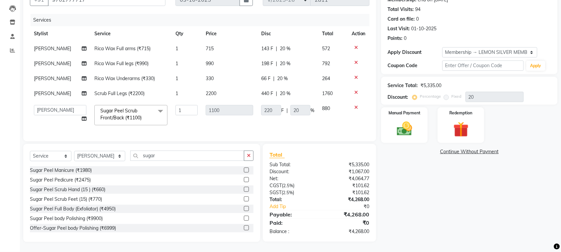
scroll to position [10, 0]
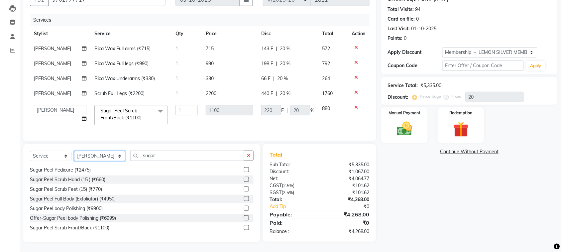
click at [108, 155] on select "Select Stylist [PERSON_NAME] [PERSON_NAME] DC [PERSON_NAME] [PERSON_NAME] [PERS…" at bounding box center [99, 156] width 51 height 10
click at [457, 173] on div "Name: Priyanka Membership: end on [DATE] Total Visits: 94 Card on file: 0 Last …" at bounding box center [471, 111] width 181 height 260
drag, startPoint x: 99, startPoint y: 156, endPoint x: 98, endPoint y: 151, distance: 5.4
click at [99, 155] on select "Select Stylist [PERSON_NAME] [PERSON_NAME] DC [PERSON_NAME] [PERSON_NAME] [PERS…" at bounding box center [99, 156] width 51 height 10
select select "20640"
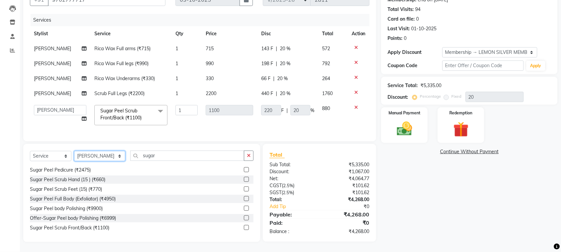
click at [74, 151] on select "Select Stylist [PERSON_NAME] [PERSON_NAME] DC [PERSON_NAME] [PERSON_NAME] [PERS…" at bounding box center [99, 156] width 51 height 10
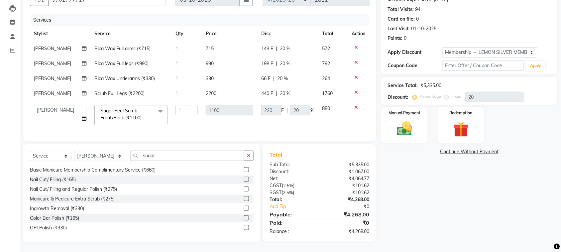
click at [440, 168] on div "Name: Priyanka Membership: end on 24-12-2025 Total Visits: 94 Card on file: 0 L…" at bounding box center [471, 111] width 181 height 260
click at [172, 160] on input "sugar" at bounding box center [187, 155] width 114 height 10
type input "s"
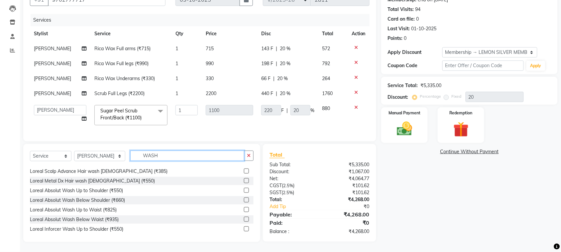
scroll to position [208, 0]
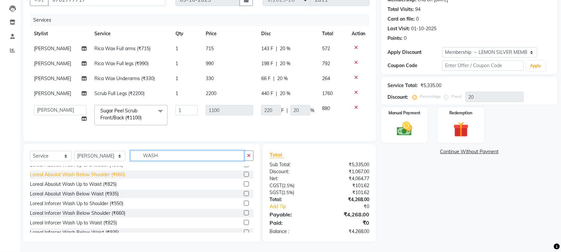
type input "WASH"
click at [116, 175] on div "Loreal Absolut Wash Below Shoulder (₹660)" at bounding box center [77, 174] width 95 height 7
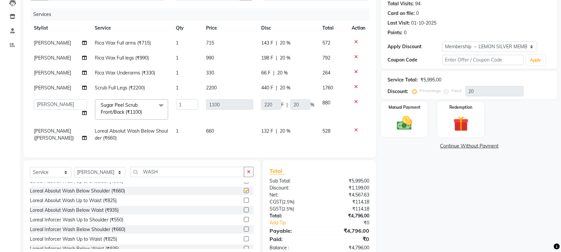
checkbox input "false"
click at [179, 177] on input "WASH" at bounding box center [187, 172] width 114 height 10
type input "W"
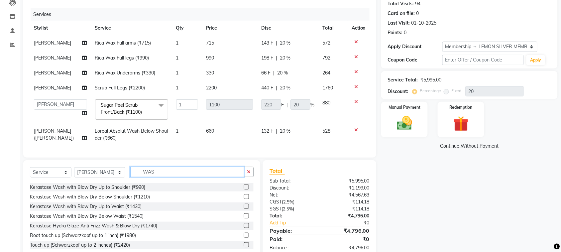
scroll to position [57, 0]
type input "WASH"
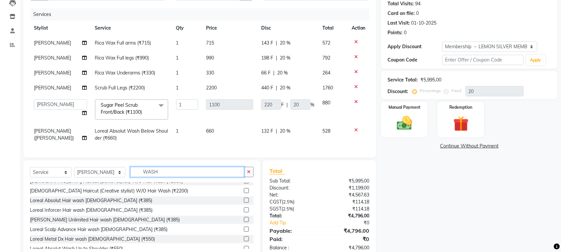
scroll to position [182, 0]
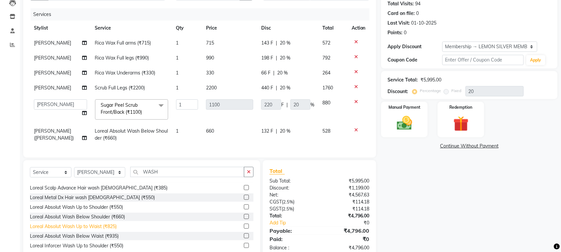
click at [112, 230] on div "Loreal Absolut Wash Up to Waist (₹825)" at bounding box center [73, 226] width 87 height 7
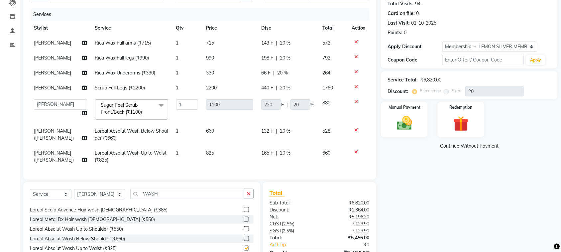
checkbox input "false"
click at [355, 128] on icon at bounding box center [356, 130] width 4 height 5
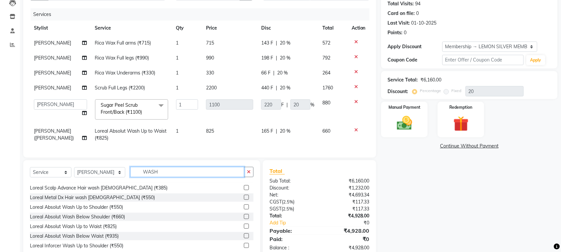
click at [187, 176] on input "WASH" at bounding box center [187, 172] width 114 height 10
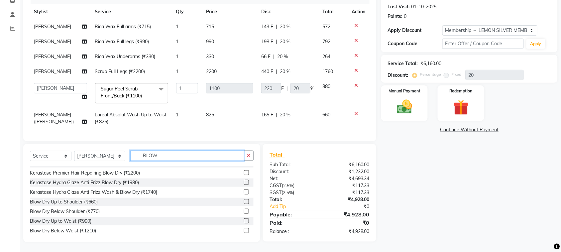
scroll to position [49, 0]
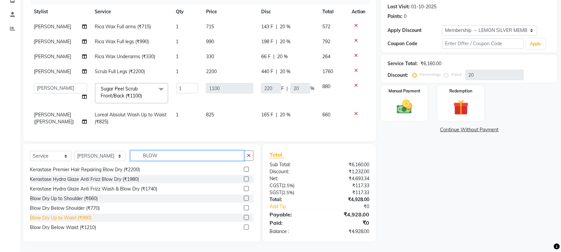
type input "BLOW"
click at [82, 217] on div "Blow Dry Up to Waist (₹990)" at bounding box center [60, 217] width 61 height 7
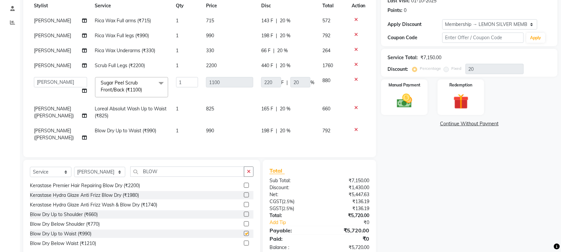
checkbox input "false"
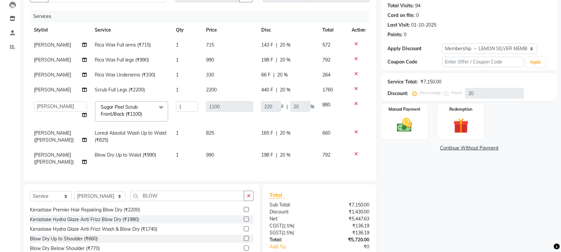
scroll to position [114, 0]
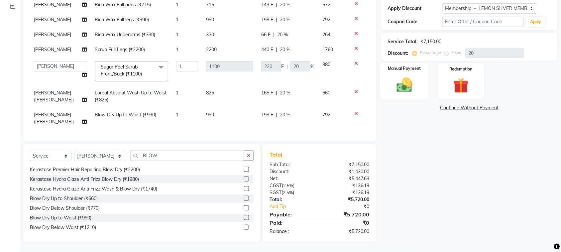
click at [408, 83] on img at bounding box center [404, 85] width 26 height 18
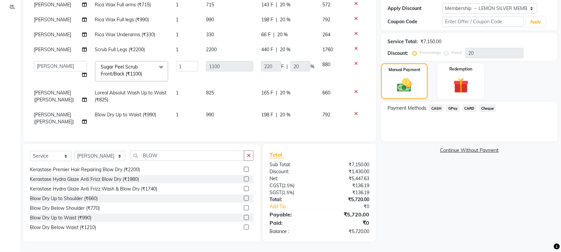
click at [455, 105] on span "GPay" at bounding box center [453, 108] width 14 height 8
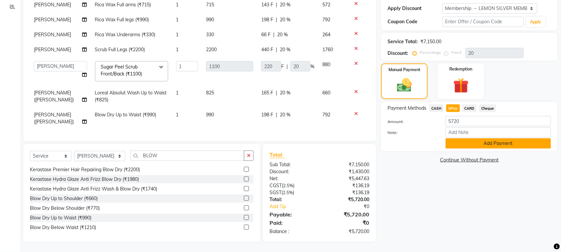
click at [455, 143] on button "Add Payment" at bounding box center [497, 143] width 105 height 10
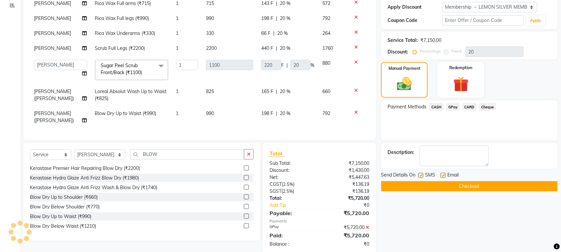
scroll to position [160, 0]
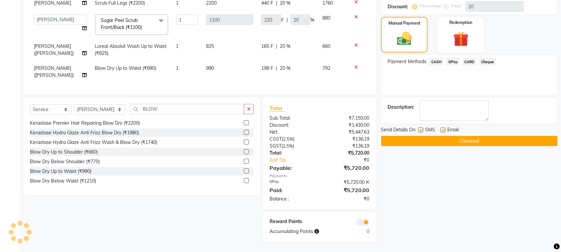
click at [421, 128] on label at bounding box center [420, 130] width 5 height 5
click at [421, 128] on input "checkbox" at bounding box center [420, 130] width 4 height 4
checkbox input "false"
click at [442, 129] on label at bounding box center [442, 130] width 5 height 5
click at [442, 129] on input "checkbox" at bounding box center [442, 130] width 4 height 4
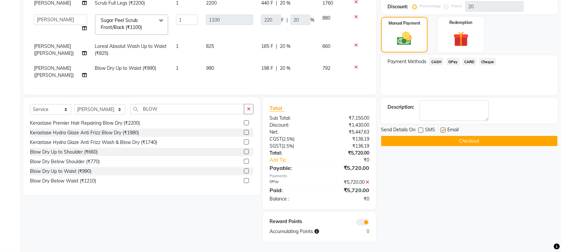
checkbox input "false"
click at [447, 141] on button "Checkout" at bounding box center [469, 141] width 176 height 10
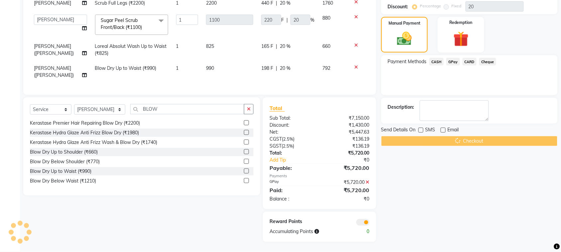
scroll to position [0, 0]
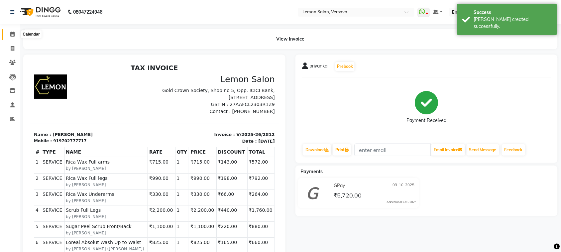
click at [12, 34] on icon at bounding box center [12, 34] width 4 height 5
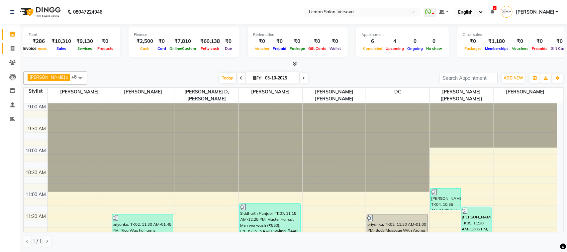
click at [9, 48] on span at bounding box center [13, 49] width 12 height 8
select select "service"
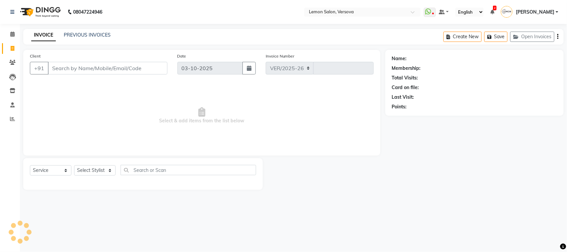
select select "564"
type input "2813"
click at [90, 175] on div "Select Service Product Membership Package Voucher Prepaid Gift Card Select Styl…" at bounding box center [143, 173] width 226 height 16
click at [90, 173] on select "Select Stylist" at bounding box center [95, 170] width 42 height 10
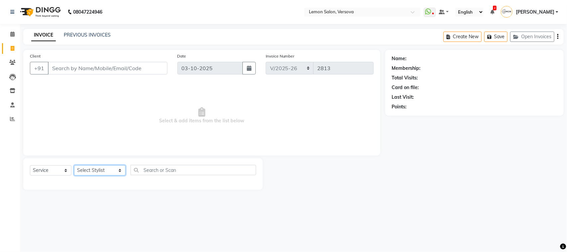
select select "7408"
click at [74, 165] on select "Select Stylist Alim Shah Asif Salmani DC Kassar Sahil Lucy Sarate Margaret Mars…" at bounding box center [99, 170] width 51 height 10
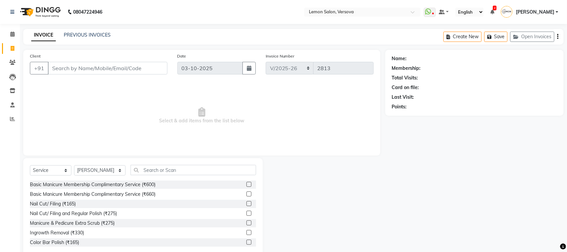
drag, startPoint x: 148, startPoint y: 164, endPoint x: 150, endPoint y: 168, distance: 4.0
click at [149, 167] on div "Select Service Product Membership Package Voucher Prepaid Gift Card Select Styl…" at bounding box center [142, 207] width 239 height 98
click at [150, 168] on input "text" at bounding box center [191, 170] width 123 height 10
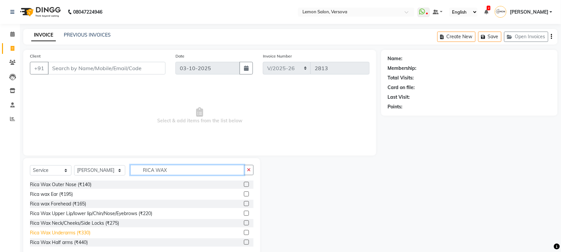
type input "RICA WAX"
click at [78, 231] on div "Rica Wax Underarms (₹330)" at bounding box center [60, 232] width 60 height 7
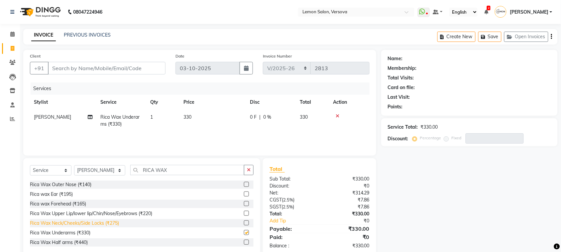
checkbox input "false"
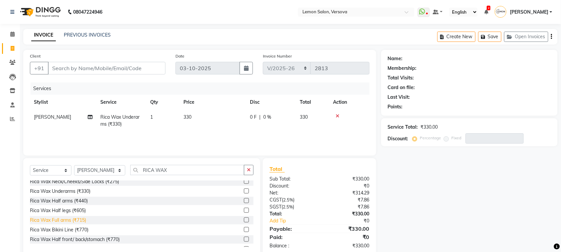
click at [82, 219] on div "Rica Wax Full arms (₹715)" at bounding box center [58, 220] width 56 height 7
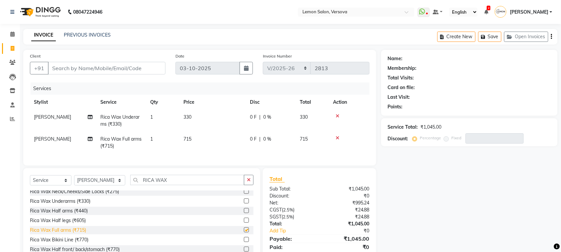
checkbox input "false"
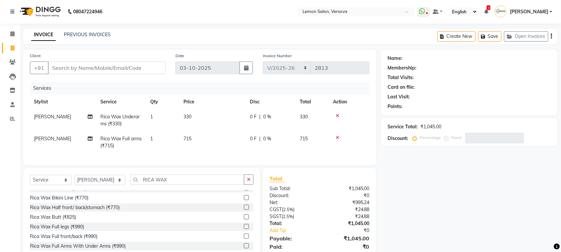
scroll to position [30, 0]
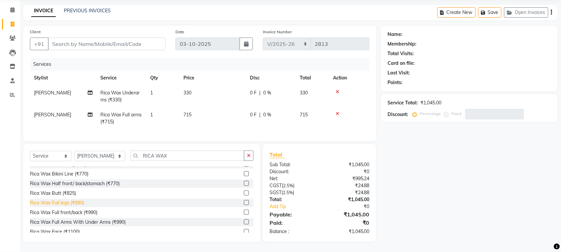
click at [77, 204] on div "Rica Wax Full legs (₹990)" at bounding box center [57, 202] width 54 height 7
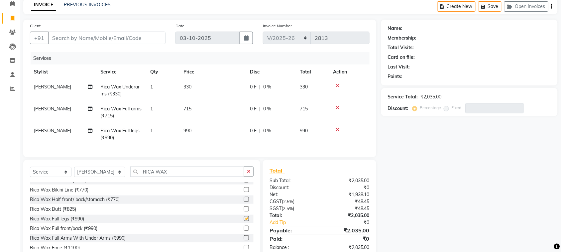
checkbox input "false"
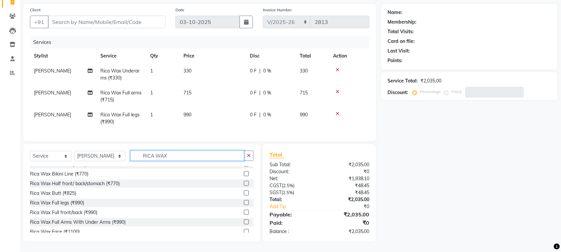
click at [183, 153] on input "RICA WAX" at bounding box center [187, 155] width 114 height 10
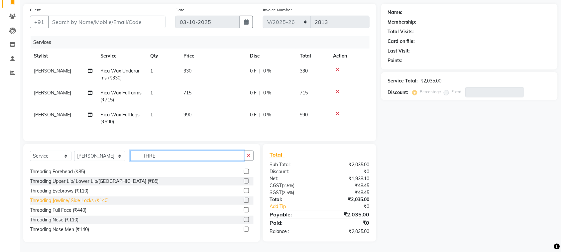
scroll to position [49, 0]
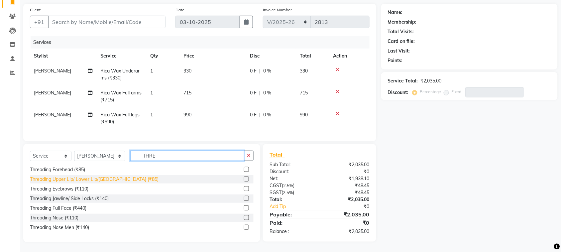
type input "THRE"
click at [97, 176] on div "Threading Upper Lip/ Lower Lip/Chin (₹85)" at bounding box center [94, 179] width 129 height 7
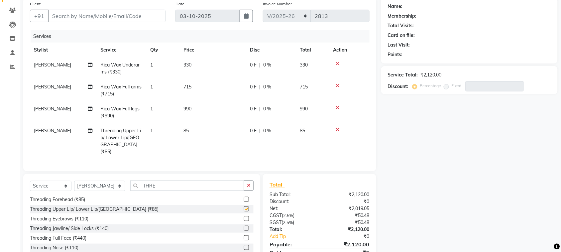
checkbox input "false"
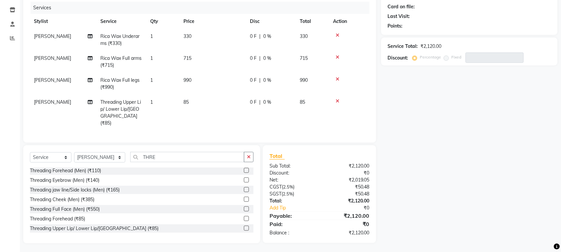
scroll to position [0, 0]
click at [150, 155] on input "THRE" at bounding box center [187, 157] width 114 height 10
click at [102, 154] on select "Select Stylist Alim Shah Asif Salmani DC Kassar Sahil Lucy Sarate Margaret Mars…" at bounding box center [99, 157] width 51 height 10
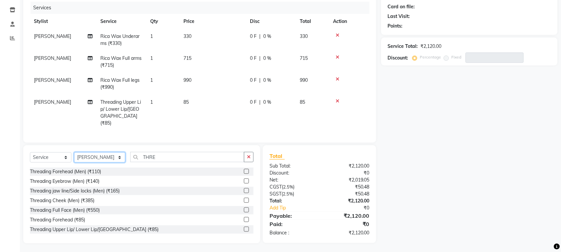
select select "7474"
click at [74, 152] on select "Select Stylist Alim Shah Asif Salmani DC Kassar Sahil Lucy Sarate Margaret Mars…" at bounding box center [99, 157] width 51 height 10
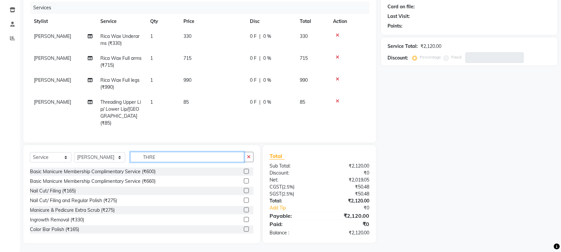
click at [170, 154] on input "THRE" at bounding box center [187, 157] width 114 height 10
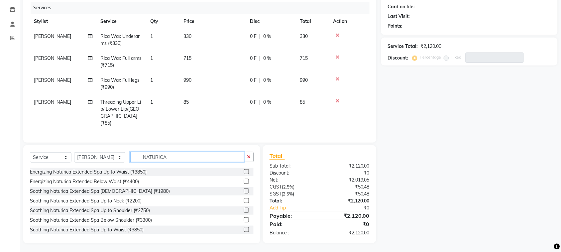
scroll to position [249, 0]
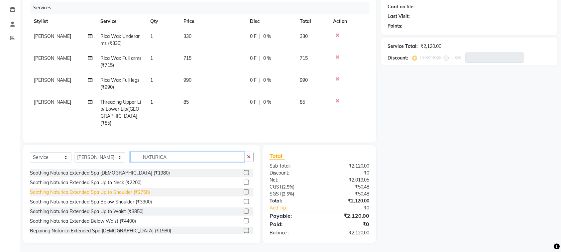
type input "NATURICA"
click at [133, 190] on div "Soothing Naturica Extended Spa Up to Shoulder (₹2750)" at bounding box center [90, 192] width 120 height 7
click at [133, 167] on div "Select Service Product Membership Package Voucher Prepaid Gift Card Select Styl…" at bounding box center [142, 160] width 224 height 16
checkbox input "false"
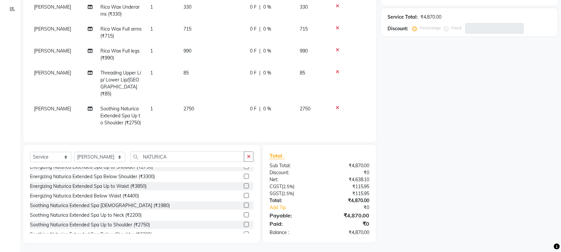
scroll to position [258, 0]
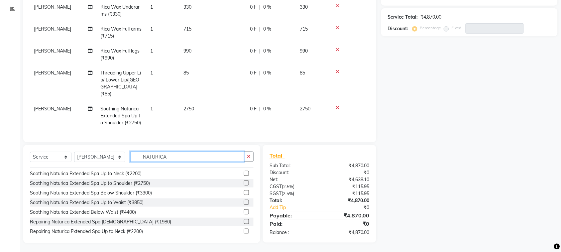
click at [183, 156] on input "NATURICA" at bounding box center [187, 156] width 114 height 10
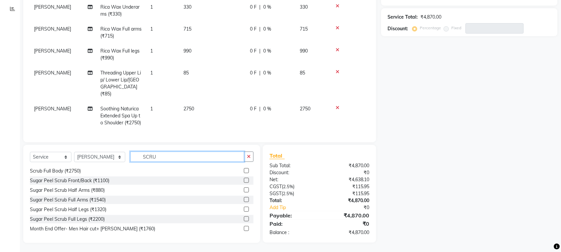
type input "SCRUB"
click at [156, 160] on input "SCRUB" at bounding box center [187, 156] width 114 height 10
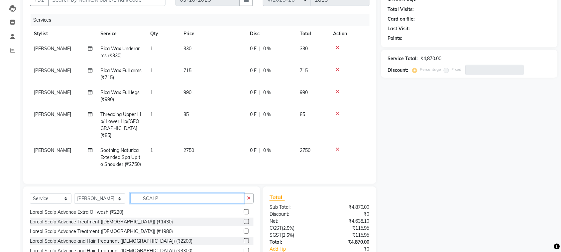
scroll to position [110, 0]
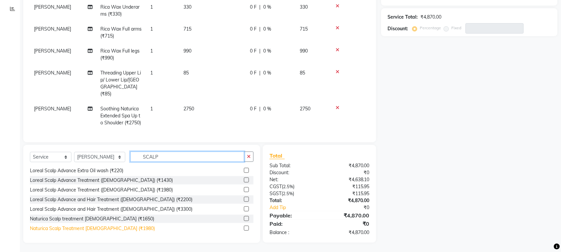
type input "SCALP"
click at [102, 225] on div "Naturica Scalp Treatment Female (₹1980)" at bounding box center [92, 228] width 125 height 7
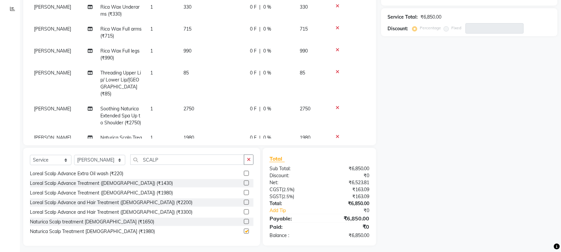
checkbox input "false"
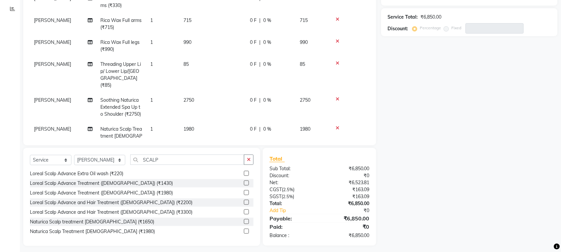
scroll to position [0, 0]
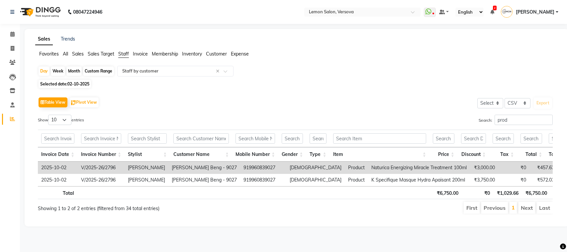
select select "csv"
click at [14, 34] on span at bounding box center [13, 35] width 12 height 8
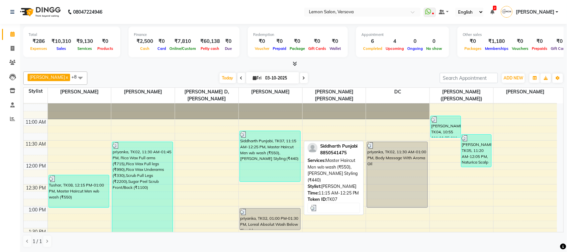
scroll to position [125, 0]
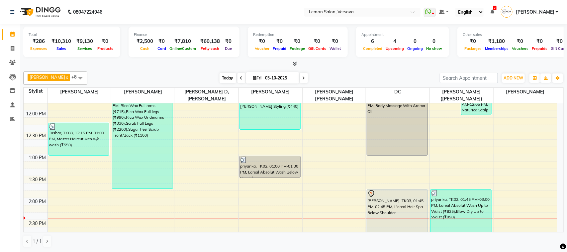
click at [220, 77] on span "Today" at bounding box center [228, 78] width 17 height 10
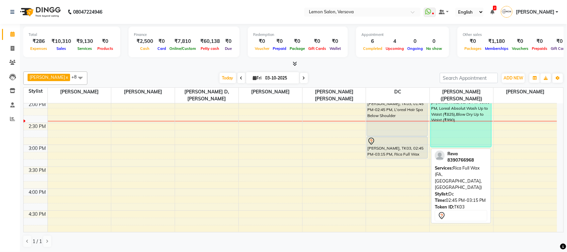
scroll to position [180, 0]
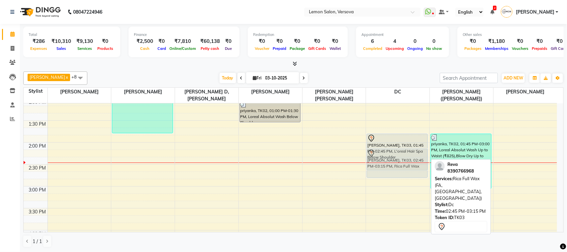
drag, startPoint x: 404, startPoint y: 180, endPoint x: 396, endPoint y: 149, distance: 32.6
click at [396, 149] on div "priyanka, TK02, 11:30 AM-01:00 PM, Body Massage With Aroma Oil [PERSON_NAME], T…" at bounding box center [397, 229] width 63 height 613
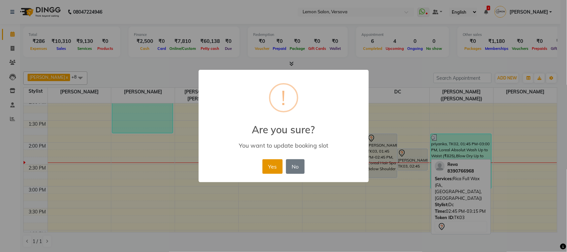
click at [267, 165] on button "Yes" at bounding box center [272, 166] width 20 height 15
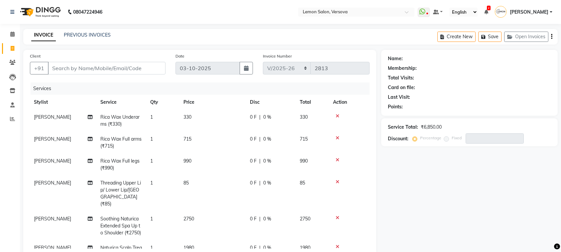
select select "564"
select select "service"
select select "7474"
click at [161, 70] on input "Client" at bounding box center [107, 68] width 118 height 13
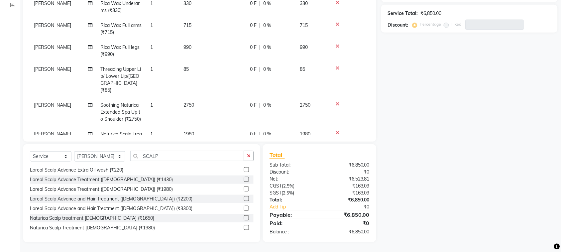
scroll to position [31, 0]
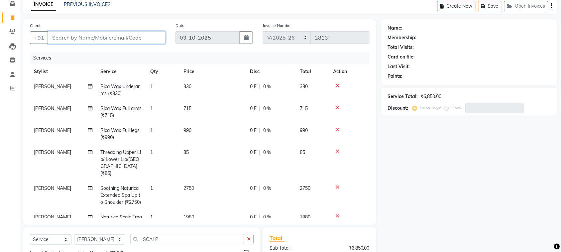
click at [76, 37] on input "Client" at bounding box center [107, 37] width 118 height 13
click at [156, 38] on input "Client" at bounding box center [107, 37] width 118 height 13
paste input "8390766968"
type input "8390766968"
type input "0"
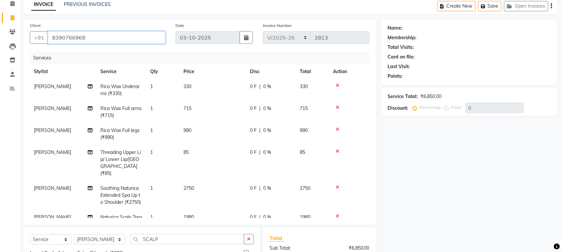
type input "8390766968"
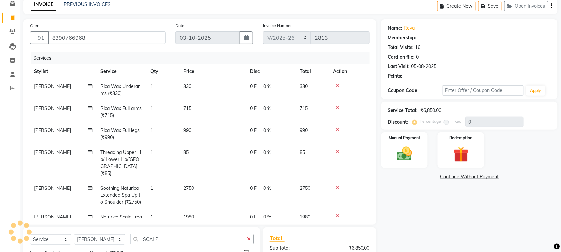
select select "1: Object"
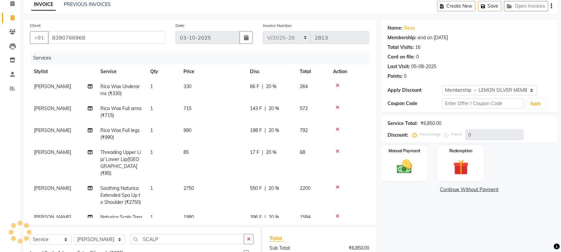
type input "20"
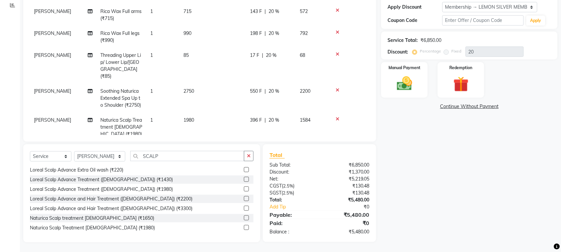
scroll to position [25, 0]
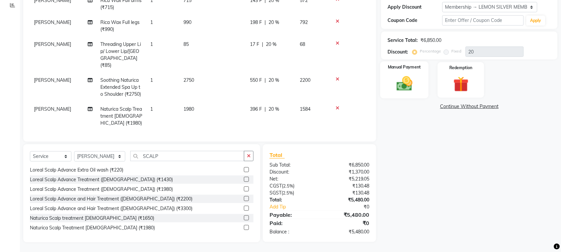
click at [416, 73] on div "Manual Payment" at bounding box center [404, 79] width 48 height 37
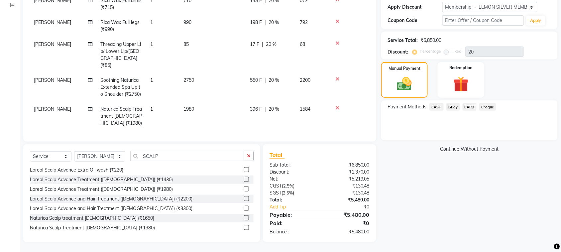
click at [448, 107] on span "GPay" at bounding box center [453, 107] width 14 height 8
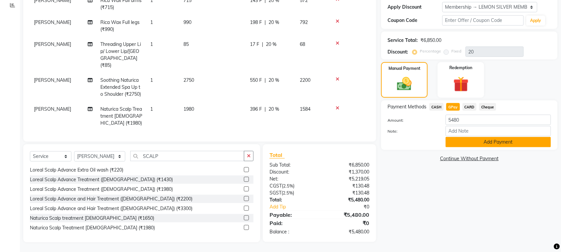
click at [463, 145] on button "Add Payment" at bounding box center [497, 142] width 105 height 10
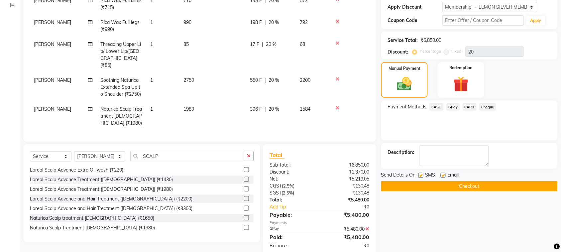
scroll to position [160, 0]
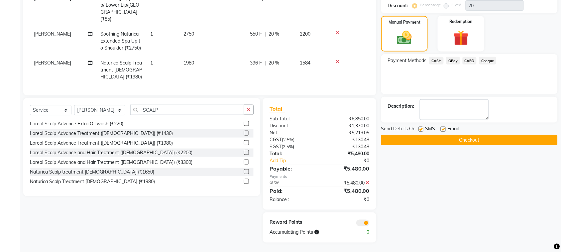
click at [423, 127] on div "SMS" at bounding box center [429, 129] width 22 height 8
click at [444, 130] on label at bounding box center [442, 129] width 5 height 5
click at [444, 130] on input "checkbox" at bounding box center [442, 129] width 4 height 4
checkbox input "false"
click at [422, 130] on label at bounding box center [420, 129] width 5 height 5
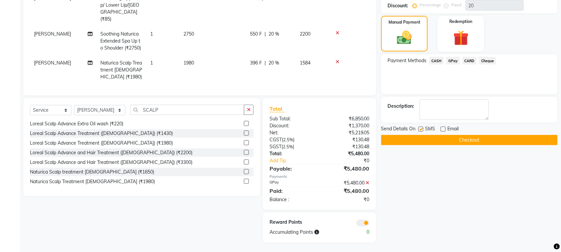
click at [422, 130] on input "checkbox" at bounding box center [420, 129] width 4 height 4
checkbox input "false"
drag, startPoint x: 424, startPoint y: 136, endPoint x: 417, endPoint y: 135, distance: 7.0
click at [424, 136] on button "Checkout" at bounding box center [469, 140] width 176 height 10
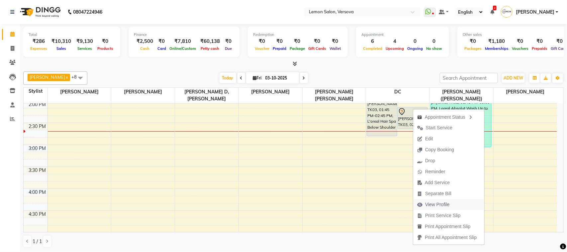
click at [445, 206] on span "View Profile" at bounding box center [437, 204] width 25 height 7
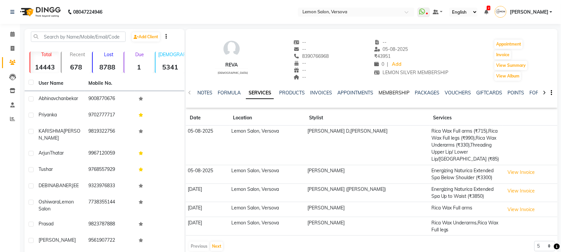
click at [394, 91] on link "MEMBERSHIP" at bounding box center [393, 93] width 31 height 6
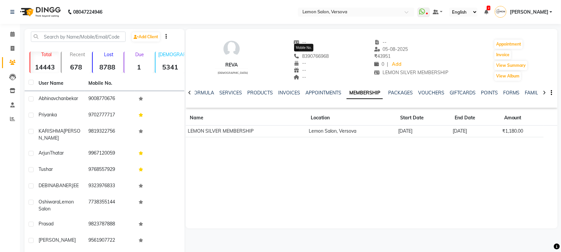
click at [316, 54] on span "8390766968" at bounding box center [311, 56] width 35 height 6
copy span "8390766968"
click at [13, 35] on icon at bounding box center [12, 34] width 4 height 5
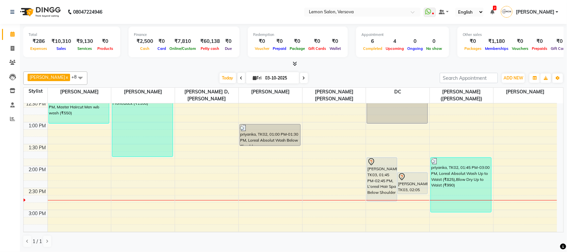
scroll to position [166, 0]
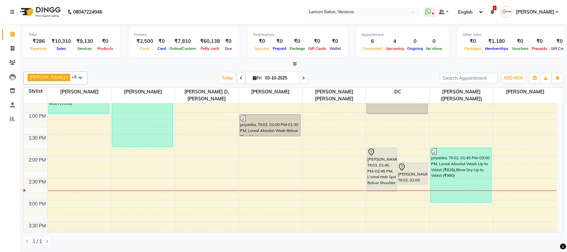
click at [303, 78] on icon at bounding box center [304, 78] width 3 height 4
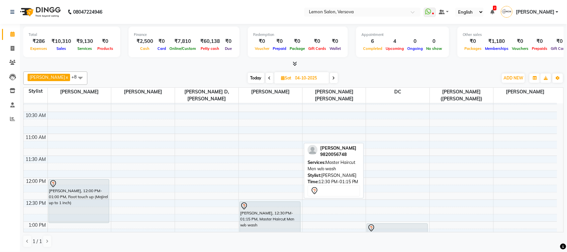
scroll to position [55, 0]
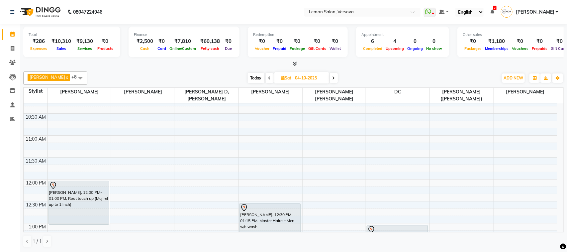
click at [266, 75] on span at bounding box center [270, 78] width 8 height 10
type input "03-10-2025"
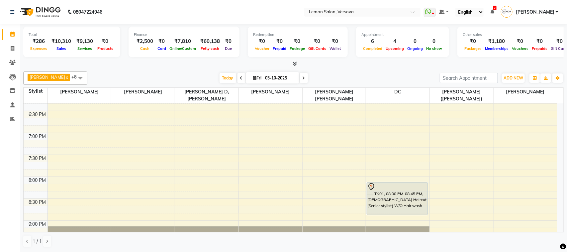
scroll to position [429, 0]
